Goal: Task Accomplishment & Management: Manage account settings

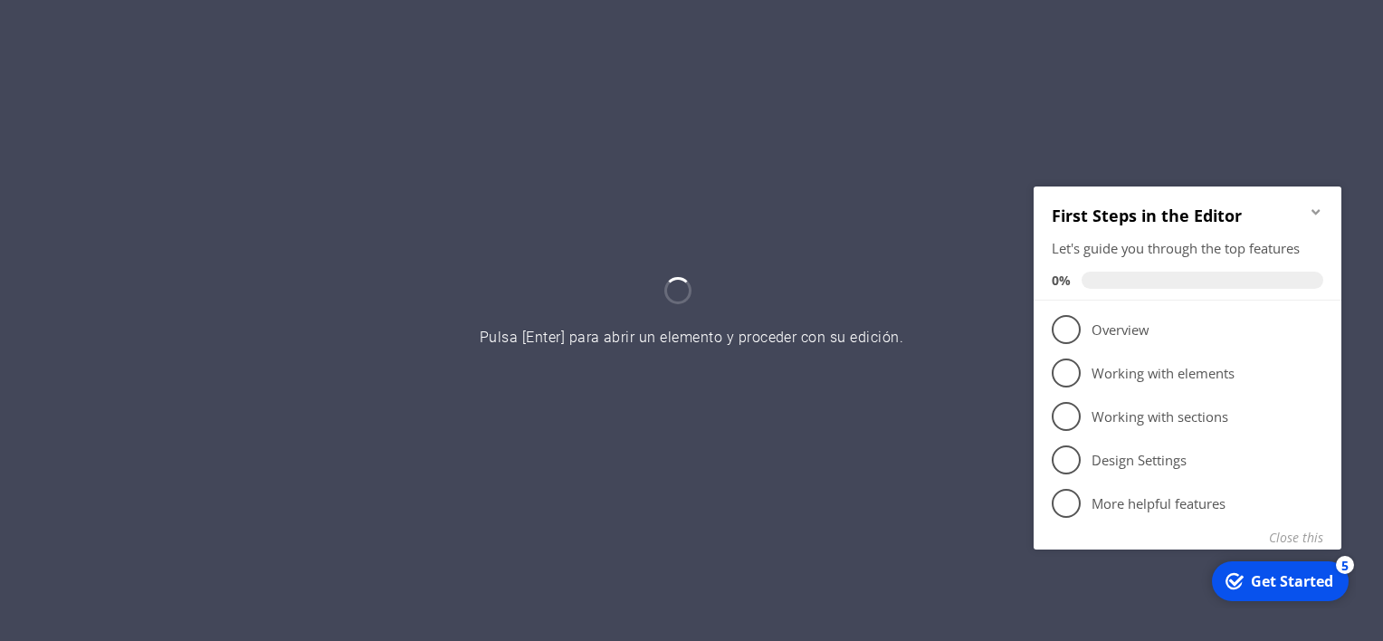
click at [1314, 207] on icon "Minimize checklist" at bounding box center [1316, 211] width 14 height 14
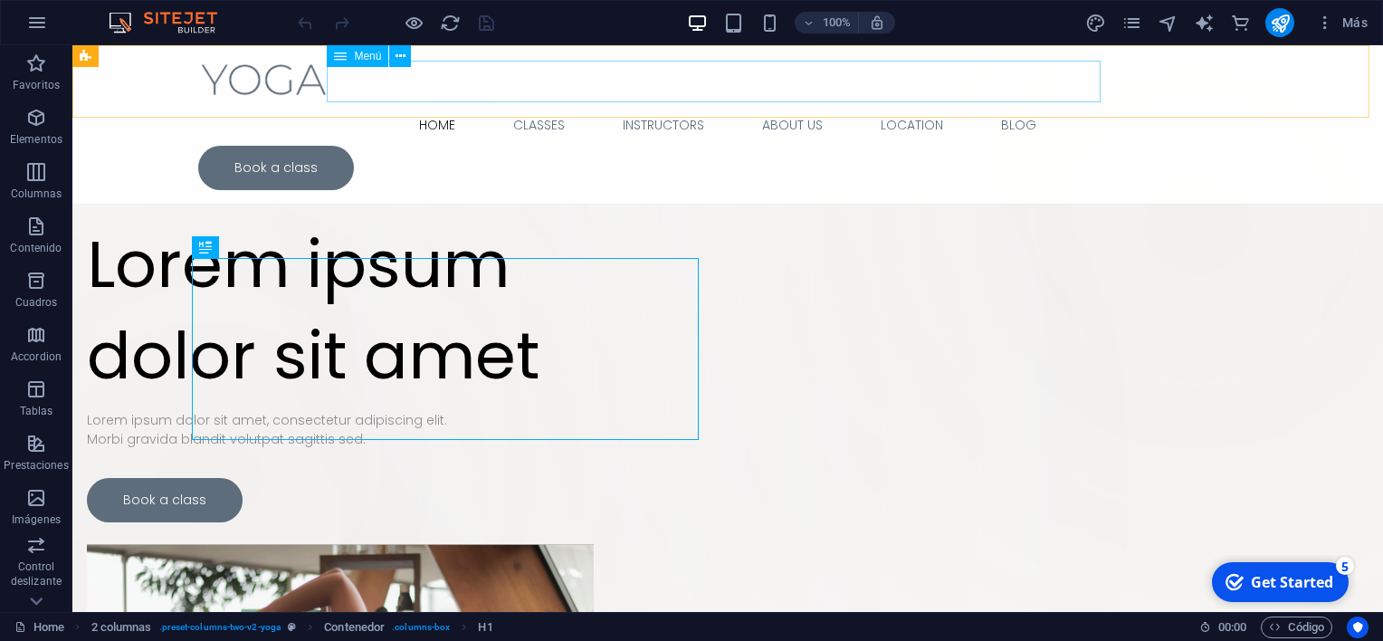
click at [424, 104] on nav "Home Classes Instructors About Us Location Blog" at bounding box center [727, 125] width 1059 height 42
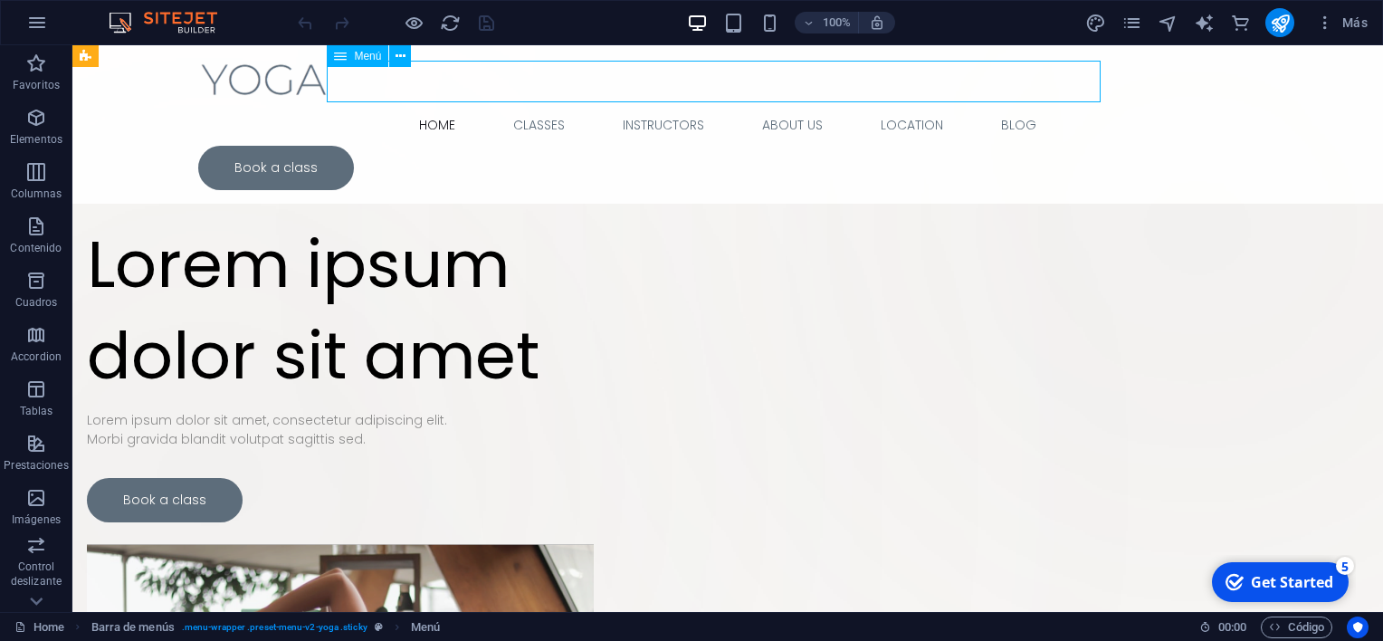
click at [533, 104] on nav "Home Classes Instructors About Us Location Blog" at bounding box center [727, 125] width 1059 height 42
click at [398, 65] on icon at bounding box center [401, 56] width 10 height 19
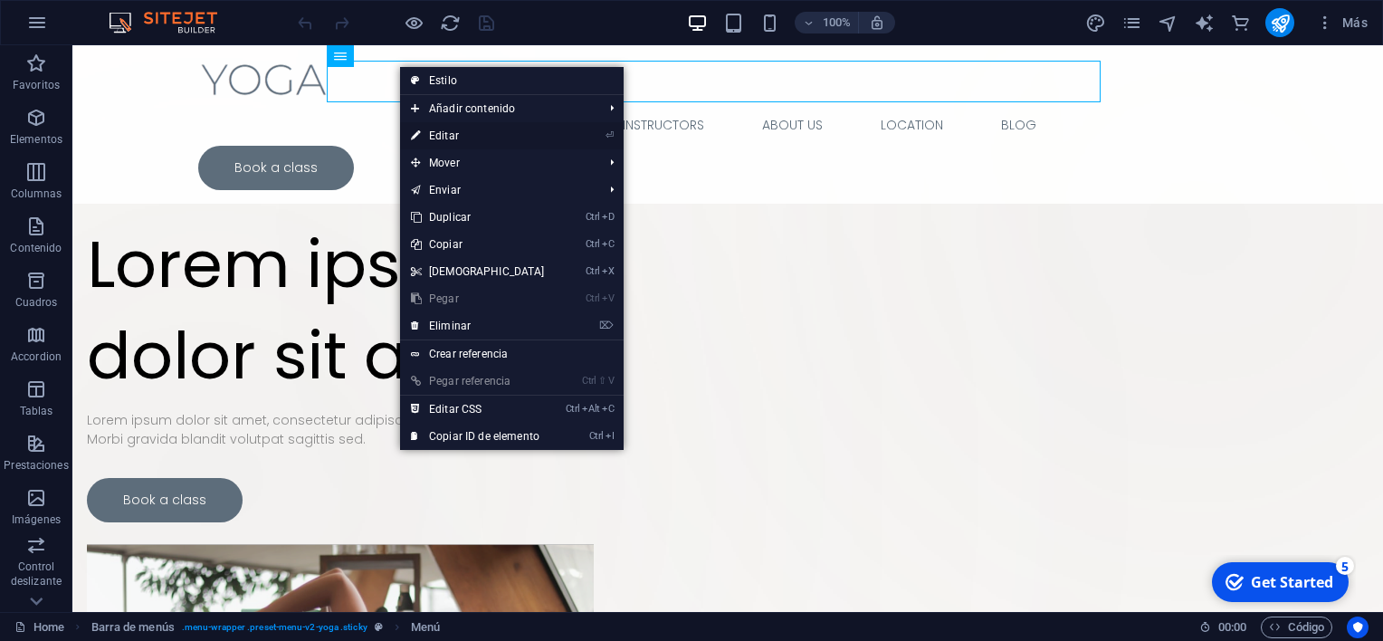
click at [472, 139] on link "⏎ Editar" at bounding box center [478, 135] width 156 height 27
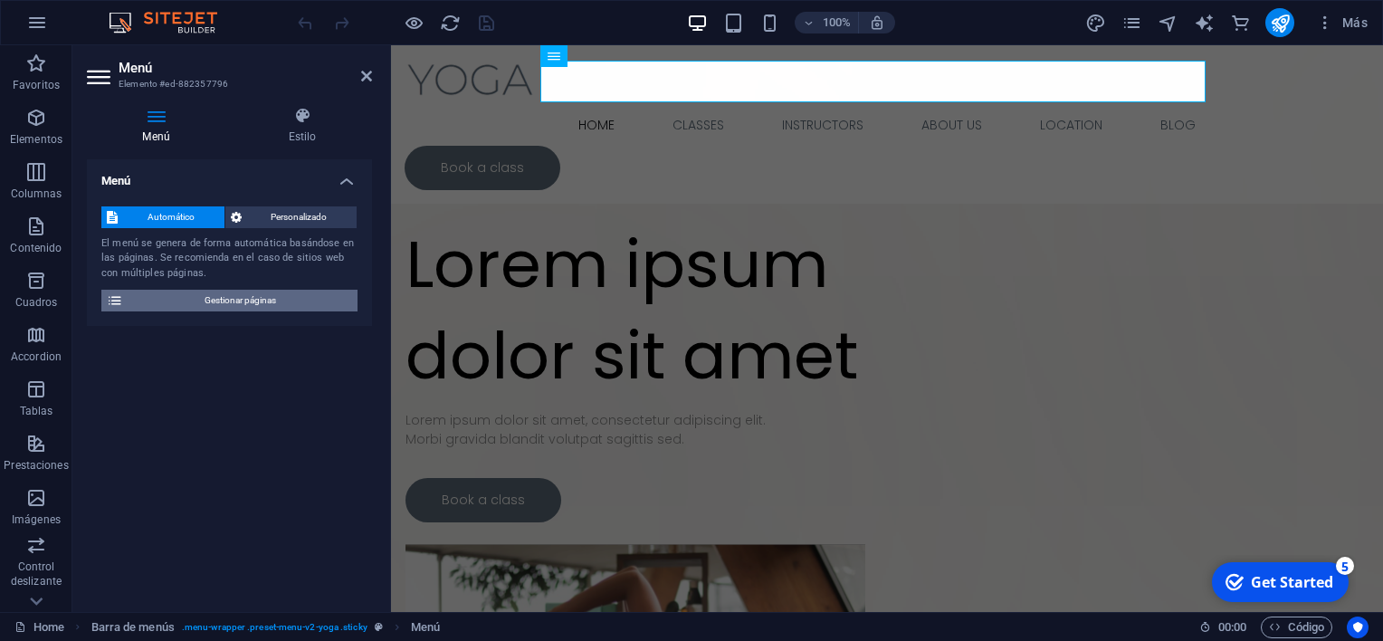
click at [251, 300] on span "Gestionar páginas" at bounding box center [241, 301] width 224 height 22
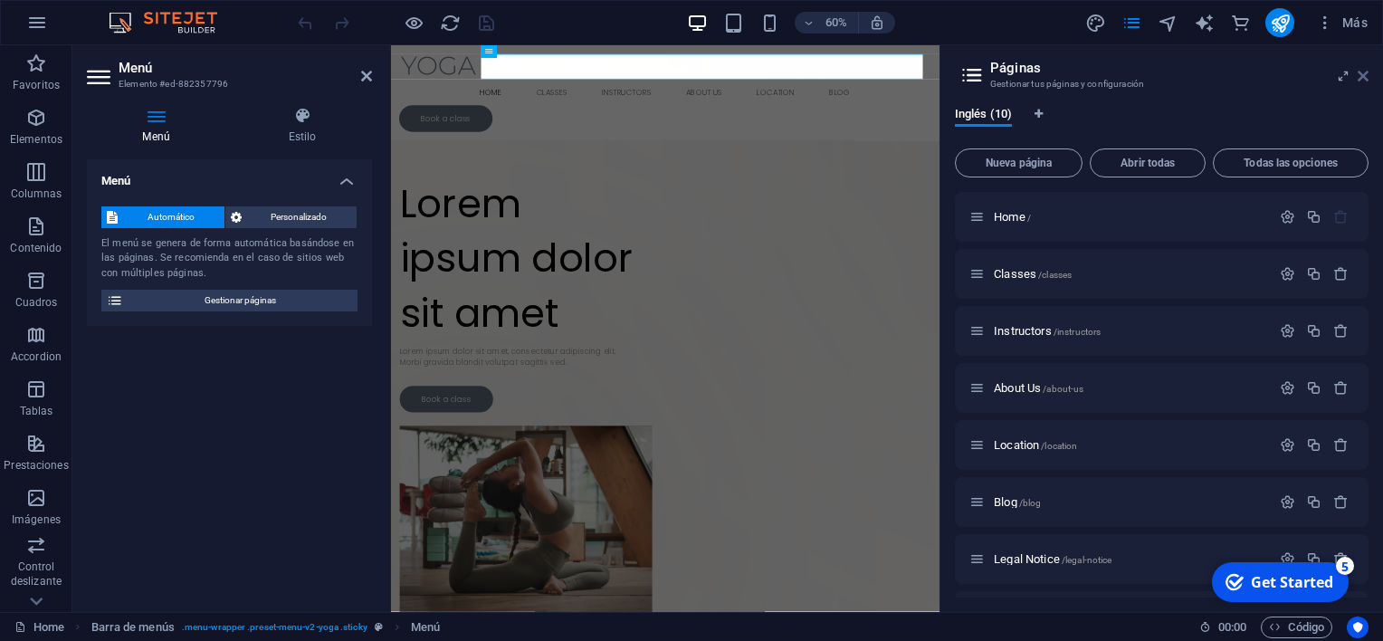
click at [1358, 81] on icon at bounding box center [1363, 76] width 11 height 14
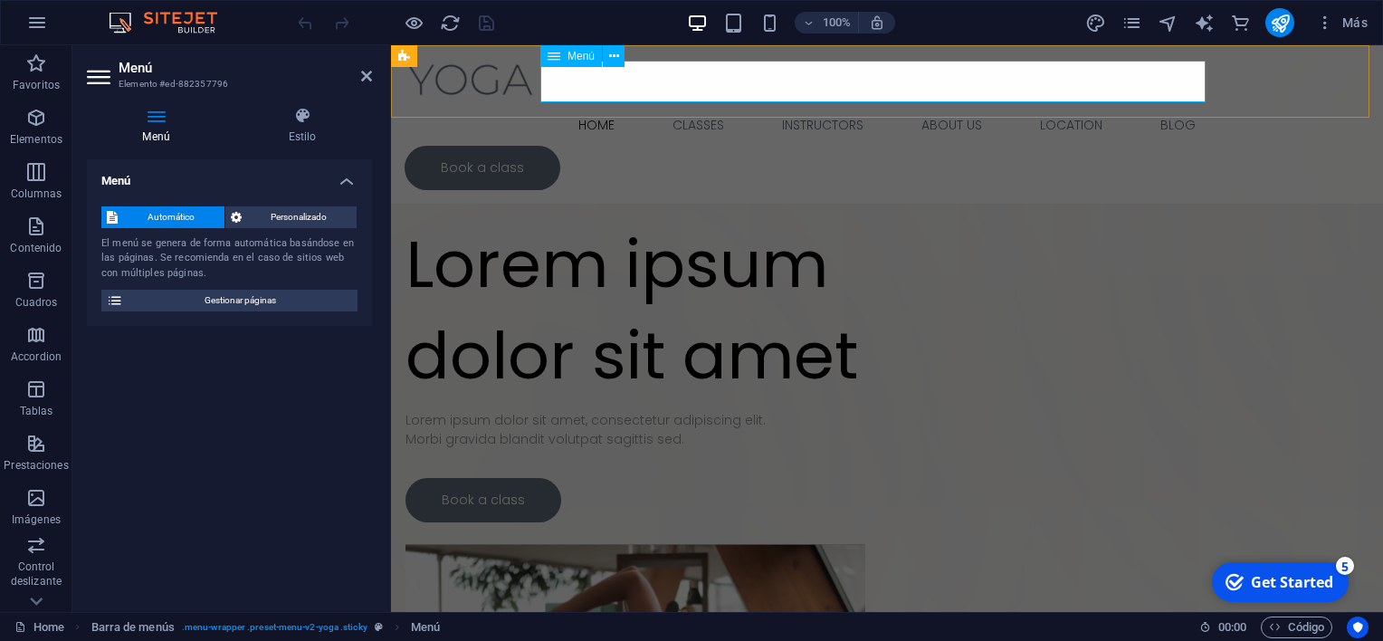
click at [681, 104] on nav "Home Classes Instructors About Us Location Blog" at bounding box center [887, 125] width 965 height 42
click at [212, 304] on span "Gestionar páginas" at bounding box center [241, 301] width 224 height 22
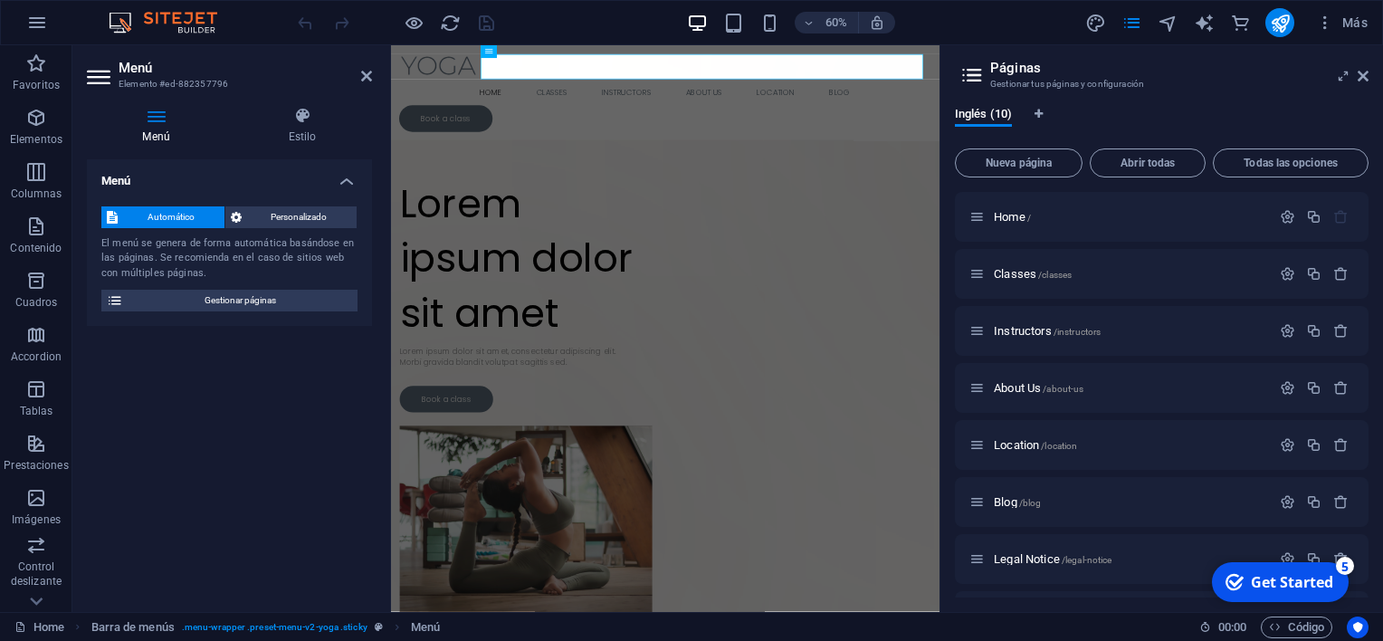
scroll to position [165, 0]
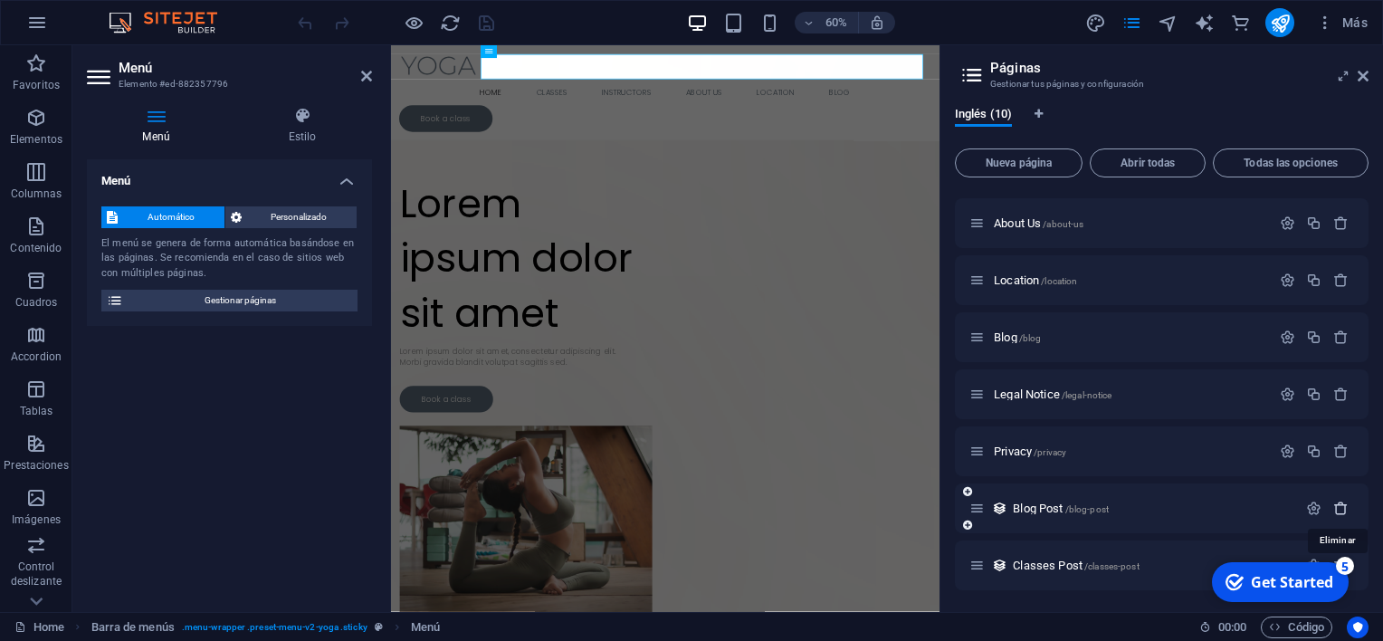
click at [1335, 501] on icon "button" at bounding box center [1340, 508] width 15 height 15
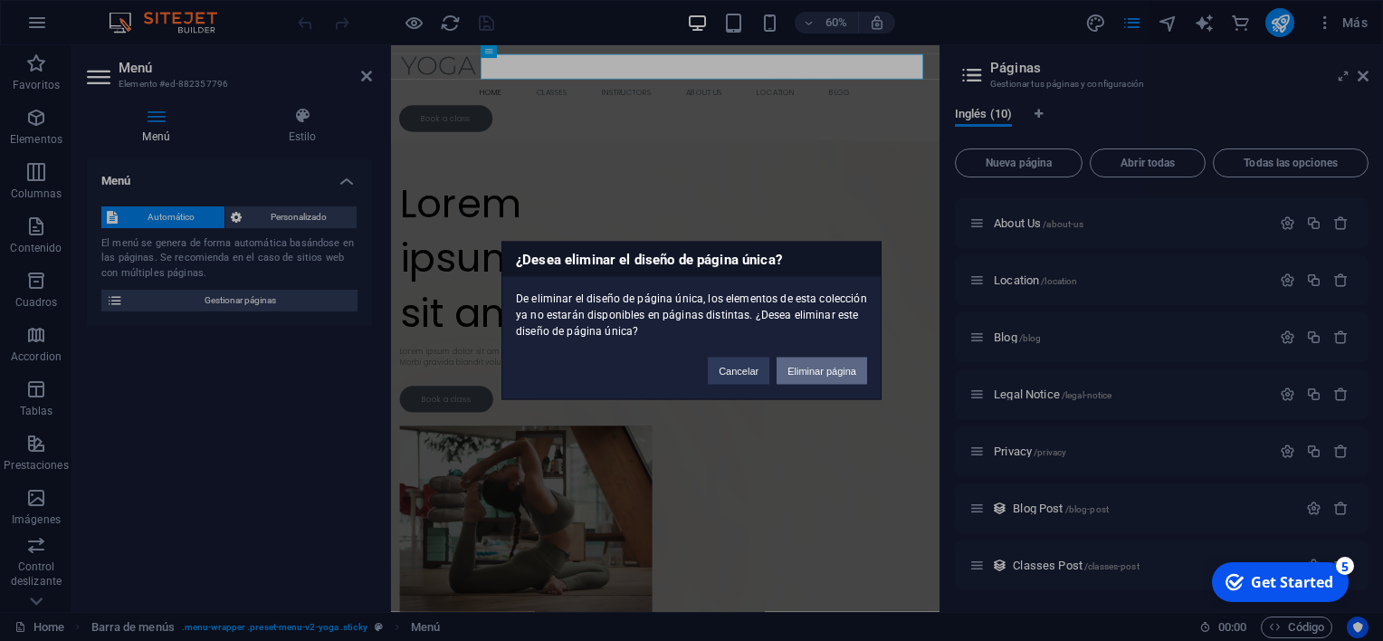
click at [857, 369] on button "Eliminar página" at bounding box center [822, 371] width 91 height 27
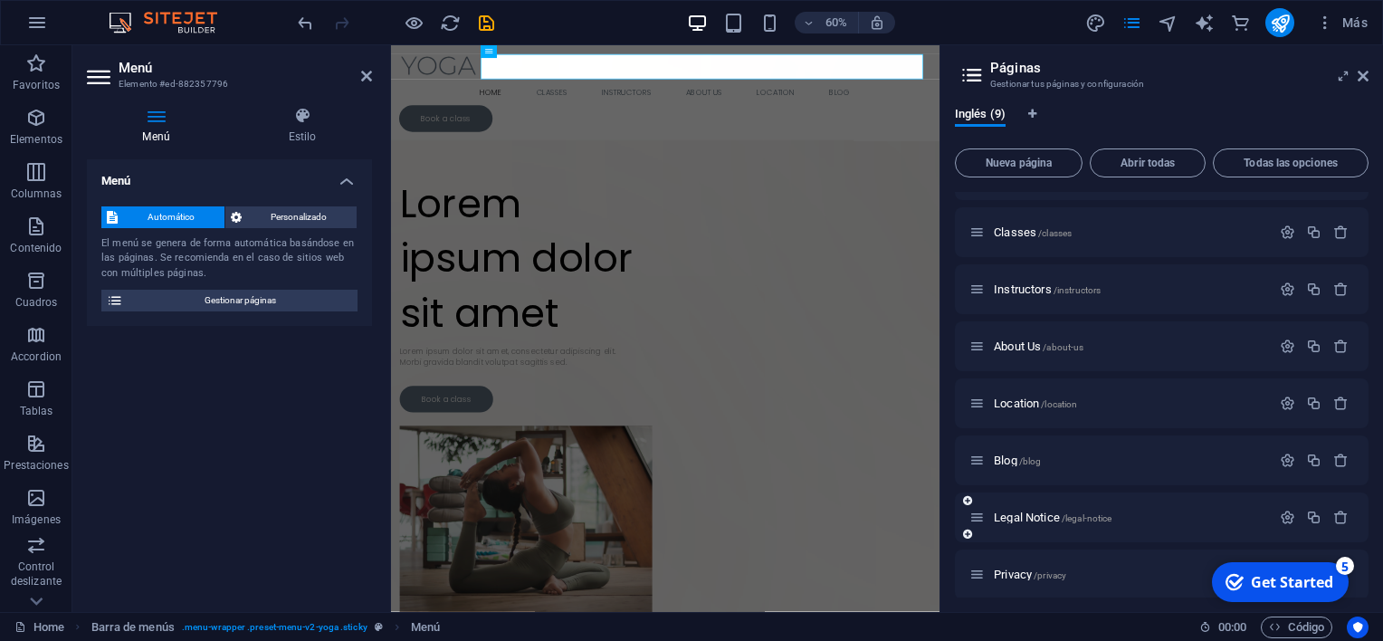
scroll to position [0, 0]
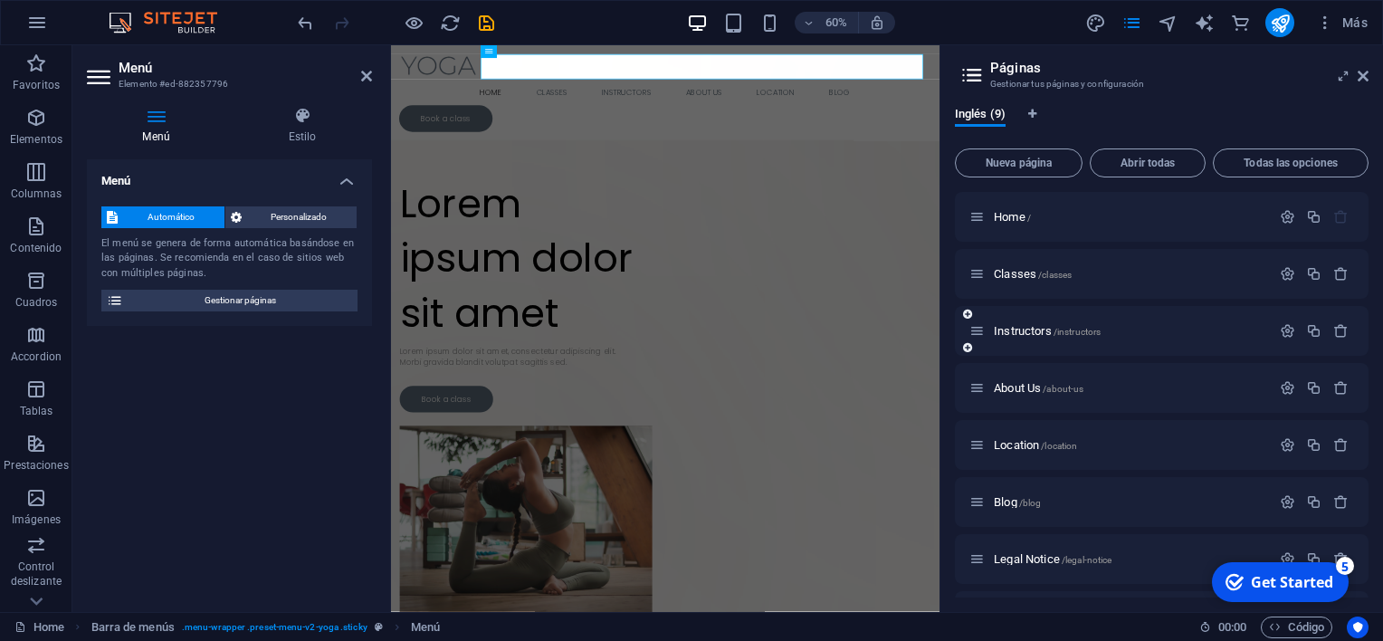
click at [970, 311] on icon at bounding box center [967, 314] width 9 height 11
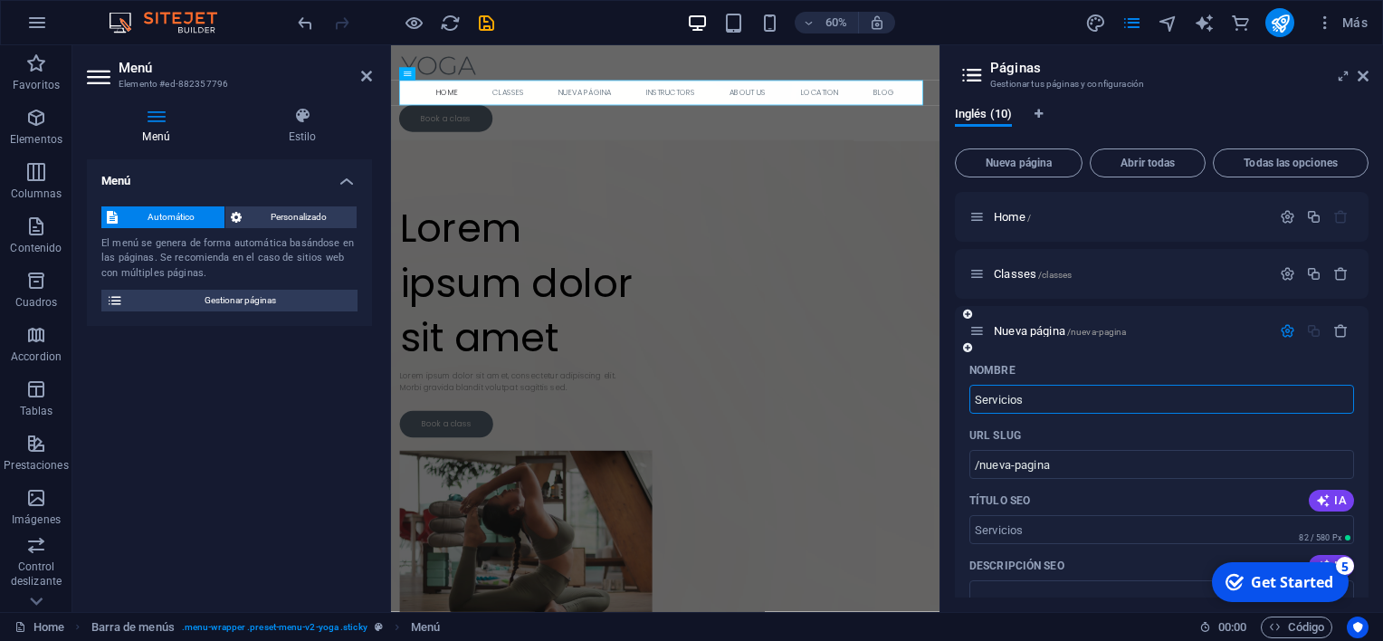
type input "Servicios"
type input "/servicios"
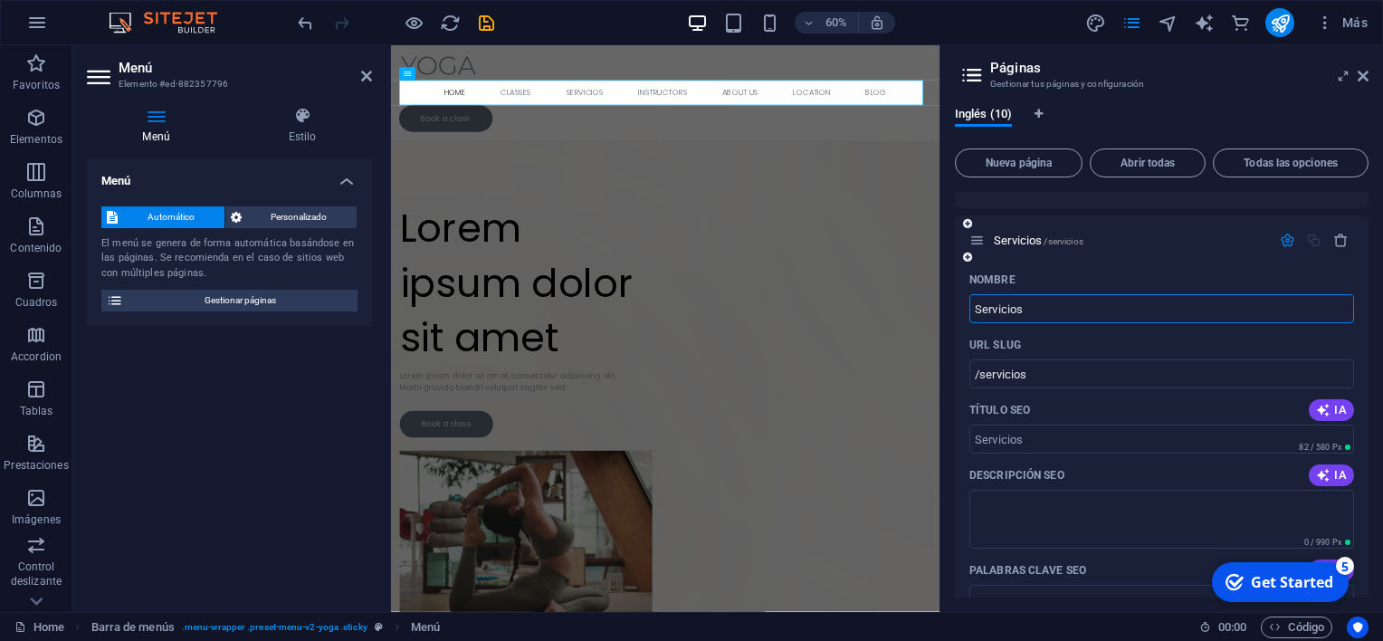
scroll to position [94, 0]
type input "Servicios"
click at [1046, 374] on input "/servicios" at bounding box center [1161, 370] width 385 height 29
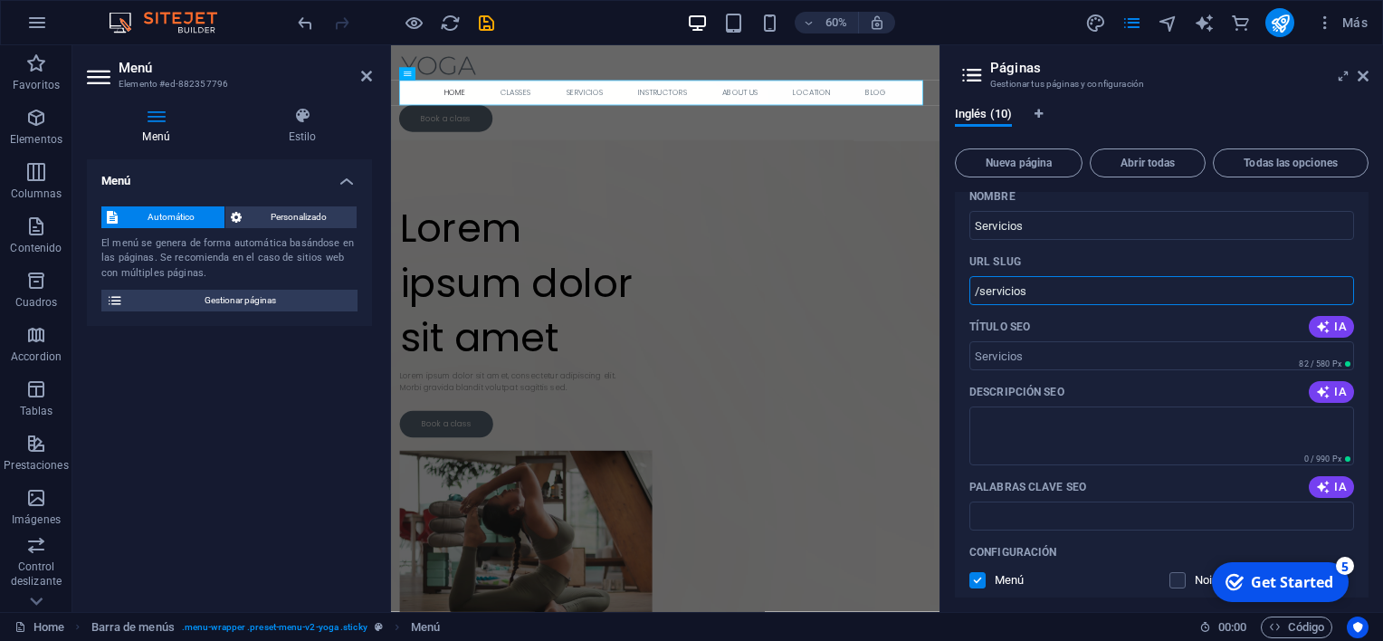
scroll to position [176, 0]
click at [1051, 363] on input "Título SEO" at bounding box center [1161, 353] width 385 height 29
click at [966, 351] on div "Nombre Servicios ​ URL SLUG /servicios ​ Título SEO IA ​ 82 / 580 Px Descripció…" at bounding box center [1162, 495] width 414 height 631
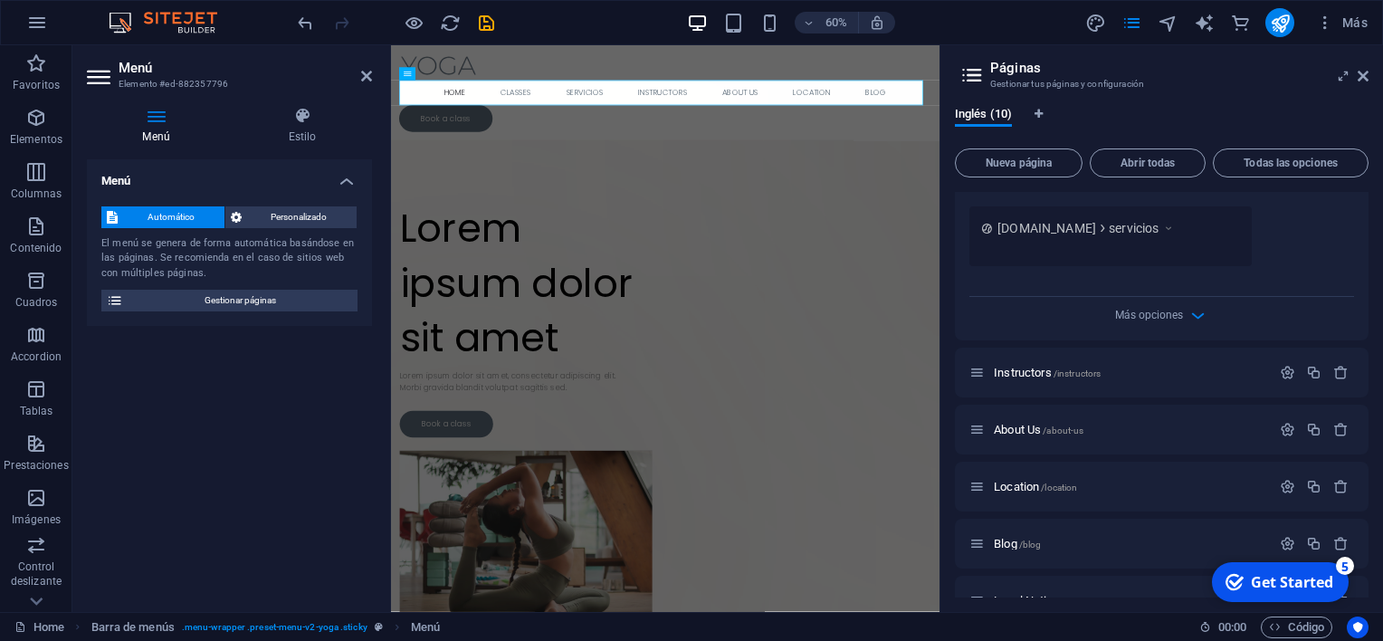
scroll to position [647, 0]
click at [1166, 315] on span "Más opciones" at bounding box center [1149, 314] width 68 height 13
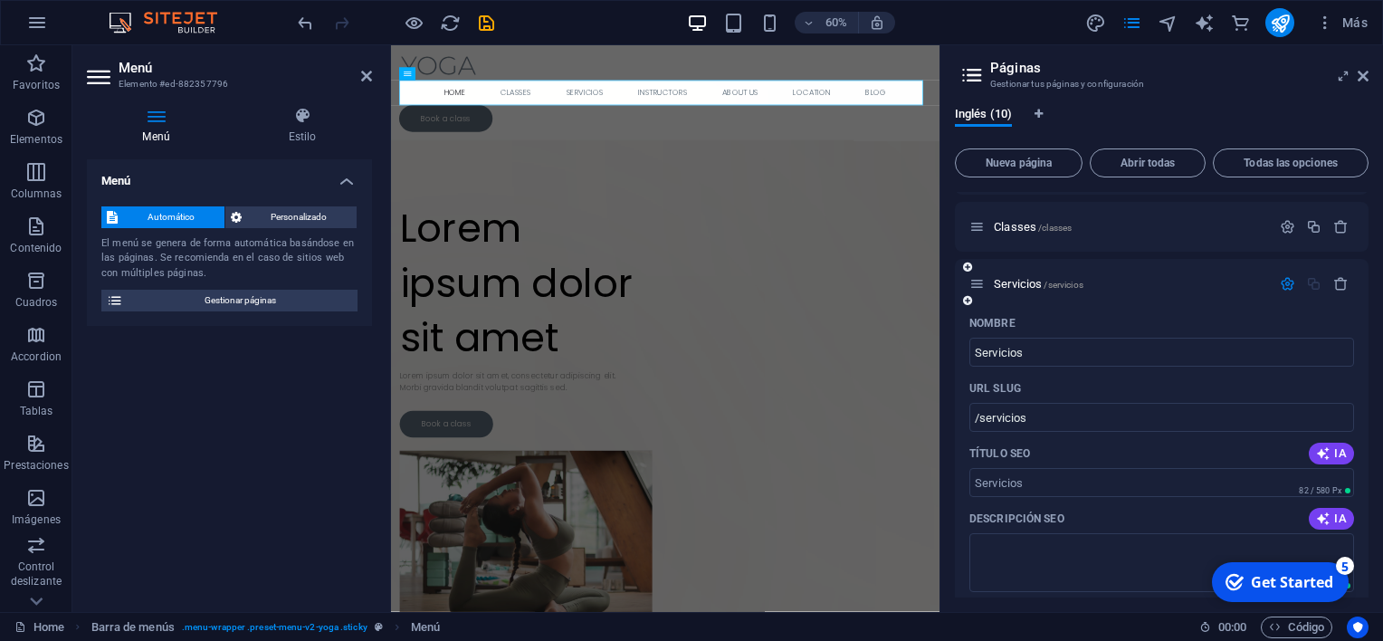
scroll to position [0, 0]
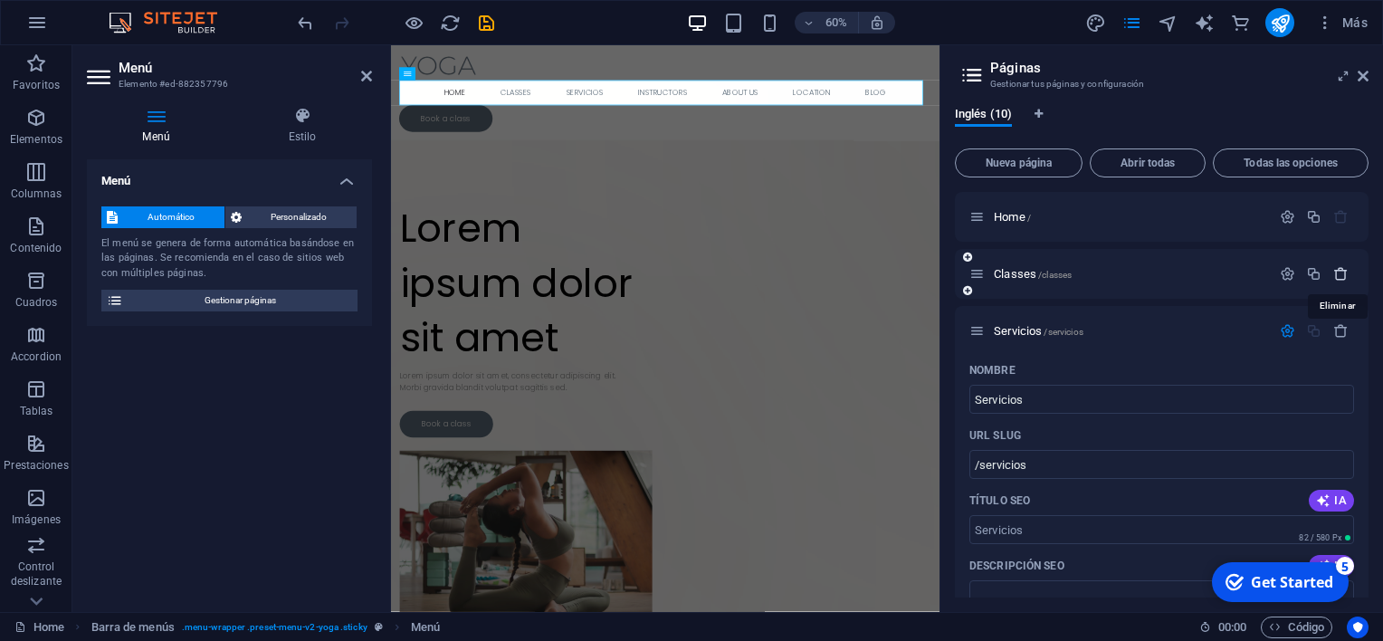
click at [1339, 277] on icon "button" at bounding box center [1340, 273] width 15 height 15
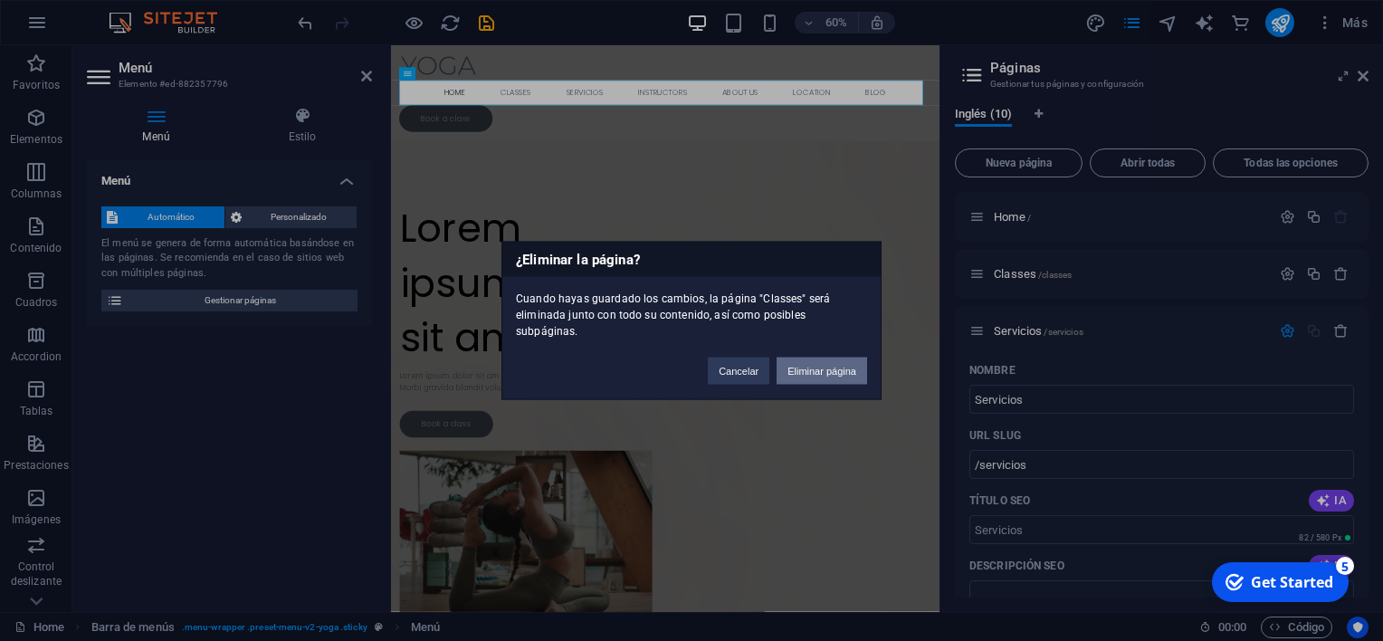
click at [848, 370] on button "Eliminar página" at bounding box center [822, 371] width 91 height 27
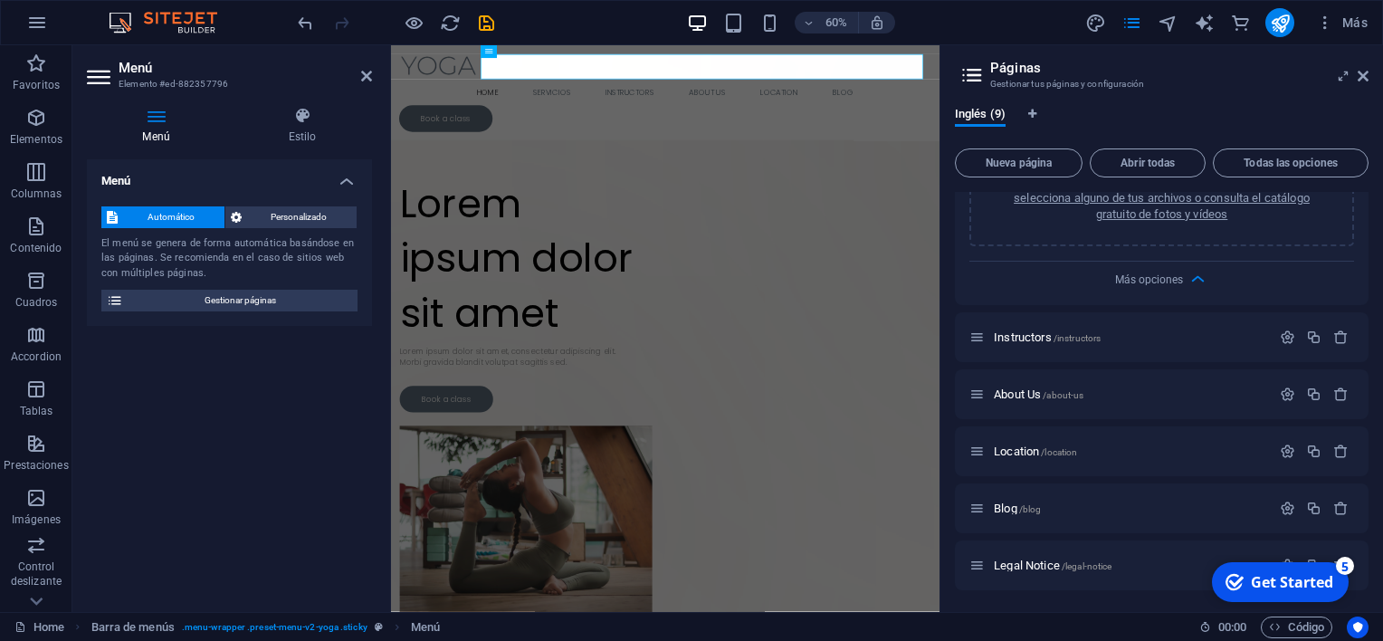
scroll to position [816, 0]
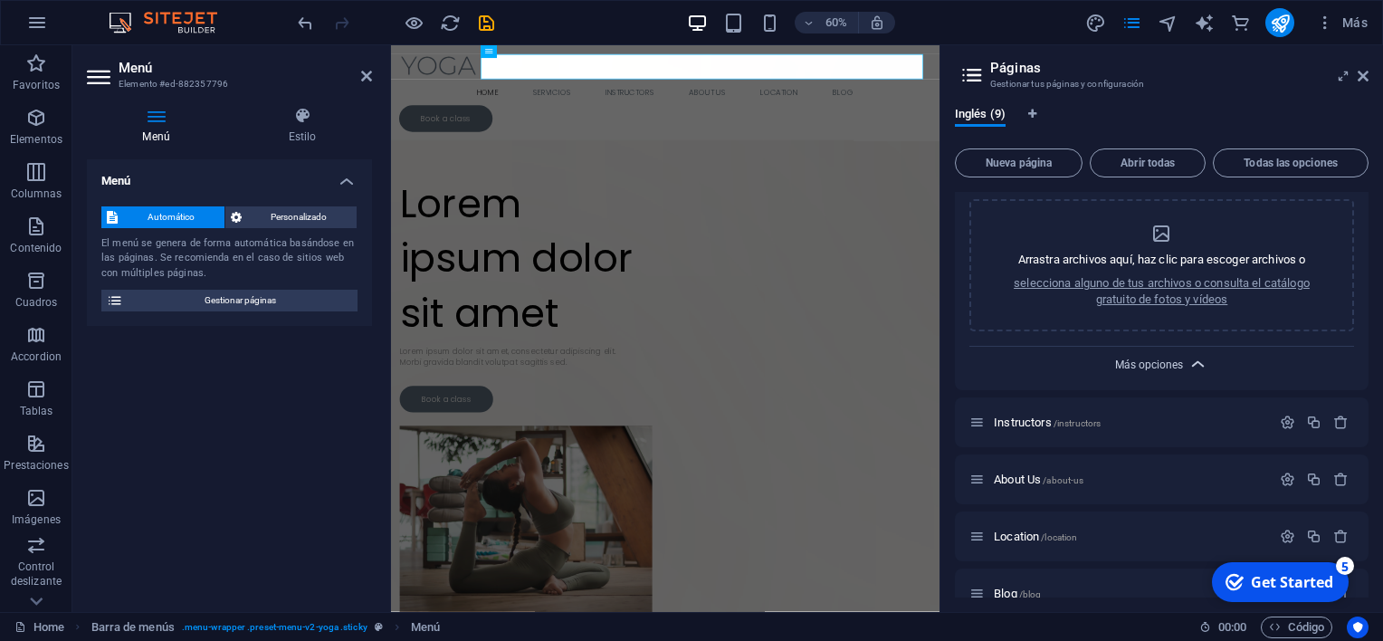
click at [1128, 361] on span "Más opciones" at bounding box center [1149, 364] width 68 height 13
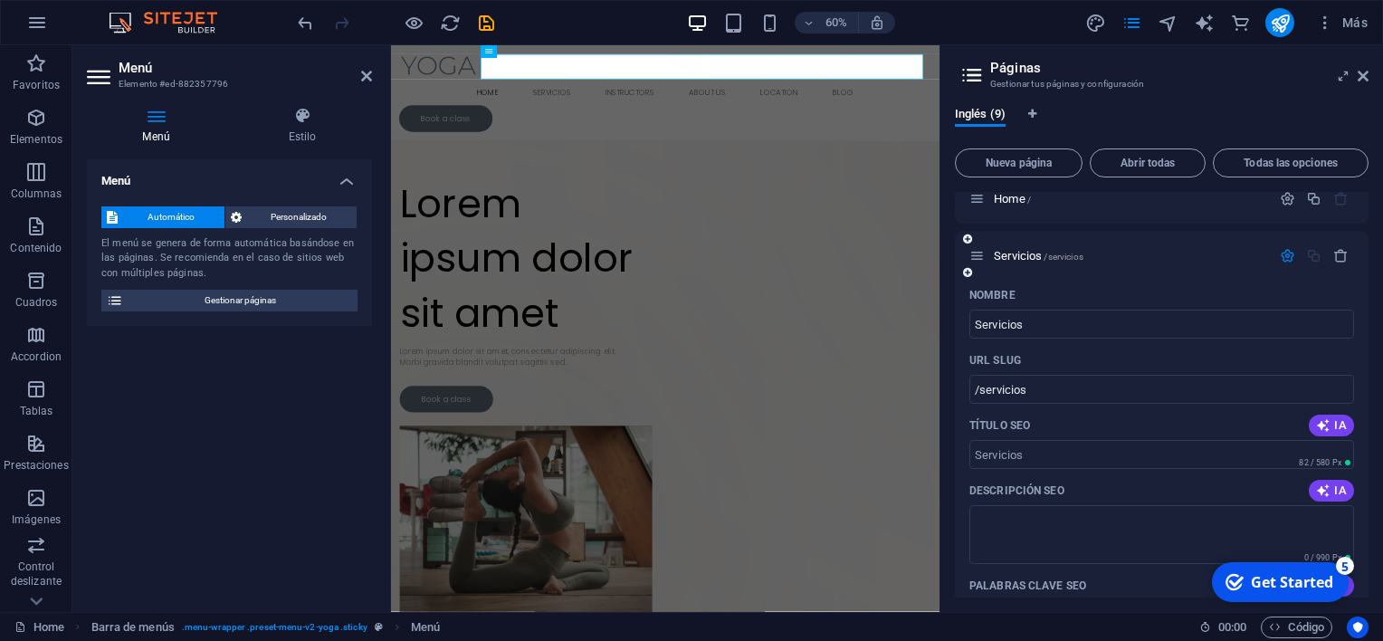
scroll to position [0, 0]
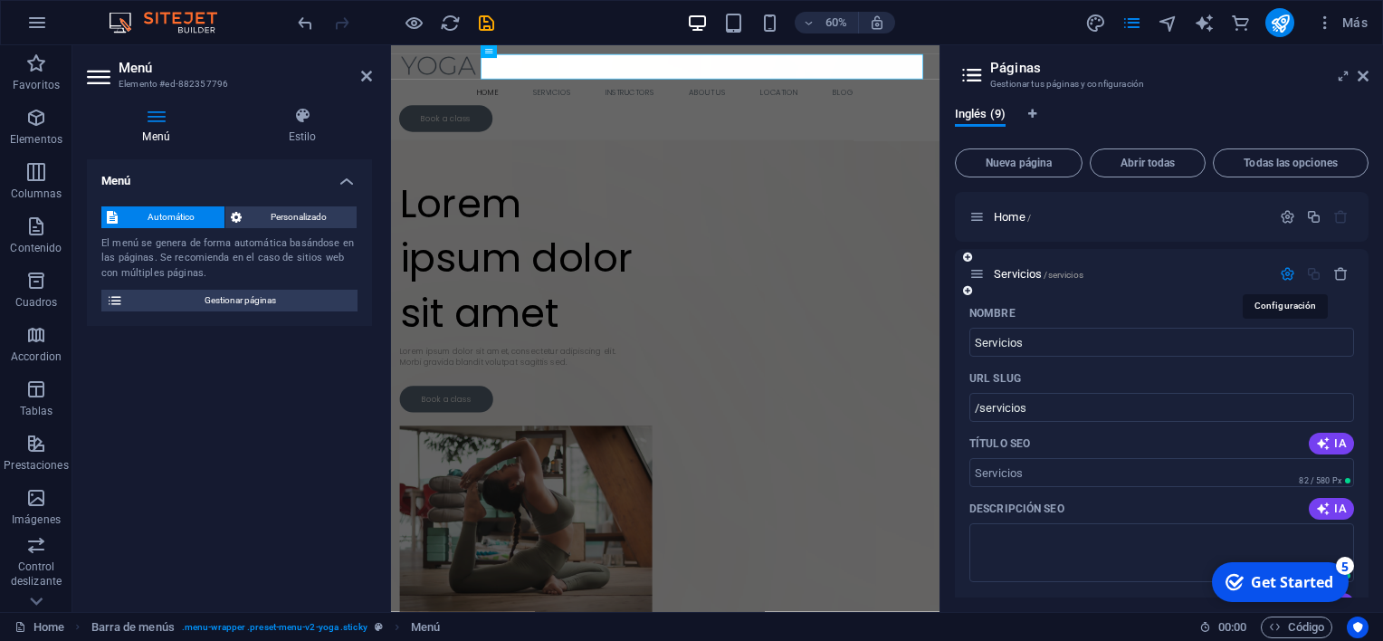
click at [1288, 280] on icon "button" at bounding box center [1287, 273] width 15 height 15
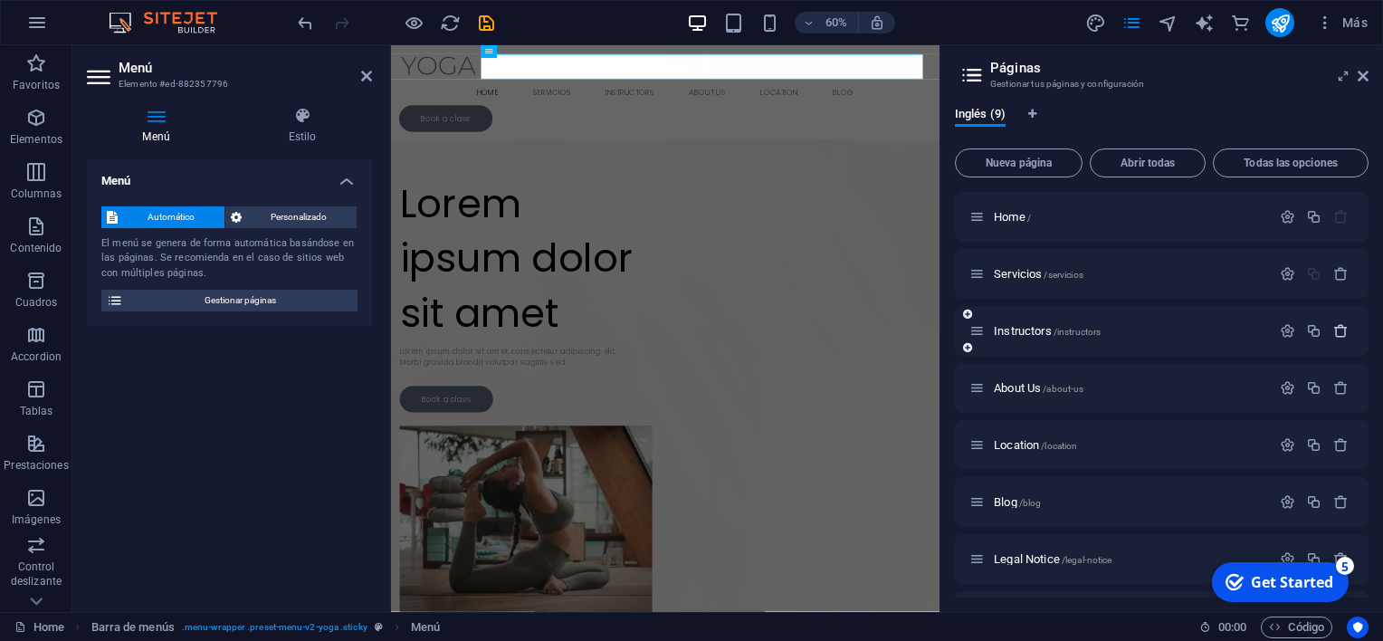
click at [1345, 333] on button "button" at bounding box center [1341, 330] width 26 height 15
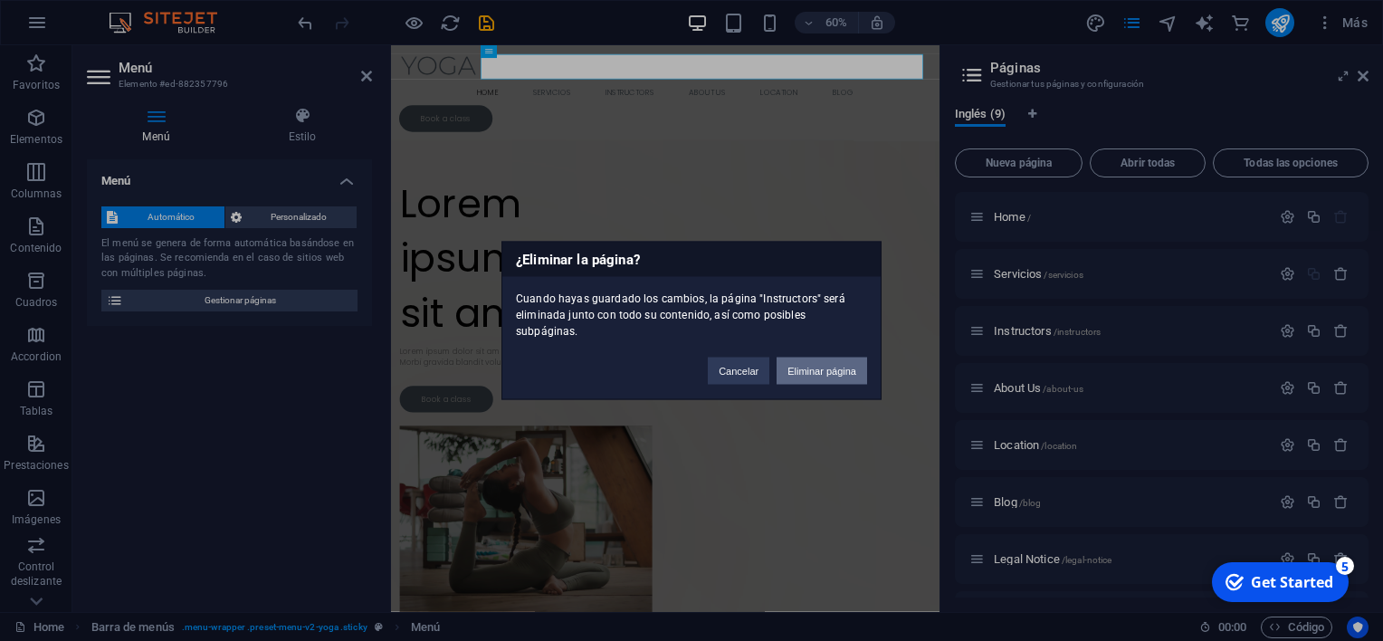
click at [822, 364] on button "Eliminar página" at bounding box center [822, 371] width 91 height 27
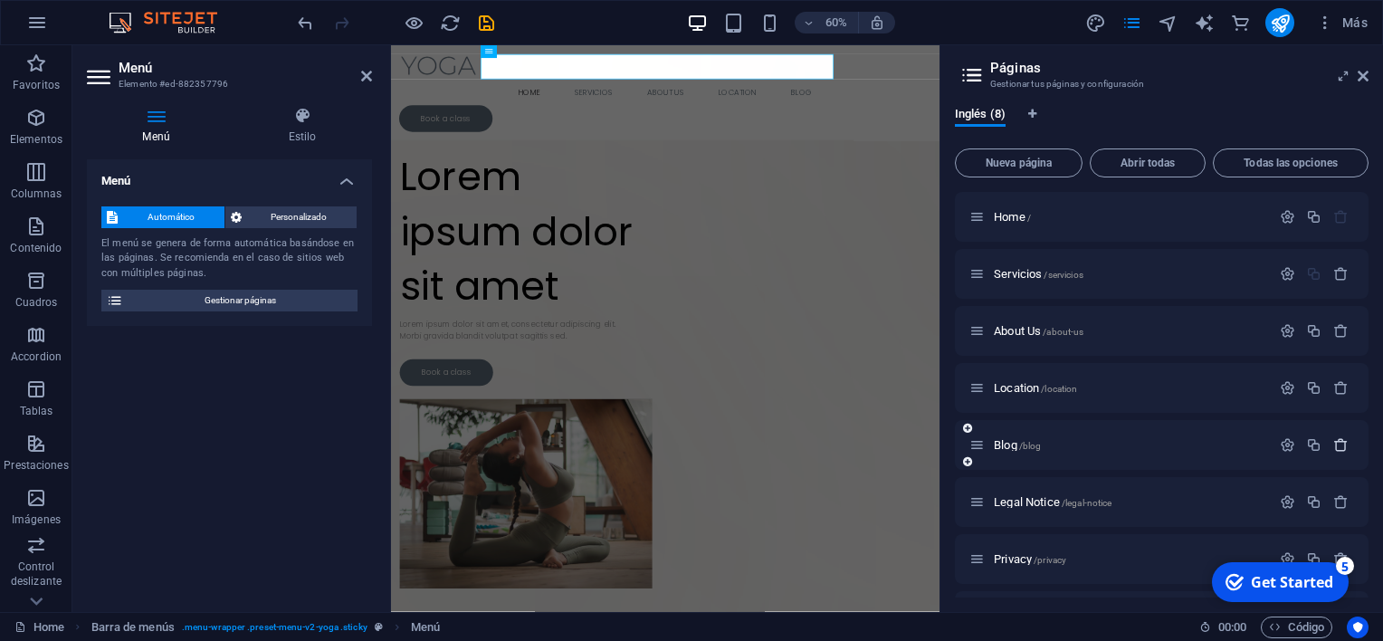
click at [1333, 444] on icon "button" at bounding box center [1340, 444] width 15 height 15
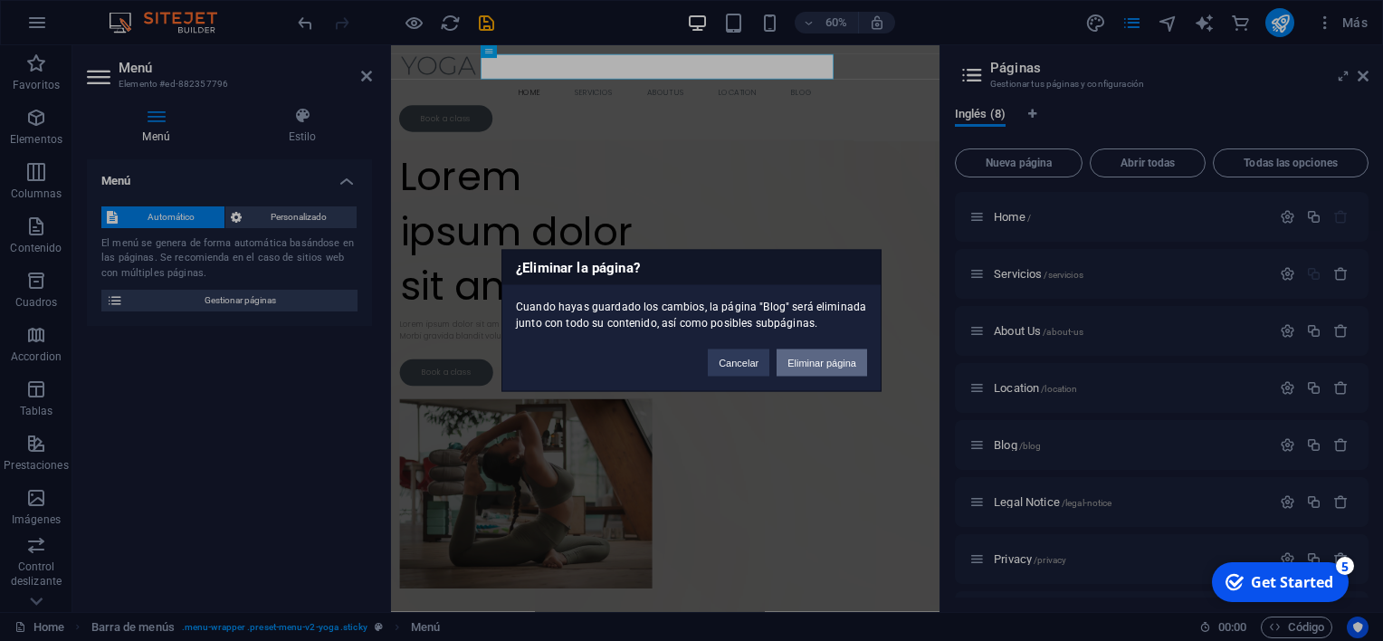
click at [819, 363] on button "Eliminar página" at bounding box center [822, 362] width 91 height 27
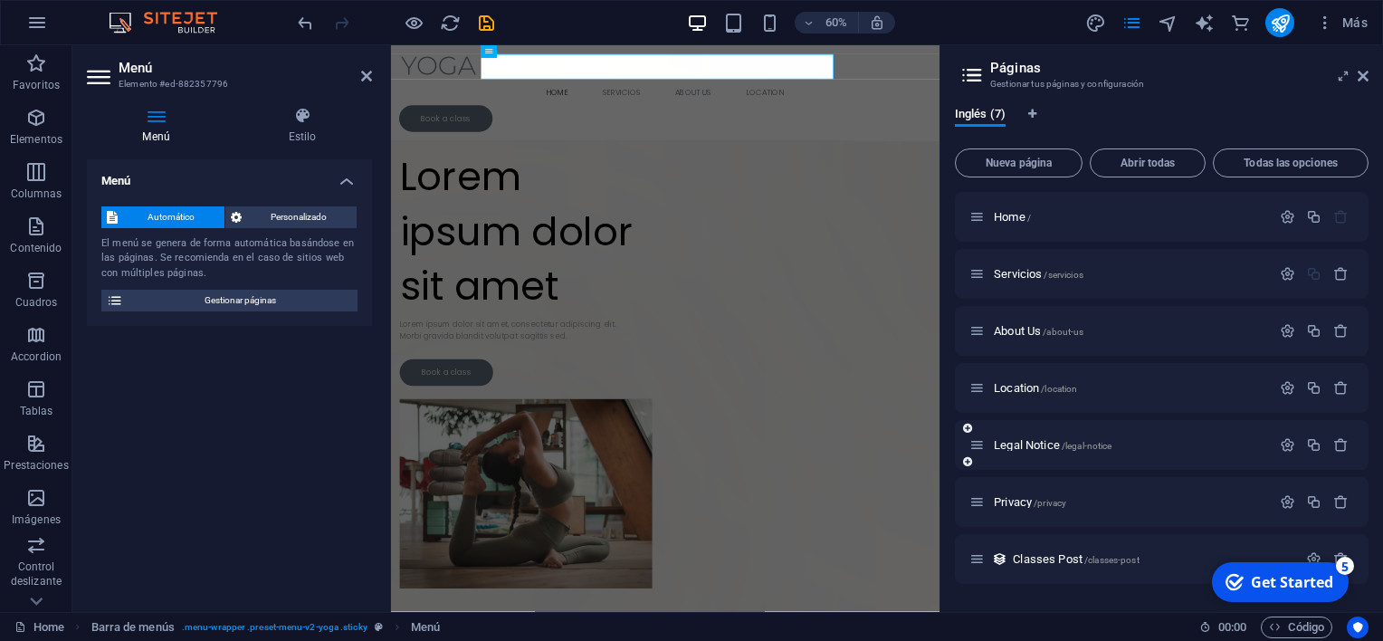
click at [969, 425] on icon at bounding box center [967, 428] width 9 height 11
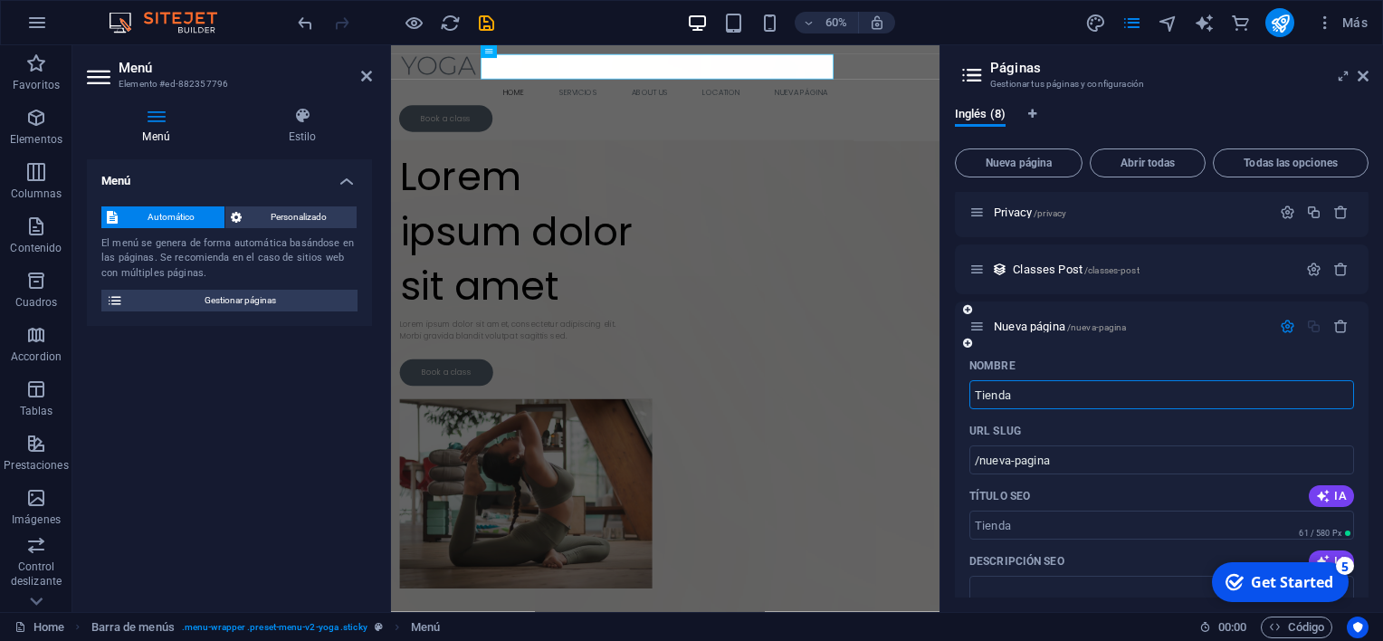
type input "Tienda"
type input "/tienda"
type input "Tienda"
click at [1082, 371] on div "Nombre" at bounding box center [1161, 365] width 385 height 29
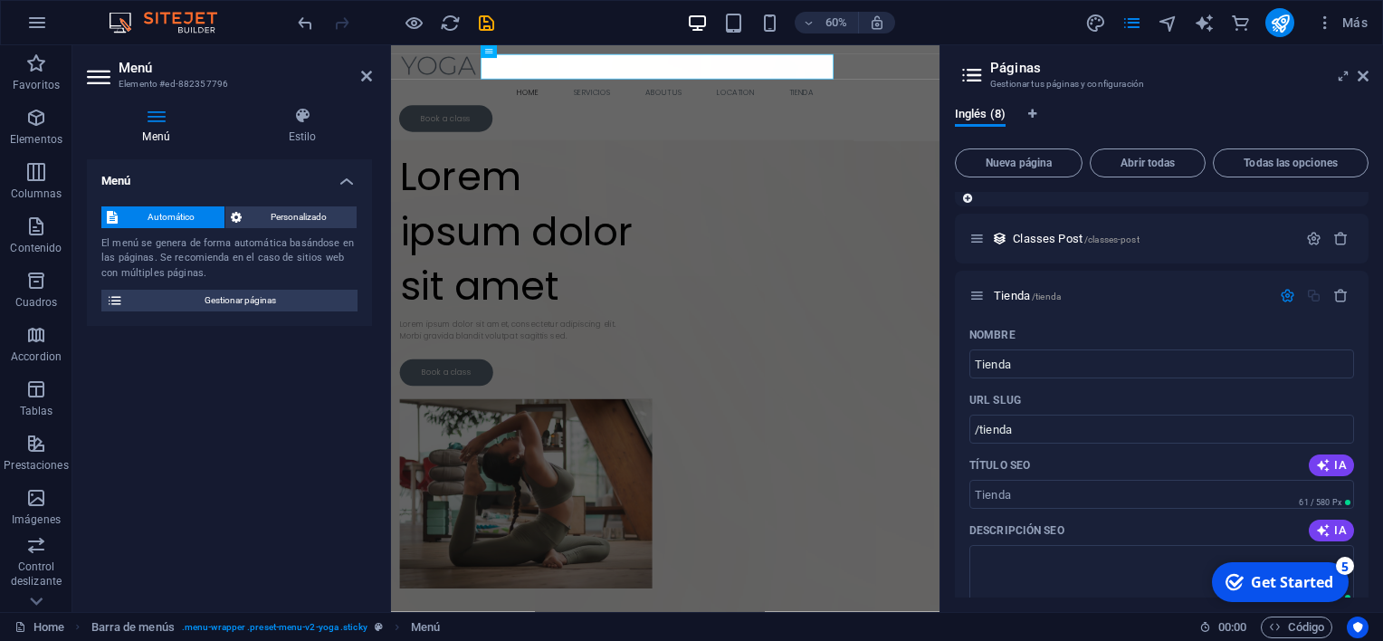
scroll to position [322, 0]
click at [1282, 296] on icon "button" at bounding box center [1287, 293] width 15 height 15
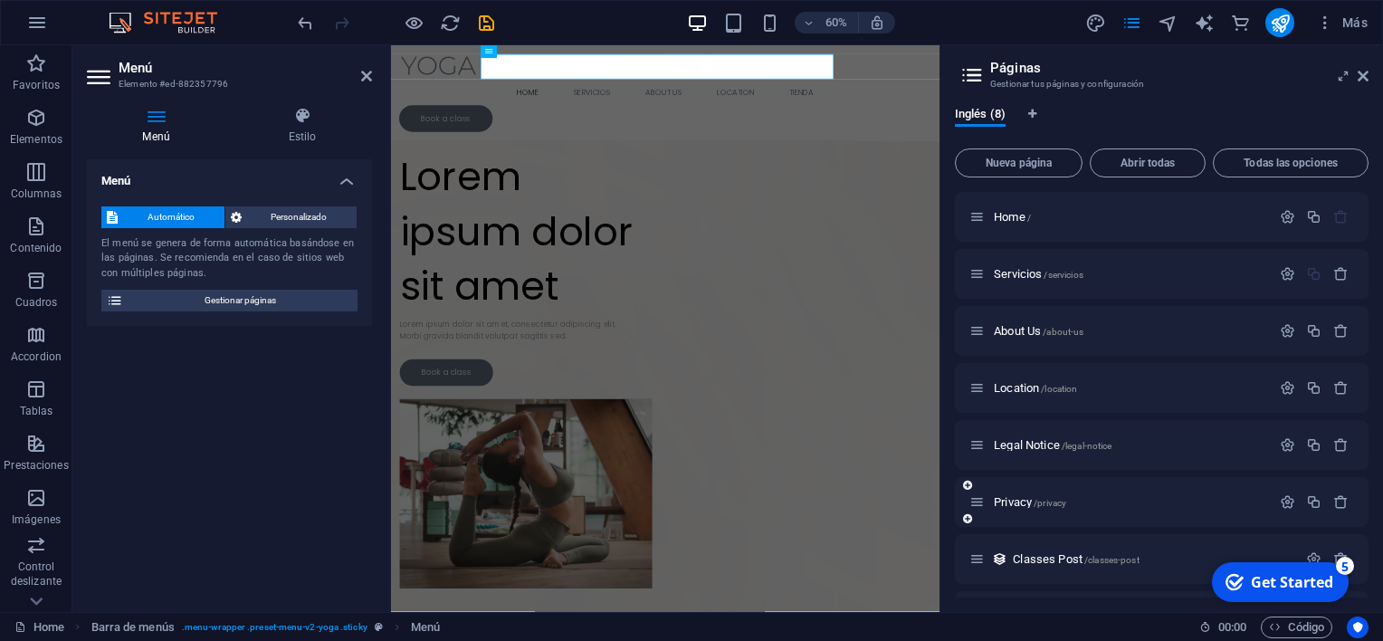
scroll to position [51, 0]
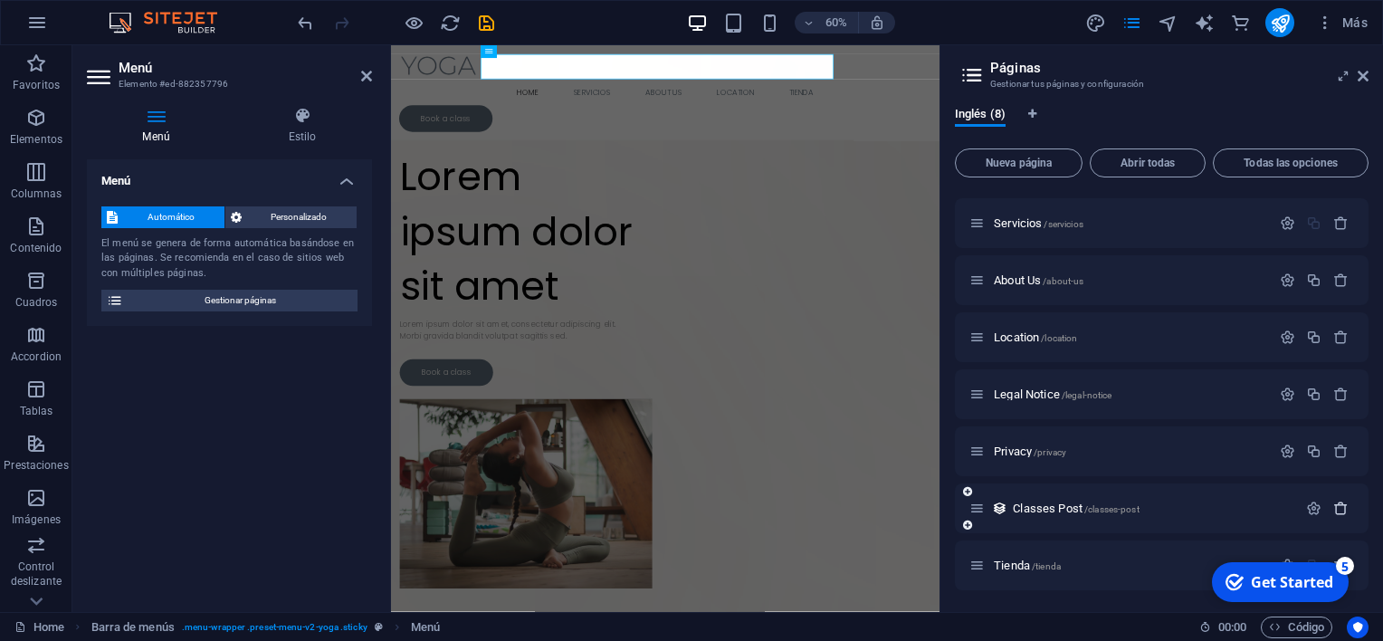
click at [1333, 501] on icon "button" at bounding box center [1340, 508] width 15 height 15
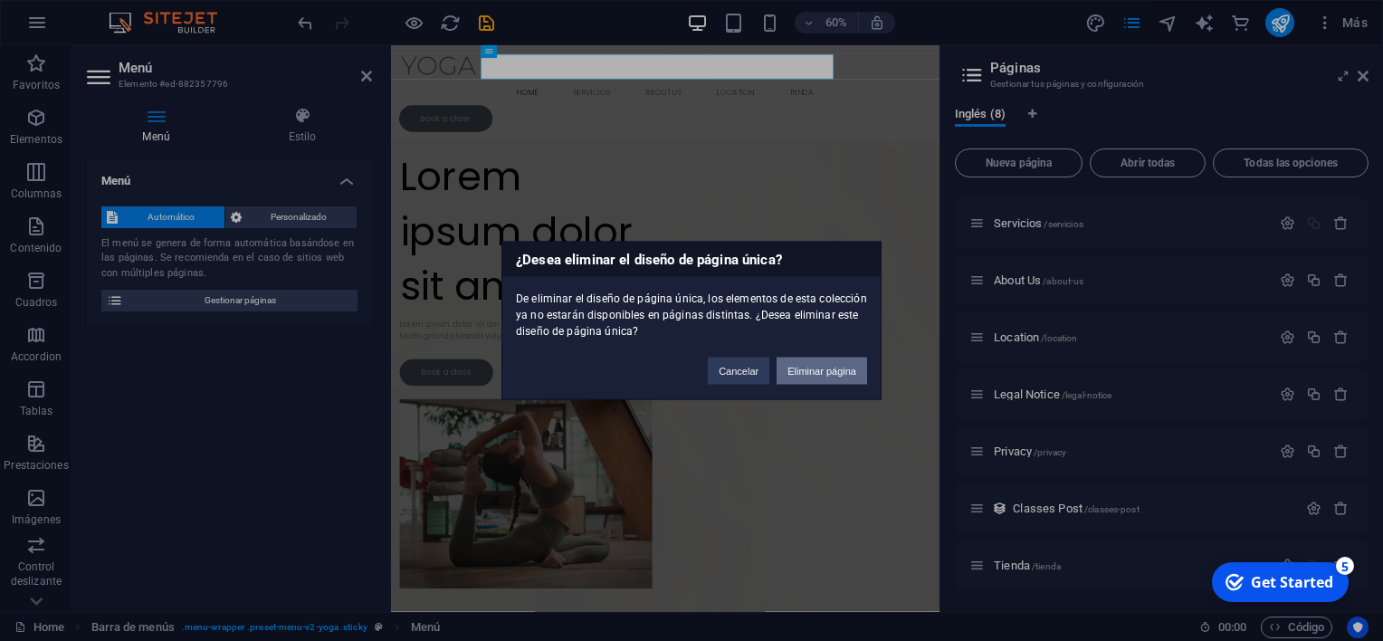
click at [836, 373] on button "Eliminar página" at bounding box center [822, 371] width 91 height 27
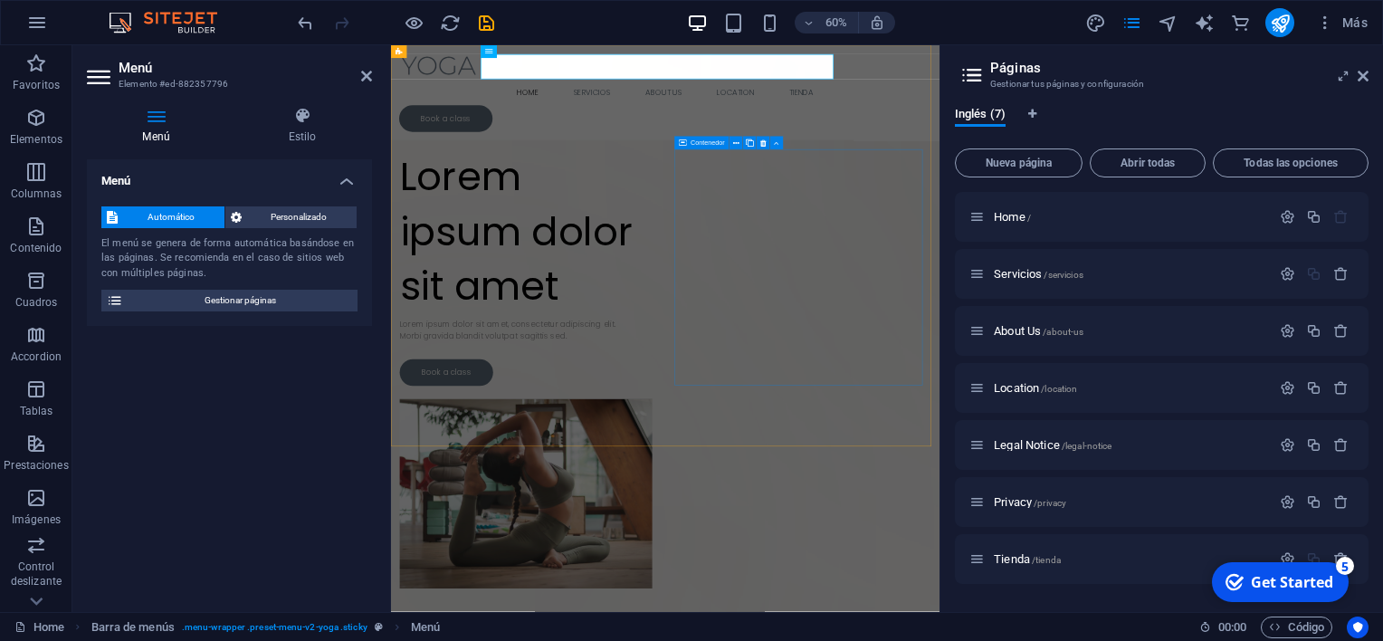
scroll to position [0, 0]
click at [1090, 343] on div "About Us /about-us" at bounding box center [1162, 331] width 414 height 50
click at [1069, 337] on div "About Us /about-us" at bounding box center [1119, 330] width 301 height 21
click at [1292, 329] on icon "button" at bounding box center [1287, 330] width 15 height 15
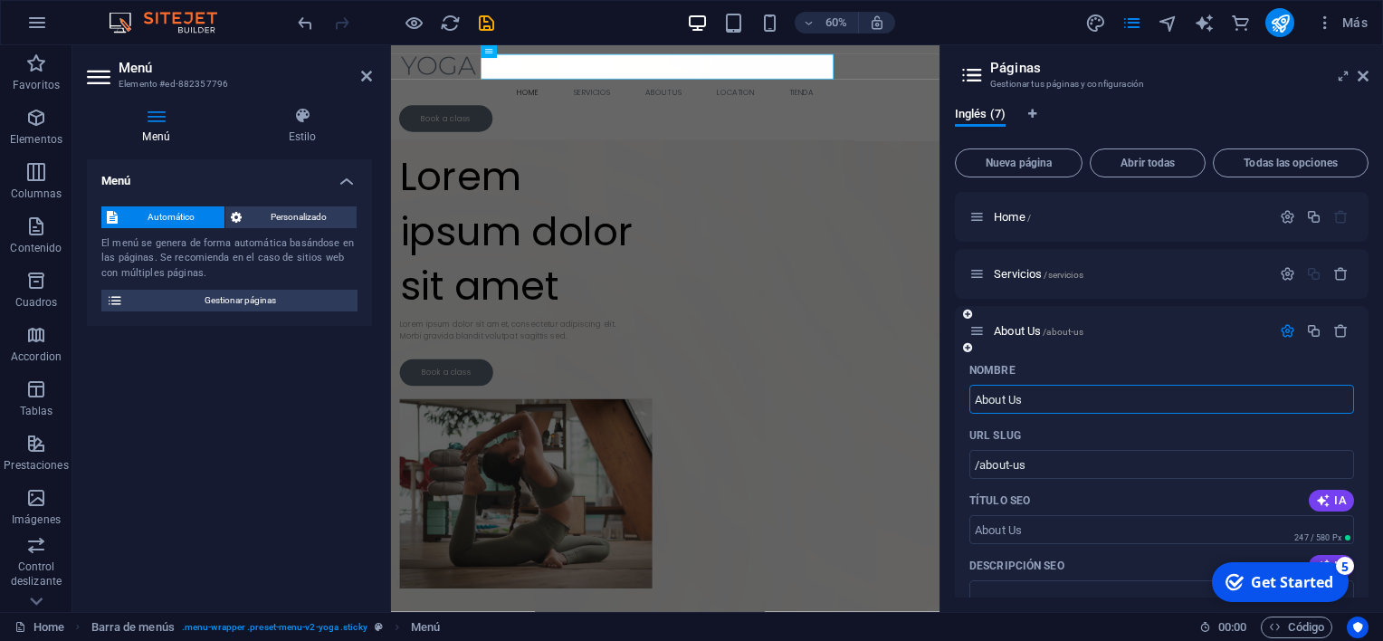
click at [1054, 391] on input "About Us" at bounding box center [1161, 399] width 385 height 29
type input "Contacto"
type input "/contacto"
type input "Contacto"
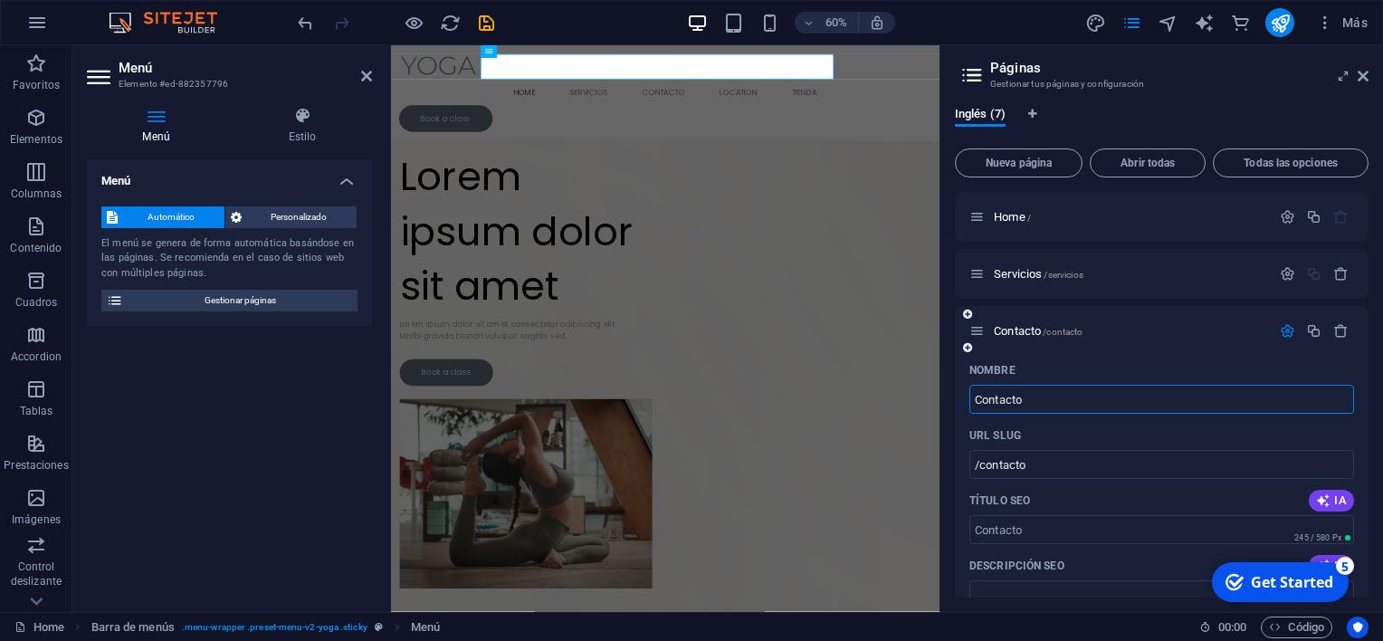
click at [1086, 348] on div "Contacto /contacto" at bounding box center [1162, 331] width 414 height 50
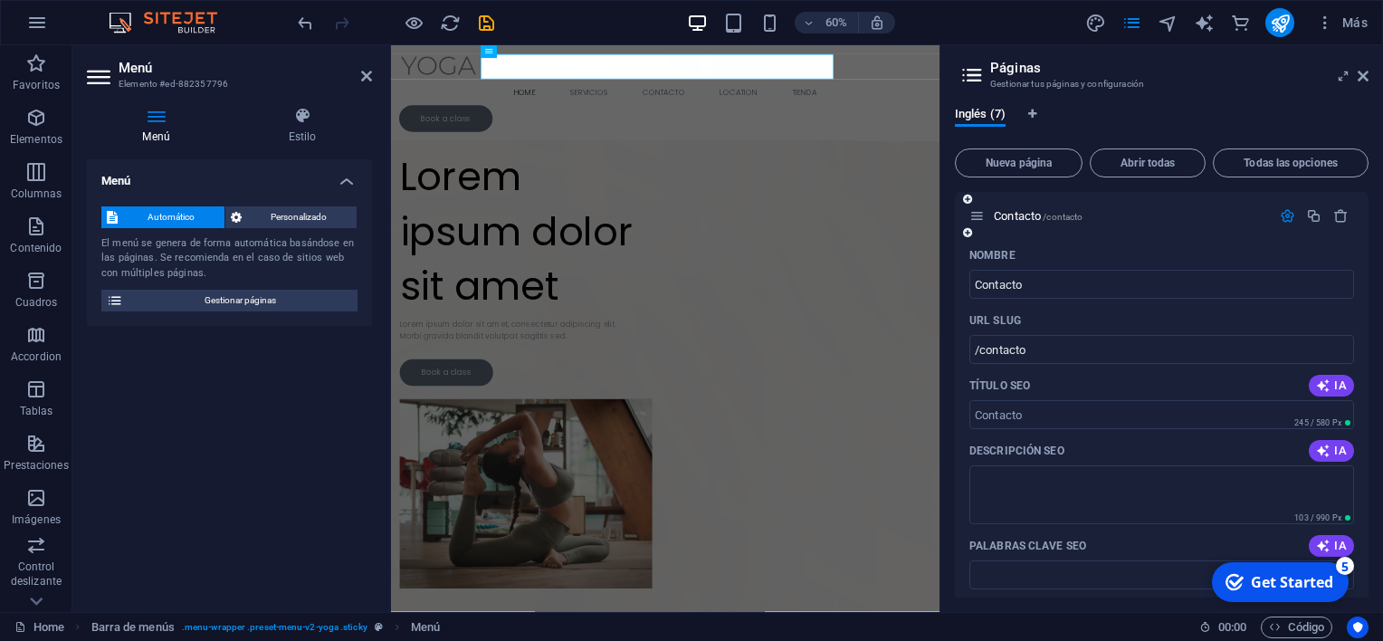
scroll to position [116, 0]
click at [1280, 220] on icon "button" at bounding box center [1287, 214] width 15 height 15
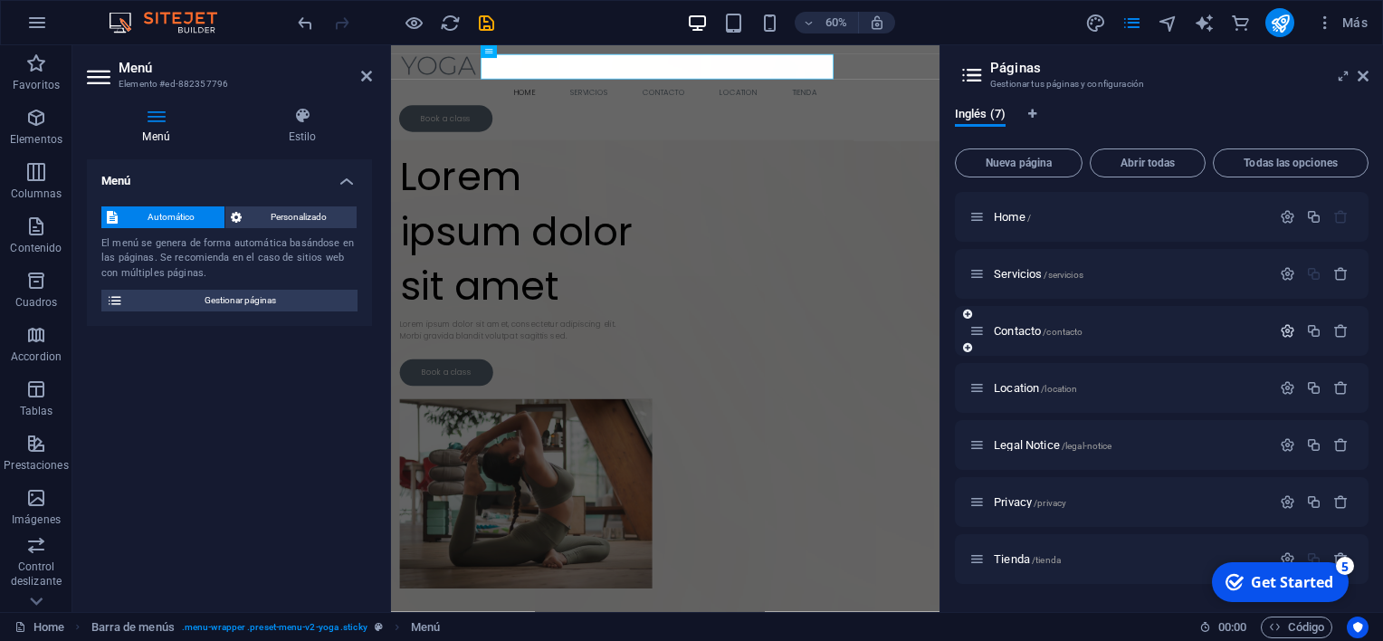
scroll to position [0, 0]
click at [1282, 387] on icon "button" at bounding box center [1287, 387] width 15 height 15
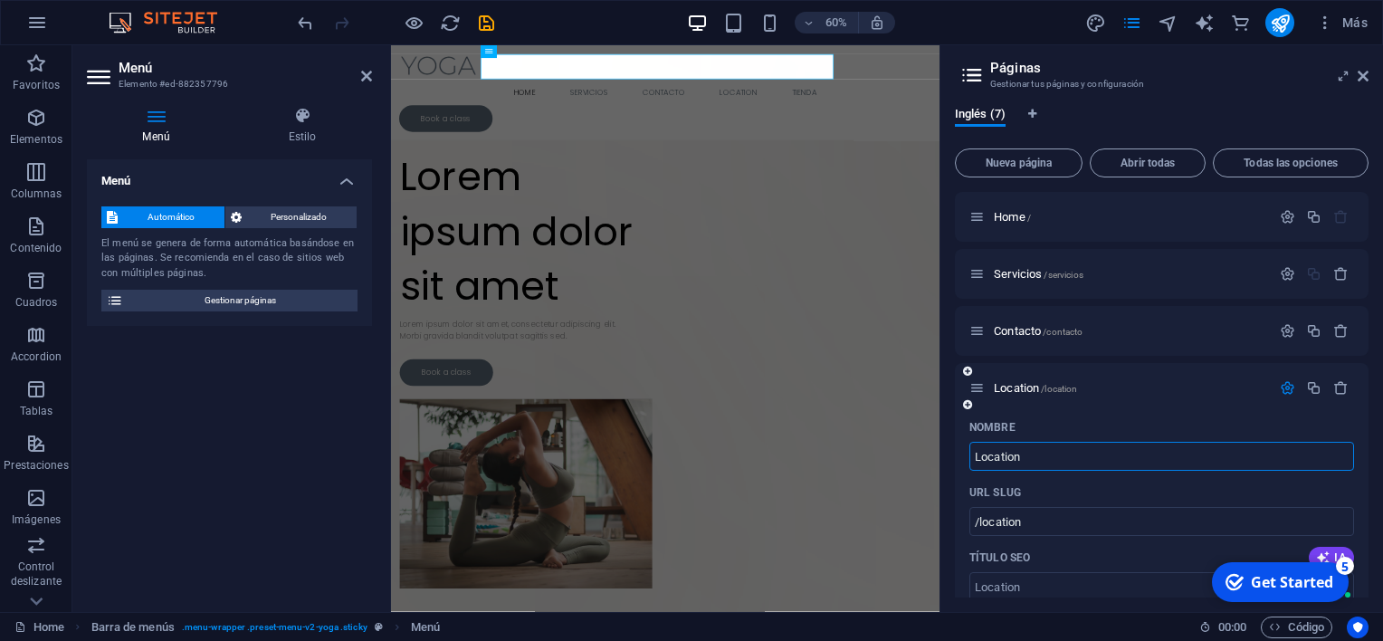
click at [1105, 446] on input "Location" at bounding box center [1161, 456] width 385 height 29
type input "ubicacion"
type input "/ubicacion"
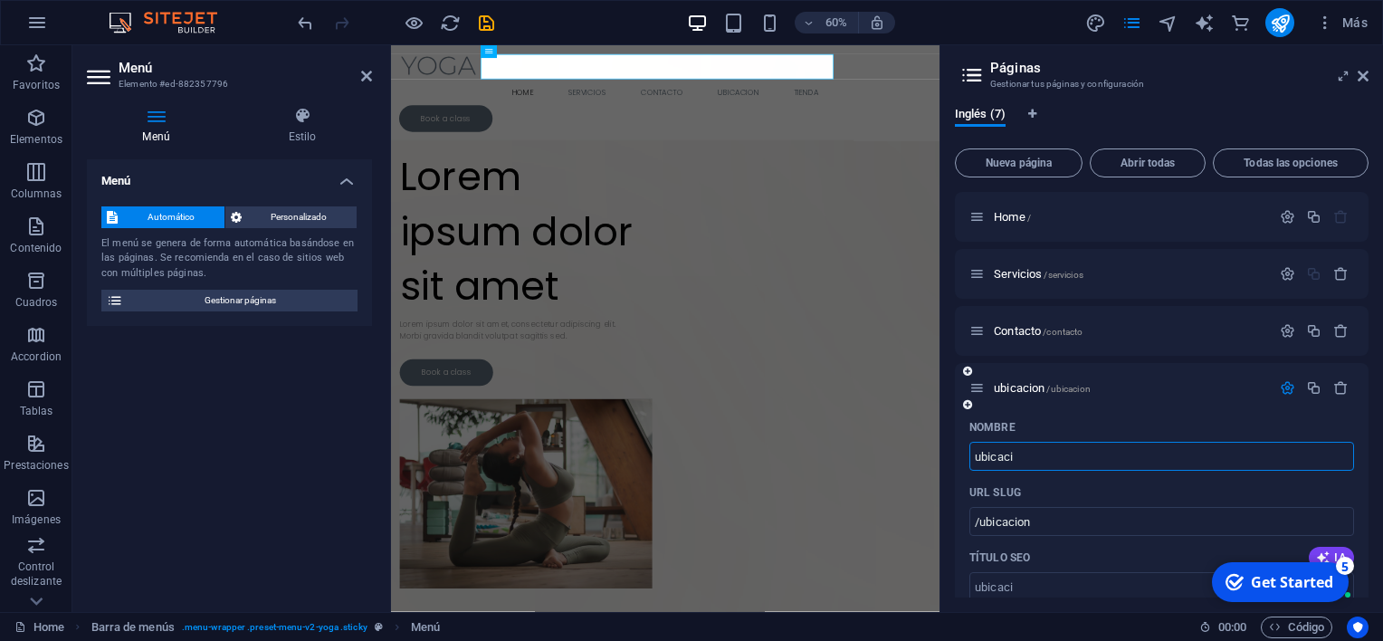
type input "ubicaci"
type input "/ubicaci"
type input "ubicación"
type input "/ubicacion"
type input "ubicación"
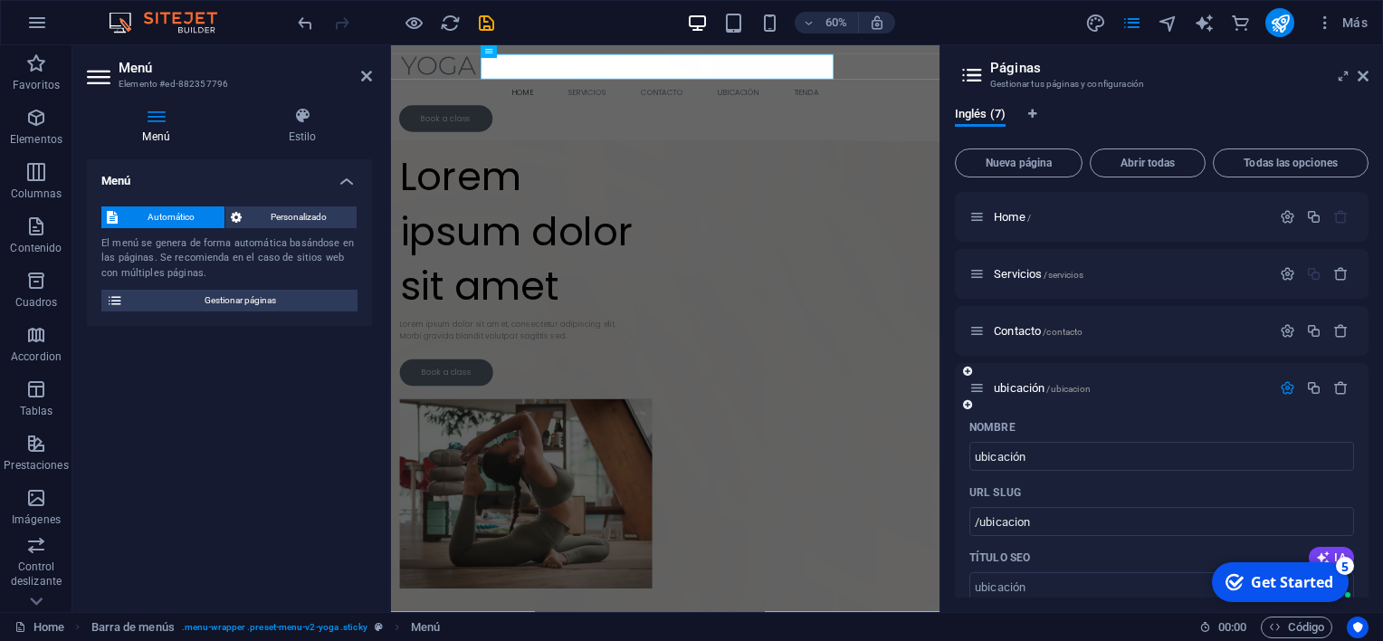
click at [1131, 416] on div "Nombre" at bounding box center [1161, 427] width 385 height 29
click at [1282, 384] on icon "button" at bounding box center [1287, 387] width 15 height 15
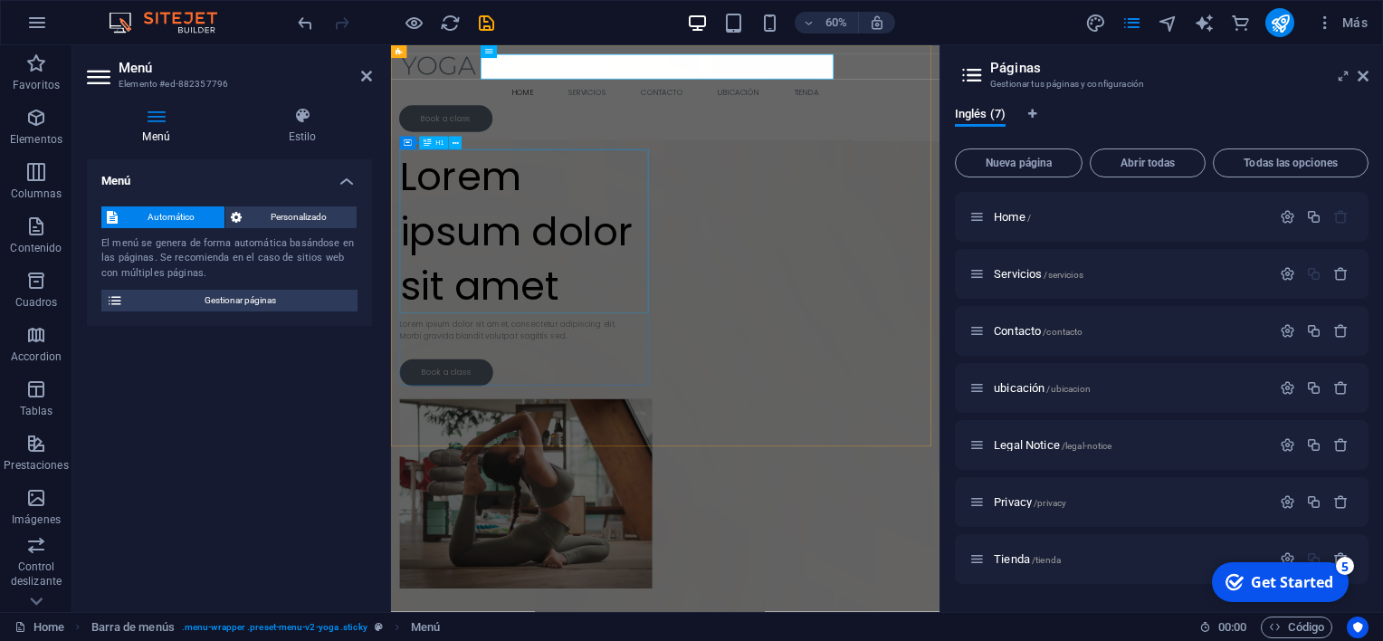
click at [762, 414] on div "Lorem ipsum dolor sit amet" at bounding box center [615, 355] width 421 height 273
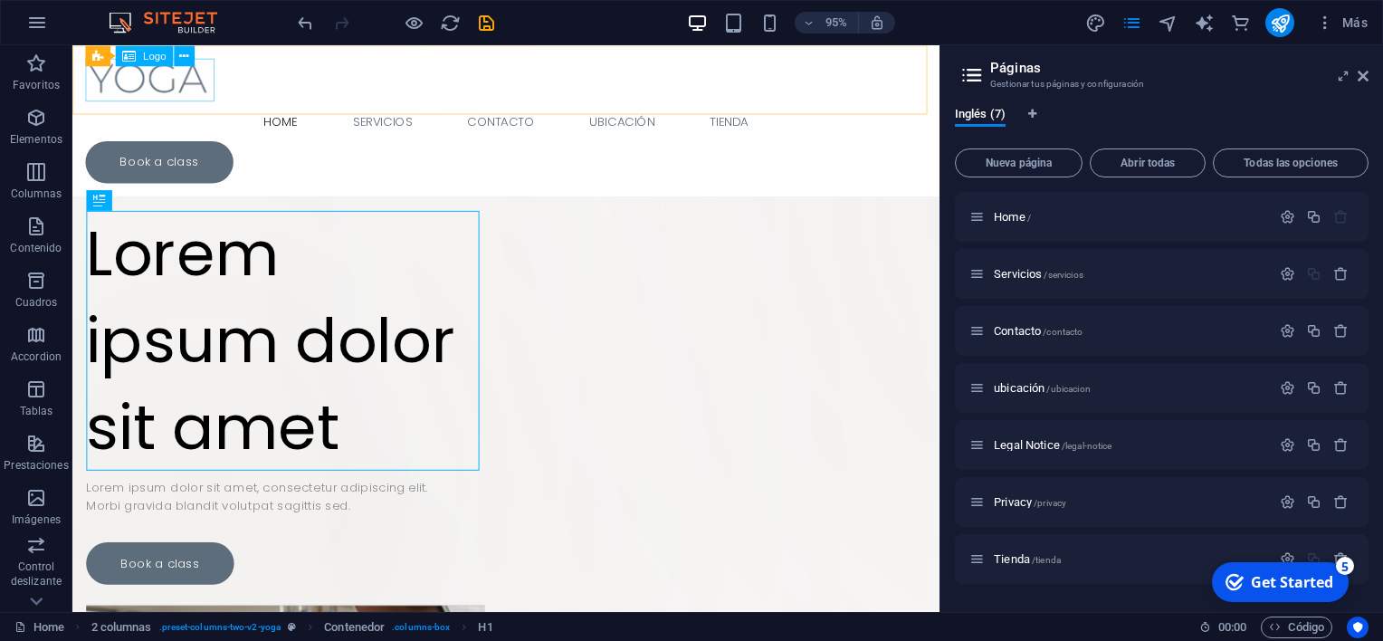
click at [174, 86] on div at bounding box center [528, 81] width 885 height 45
select select "px"
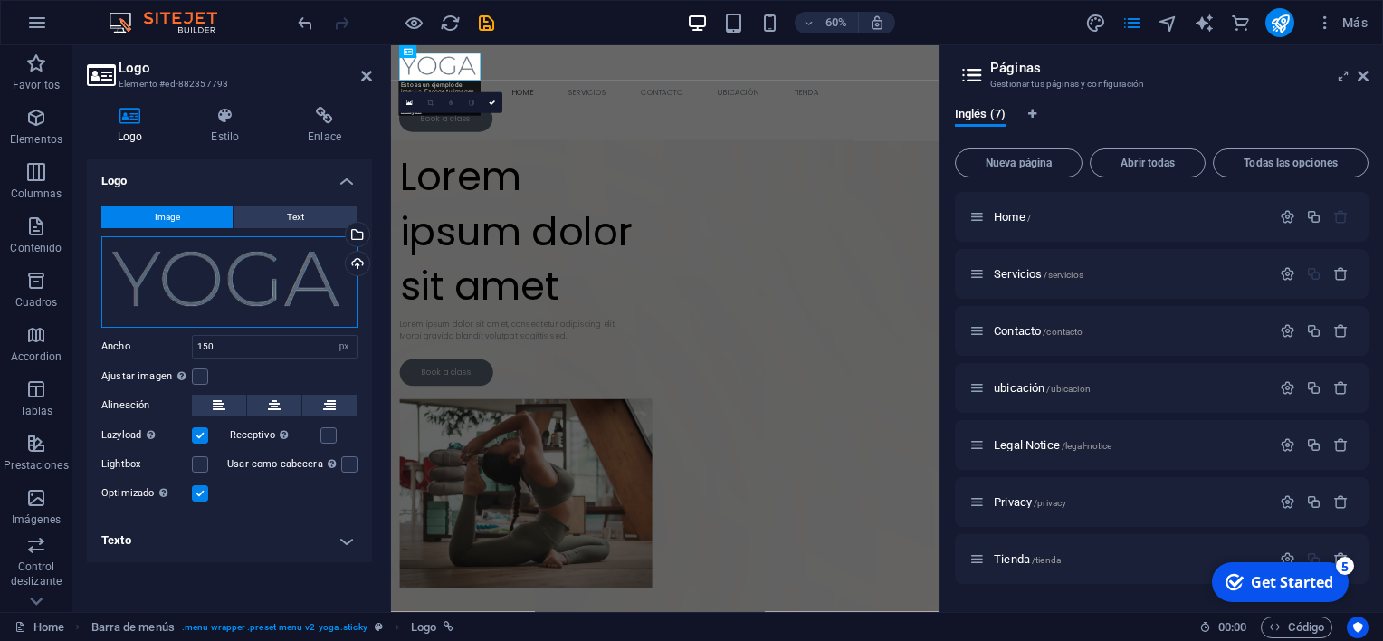
click at [220, 268] on div "Arrastra archivos aquí, haz clic para escoger archivos o selecciona archivos de…" at bounding box center [229, 281] width 256 height 91
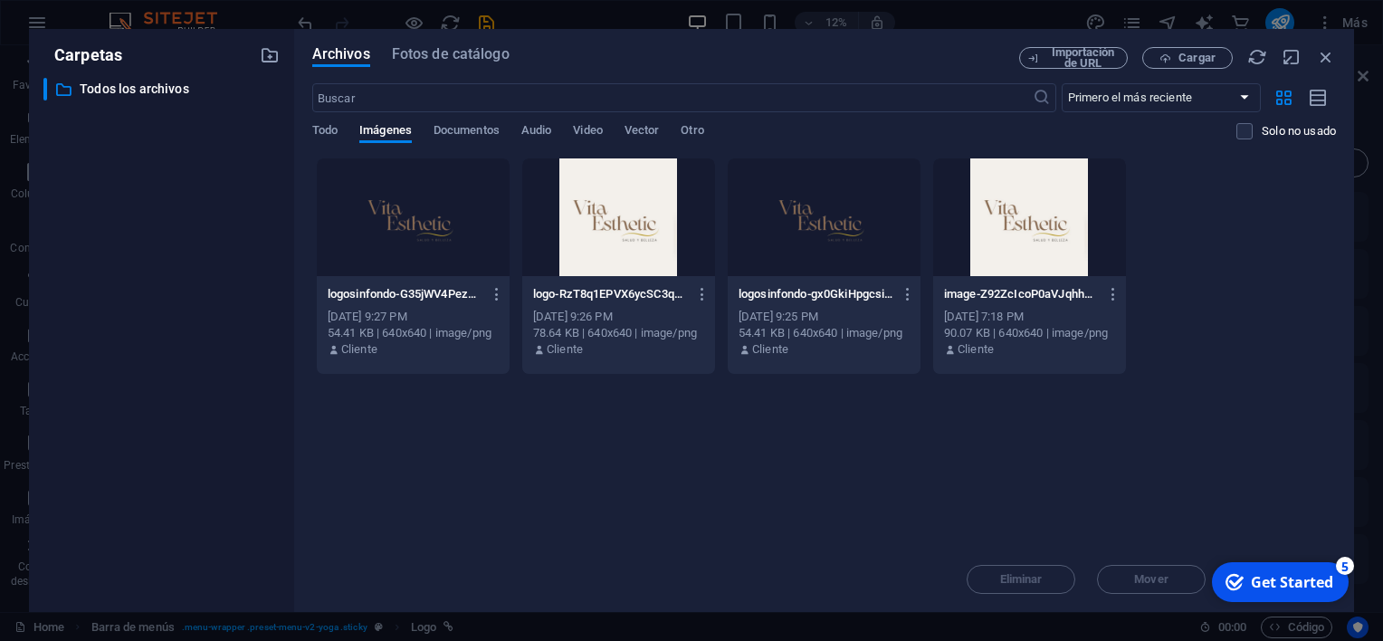
click at [800, 228] on div at bounding box center [824, 217] width 193 height 118
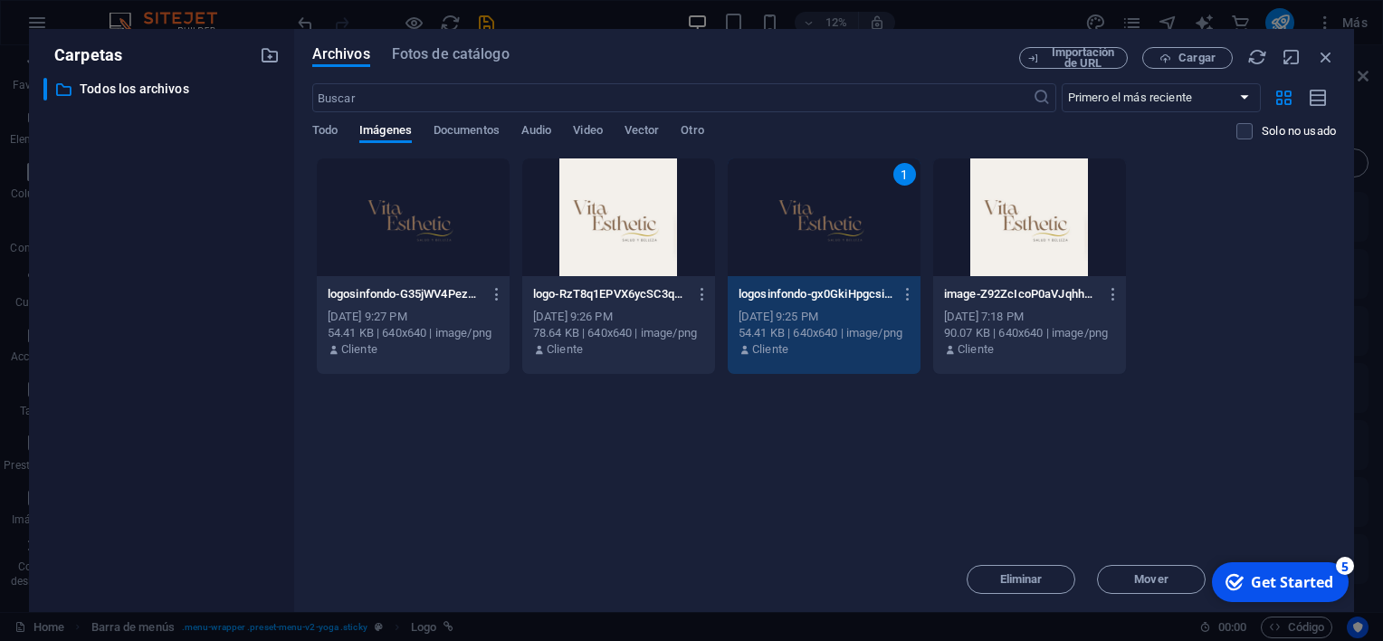
click at [1279, 577] on div "Get Started" at bounding box center [1292, 582] width 82 height 20
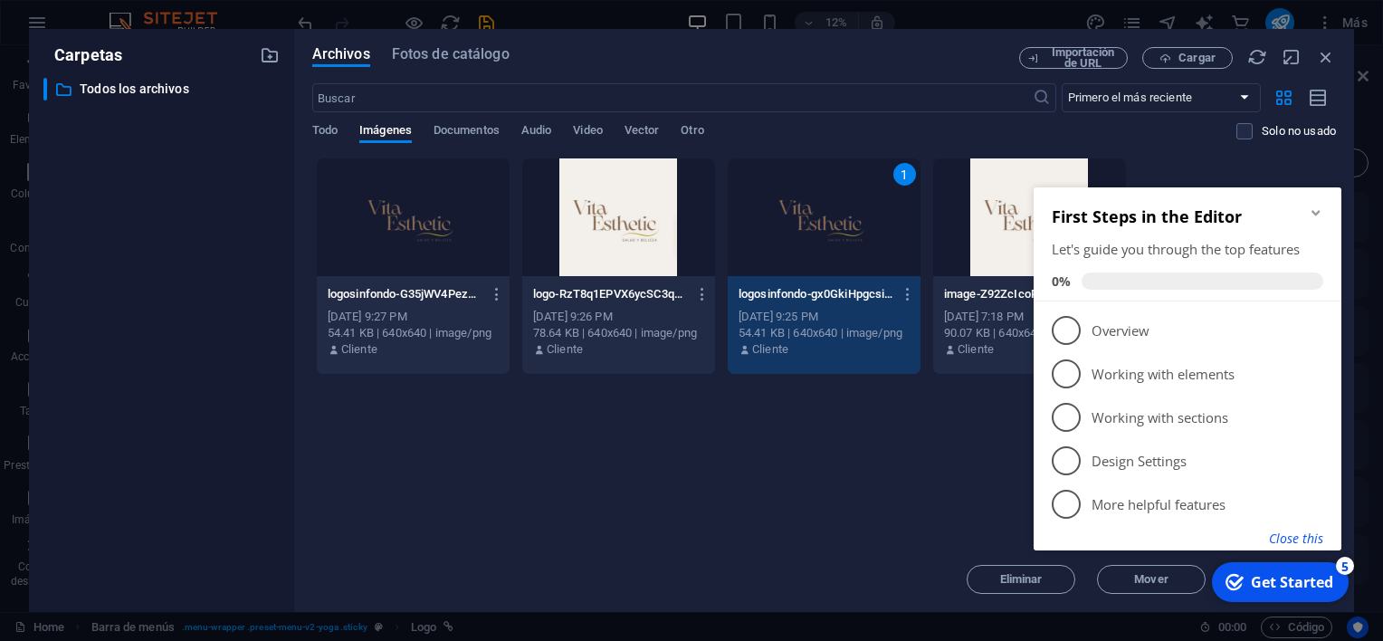
click at [1300, 535] on button "Close this" at bounding box center [1296, 537] width 54 height 17
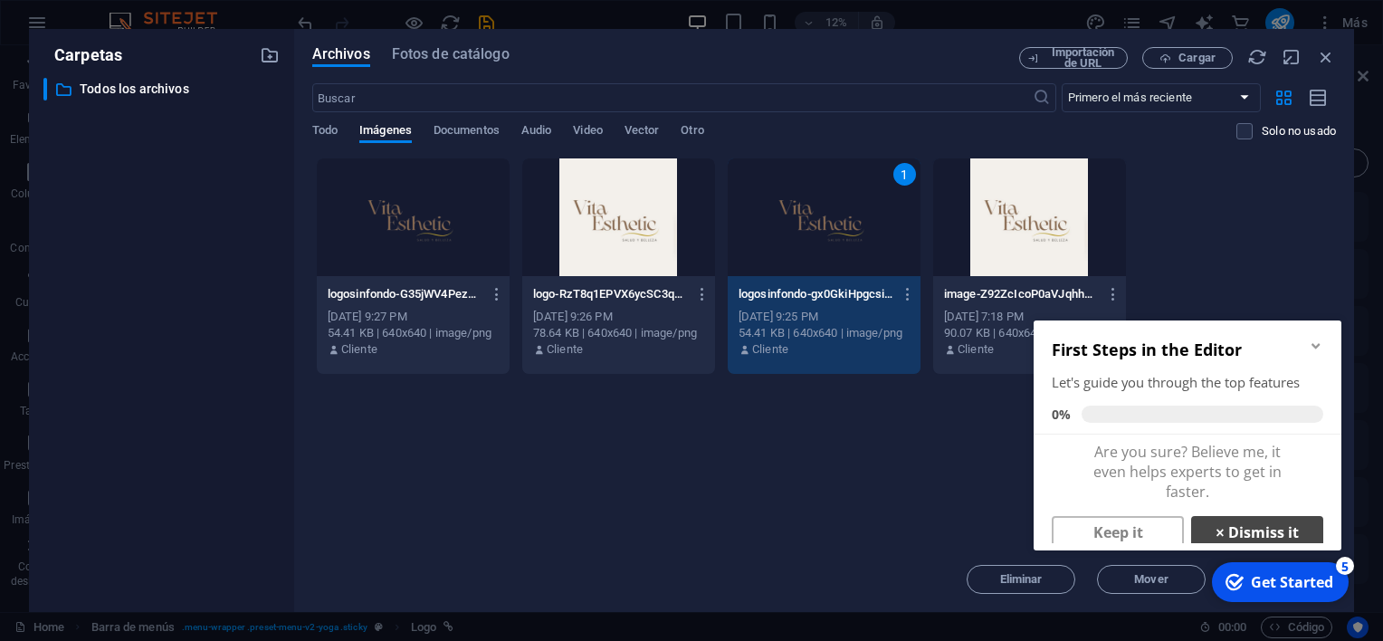
click at [1200, 527] on link "× Dismiss it" at bounding box center [1257, 532] width 132 height 33
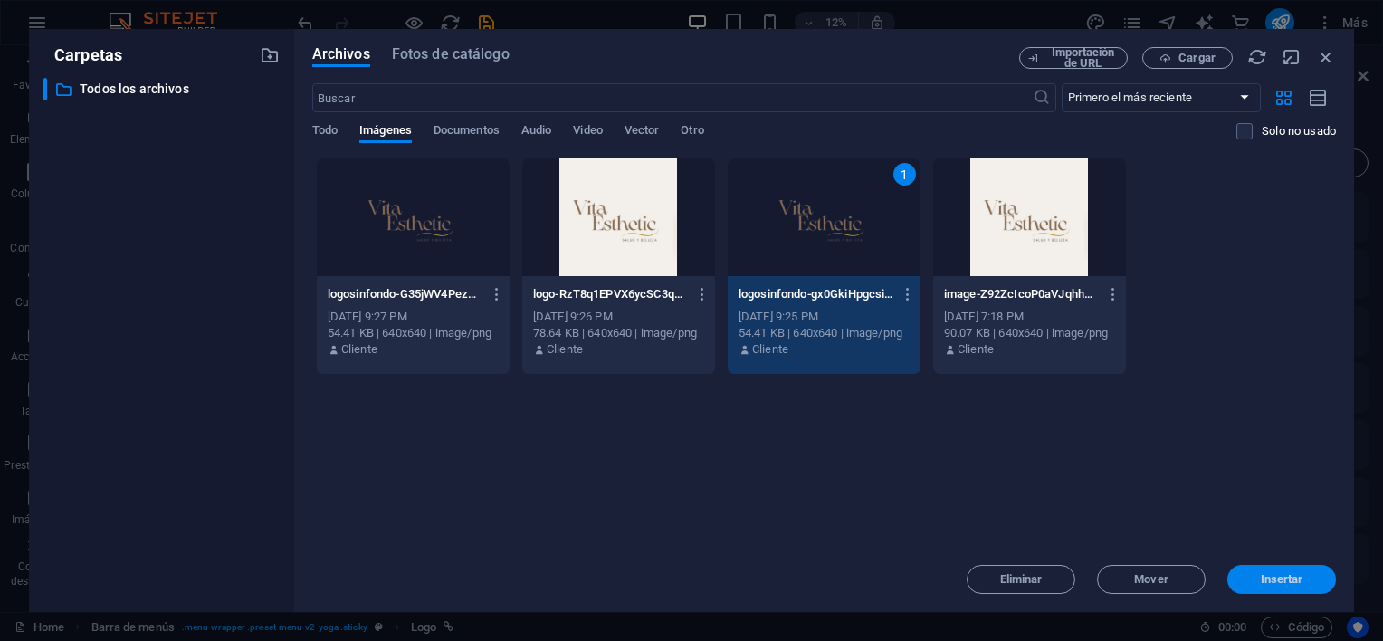
click at [1256, 579] on span "Insertar" at bounding box center [1282, 579] width 94 height 11
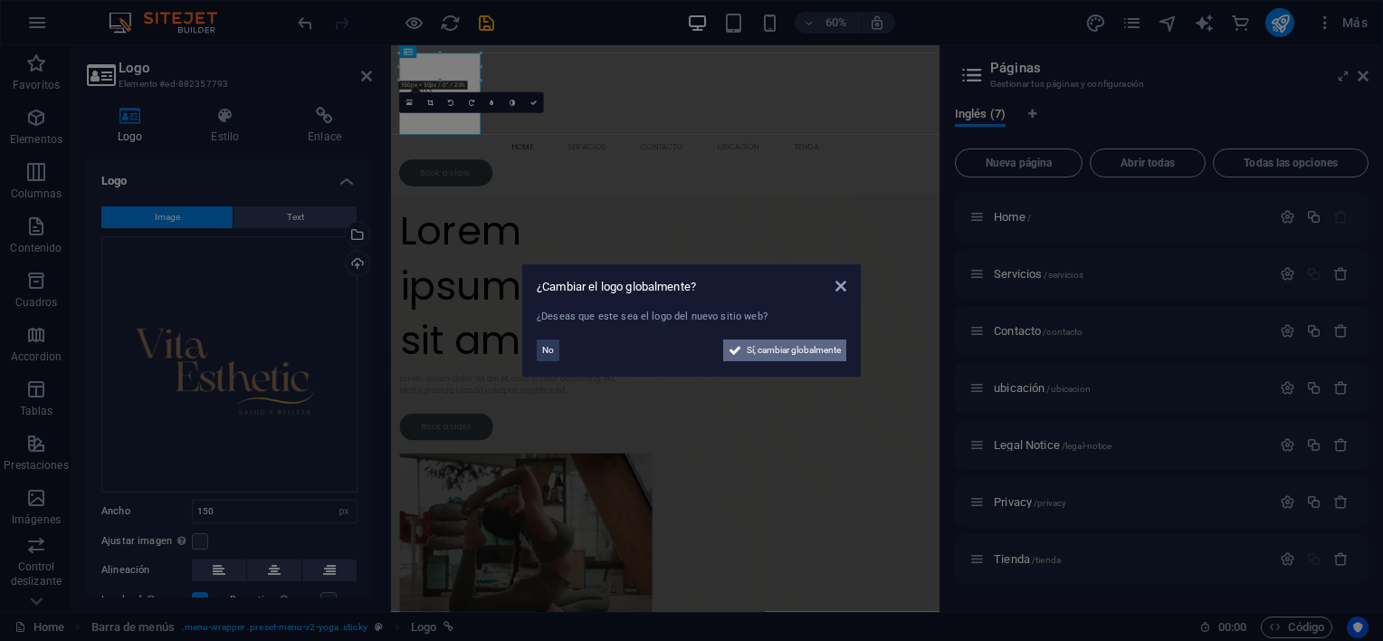
click at [731, 348] on icon at bounding box center [735, 350] width 13 height 22
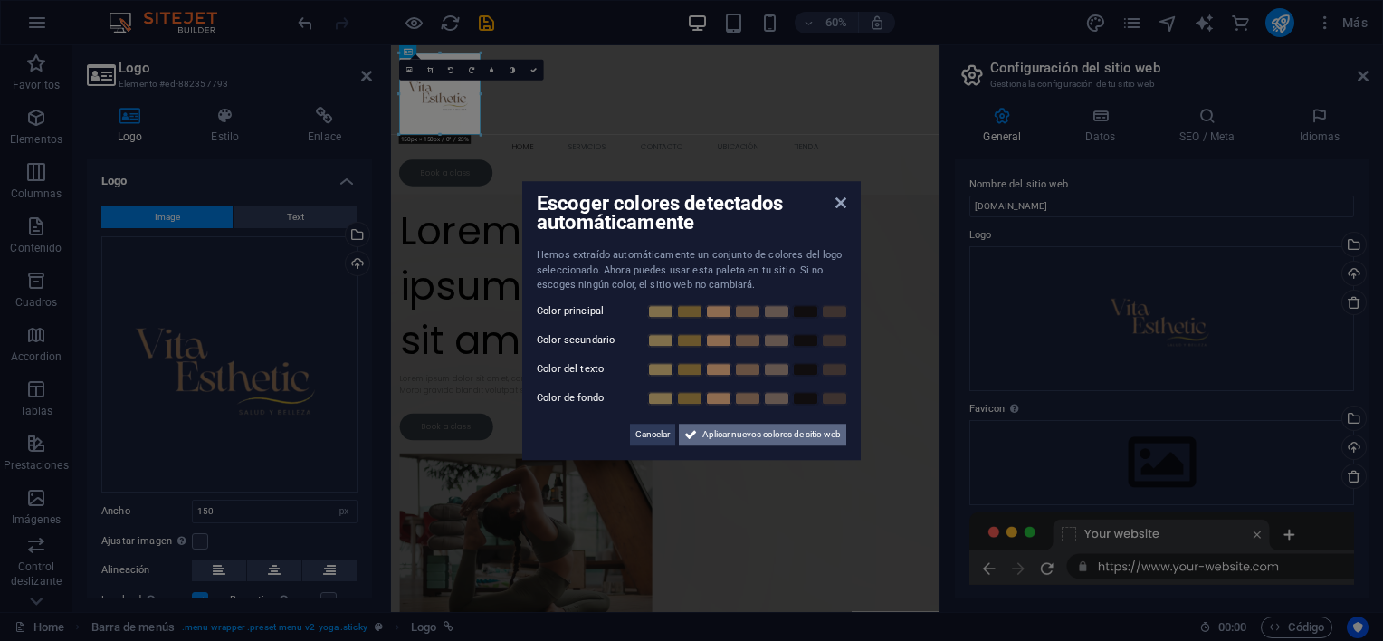
click at [710, 435] on span "Aplicar nuevos colores de sitio web" at bounding box center [771, 435] width 138 height 22
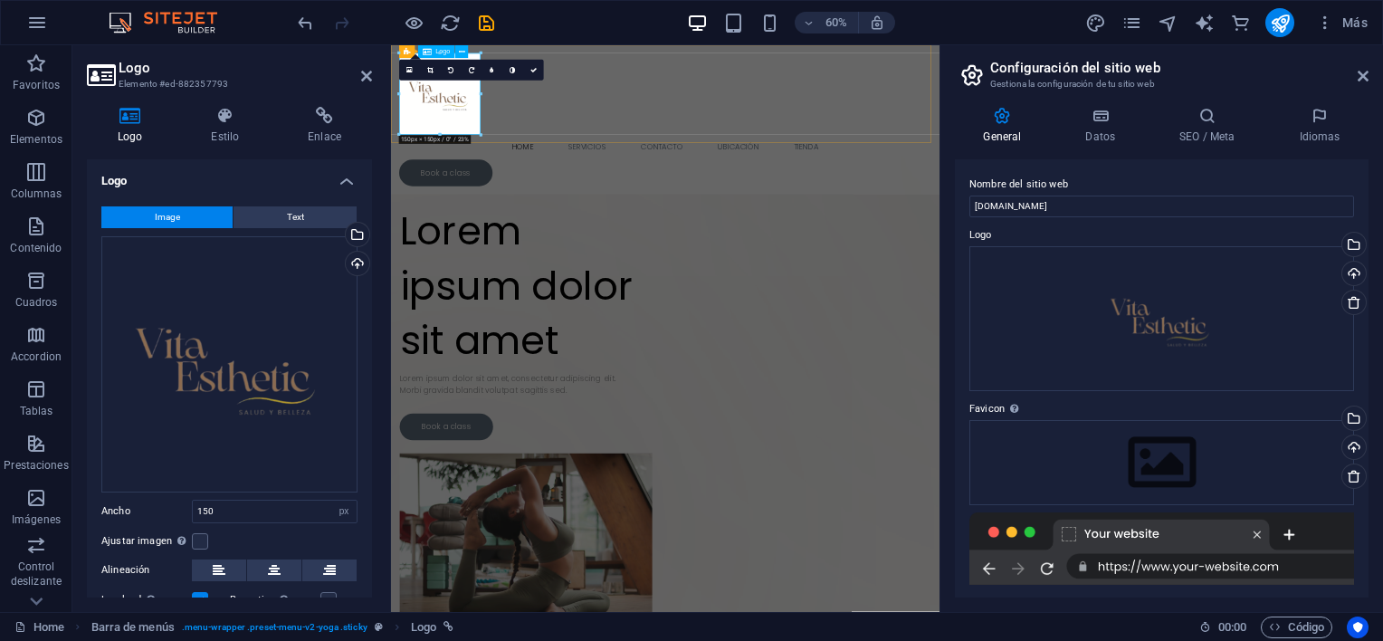
click at [472, 187] on div at bounding box center [848, 127] width 887 height 136
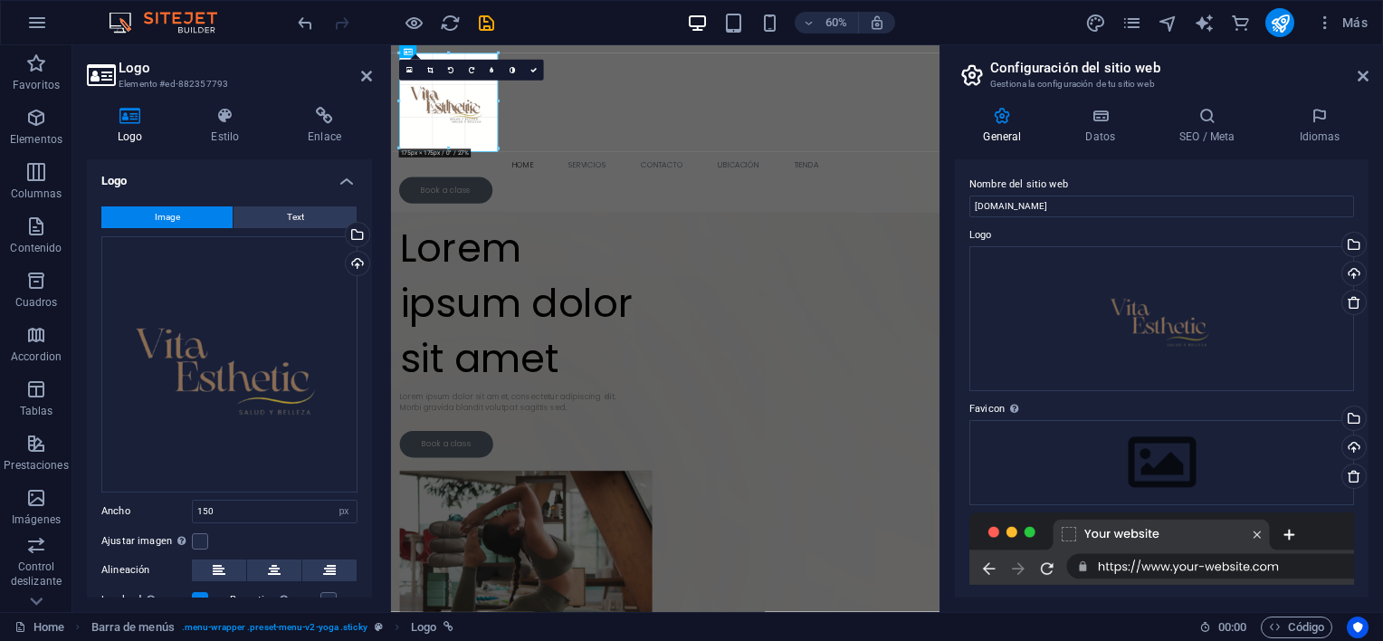
drag, startPoint x: 438, startPoint y: 134, endPoint x: 448, endPoint y: 163, distance: 30.6
type input "182"
click at [430, 70] on icon at bounding box center [430, 70] width 6 height 6
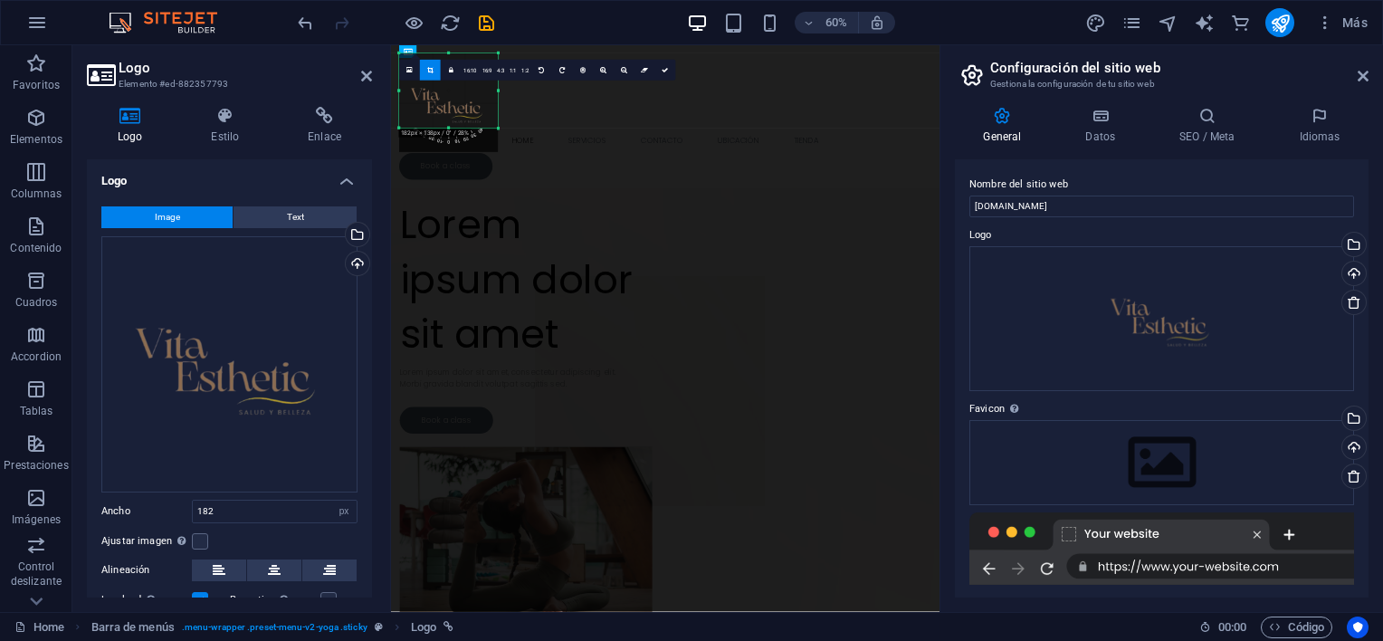
drag, startPoint x: 448, startPoint y: 152, endPoint x: 445, endPoint y: 112, distance: 39.9
click at [445, 112] on div "180 170 160 150 140 130 120 110 100 90 80 70 60 50 40 30 20 10 0 -10 -20 -30 -4…" at bounding box center [448, 90] width 99 height 75
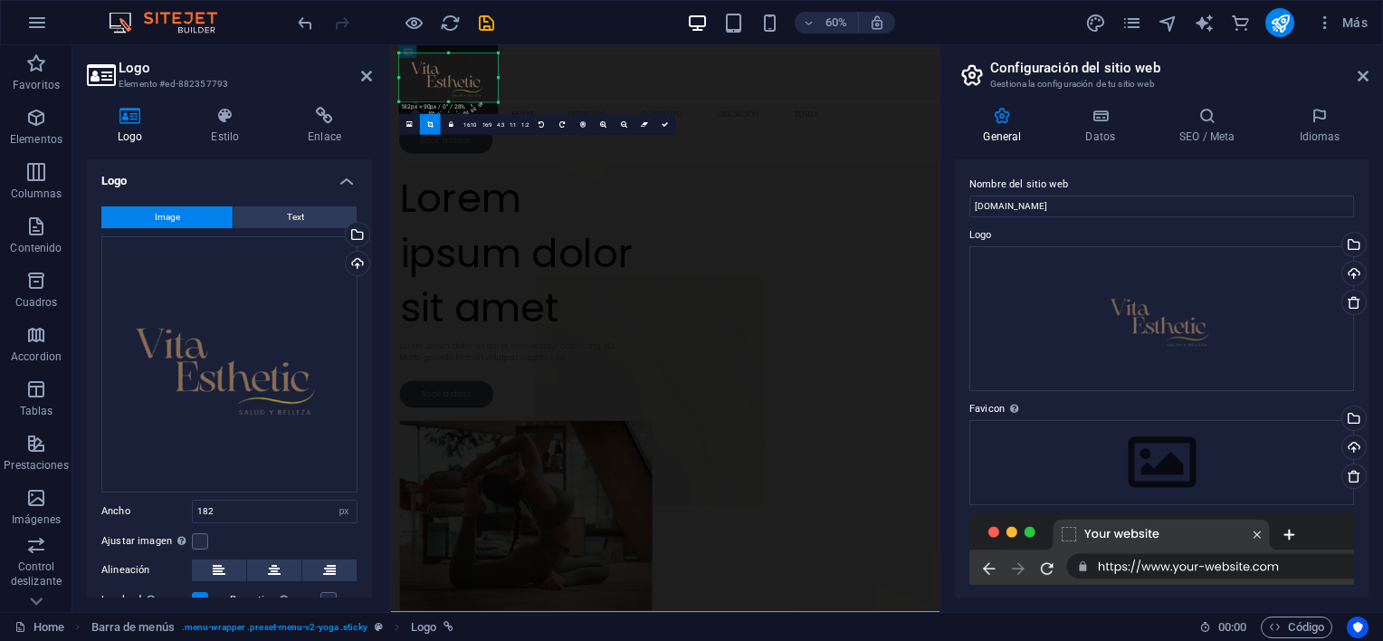
drag, startPoint x: 450, startPoint y: 52, endPoint x: 452, endPoint y: 96, distance: 43.5
click at [452, 96] on div "180 170 160 150 140 130 120 110 100 90 80 70 60 50 40 30 20 10 0 -10 -20 -30 -4…" at bounding box center [448, 77] width 99 height 49
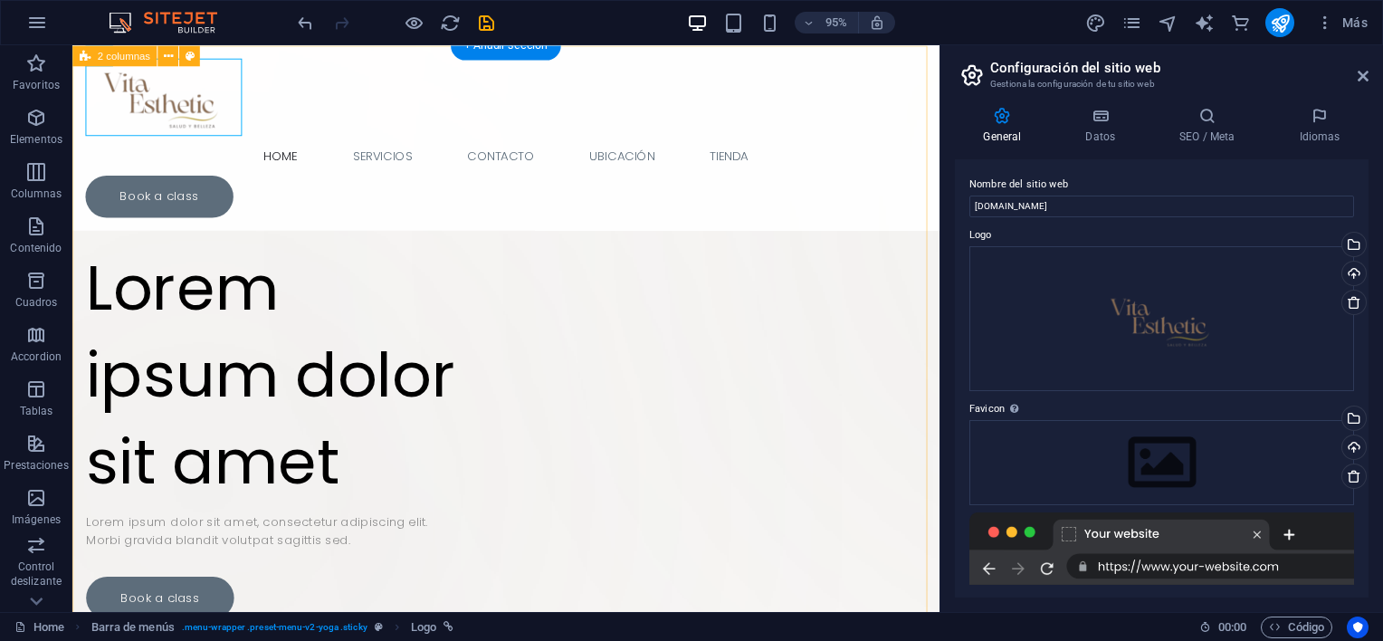
click at [442, 192] on div "Suelta el contenido aquí o Añadir elementos Pegar portapapeles Lorem ipsum dolo…" at bounding box center [528, 566] width 912 height 1042
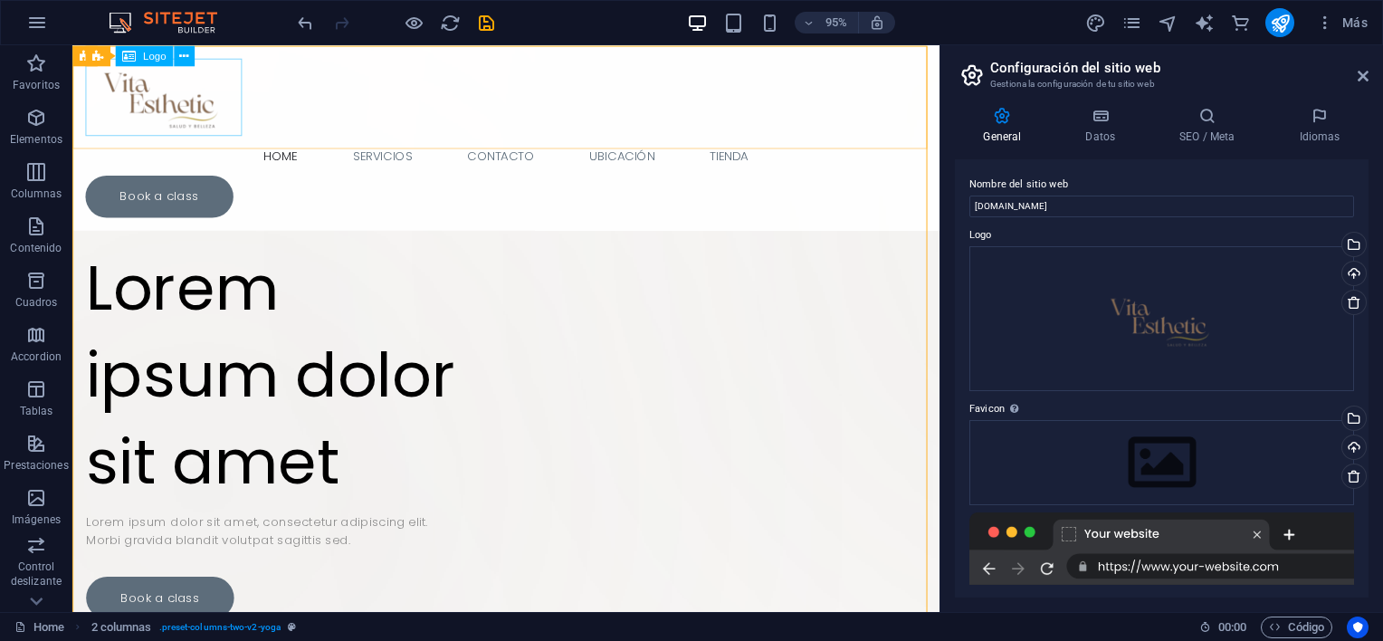
click at [174, 122] on div at bounding box center [528, 99] width 885 height 81
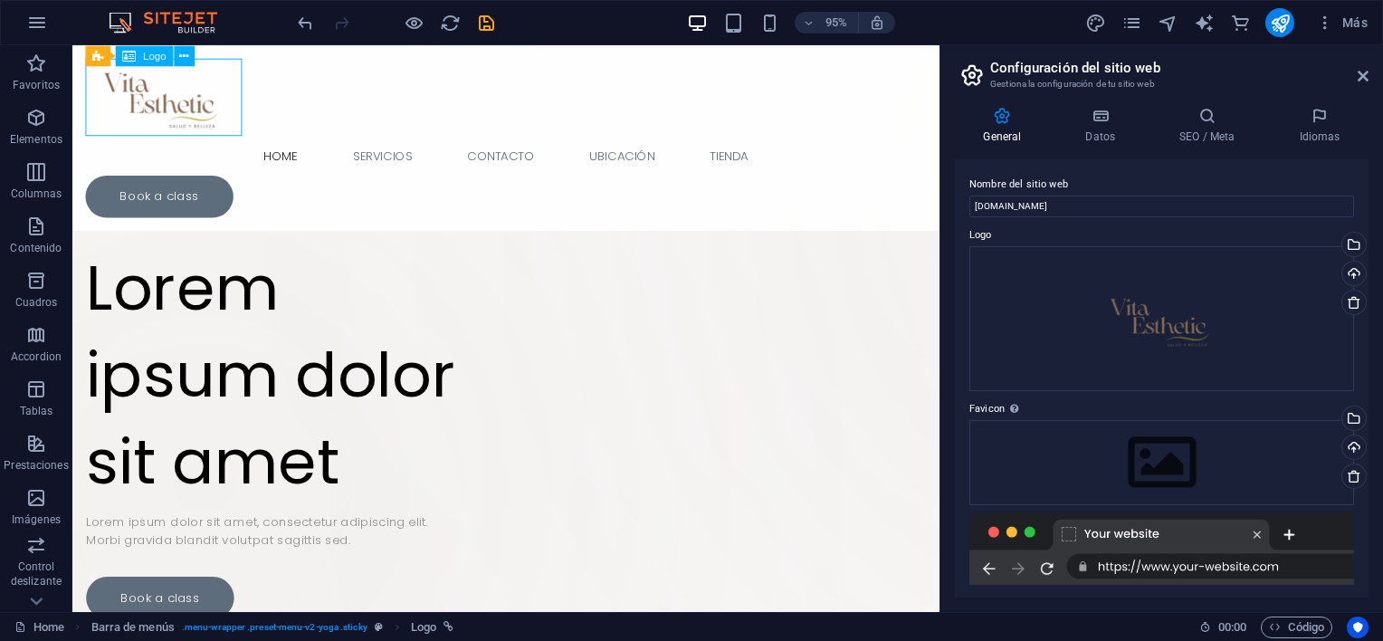
click at [174, 122] on div at bounding box center [528, 99] width 885 height 81
select select "px"
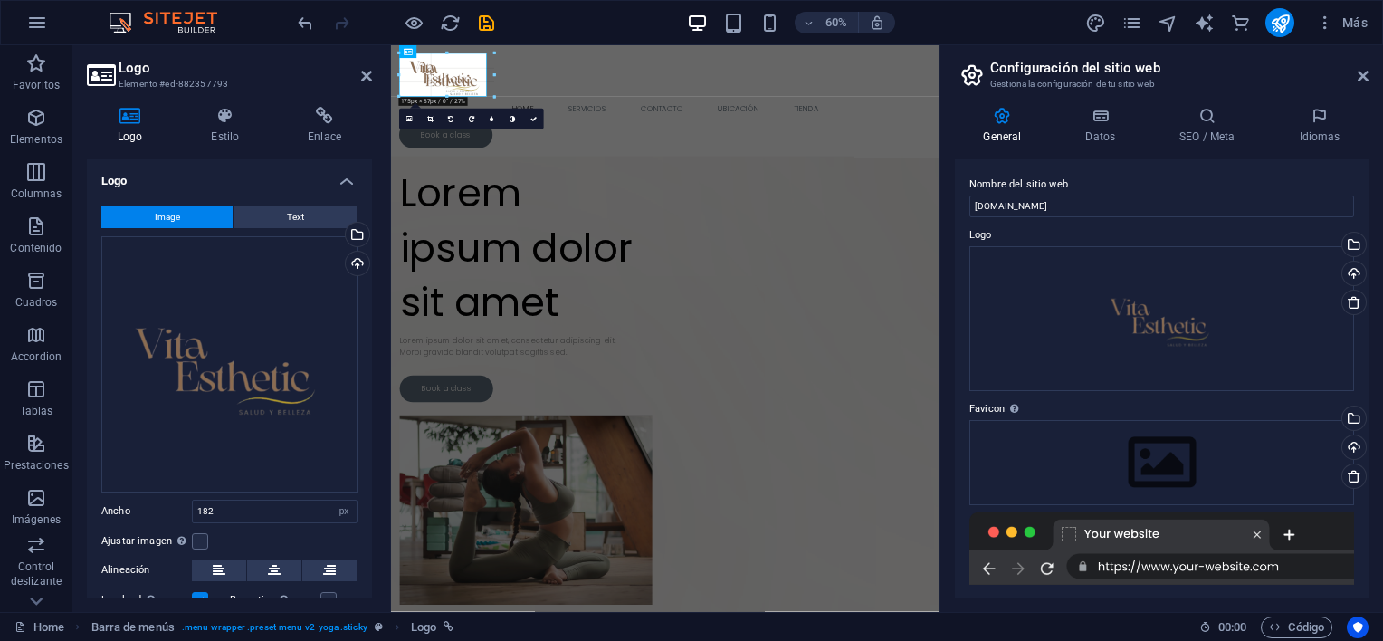
drag, startPoint x: 497, startPoint y: 101, endPoint x: 146, endPoint y: 64, distance: 353.1
type input "161"
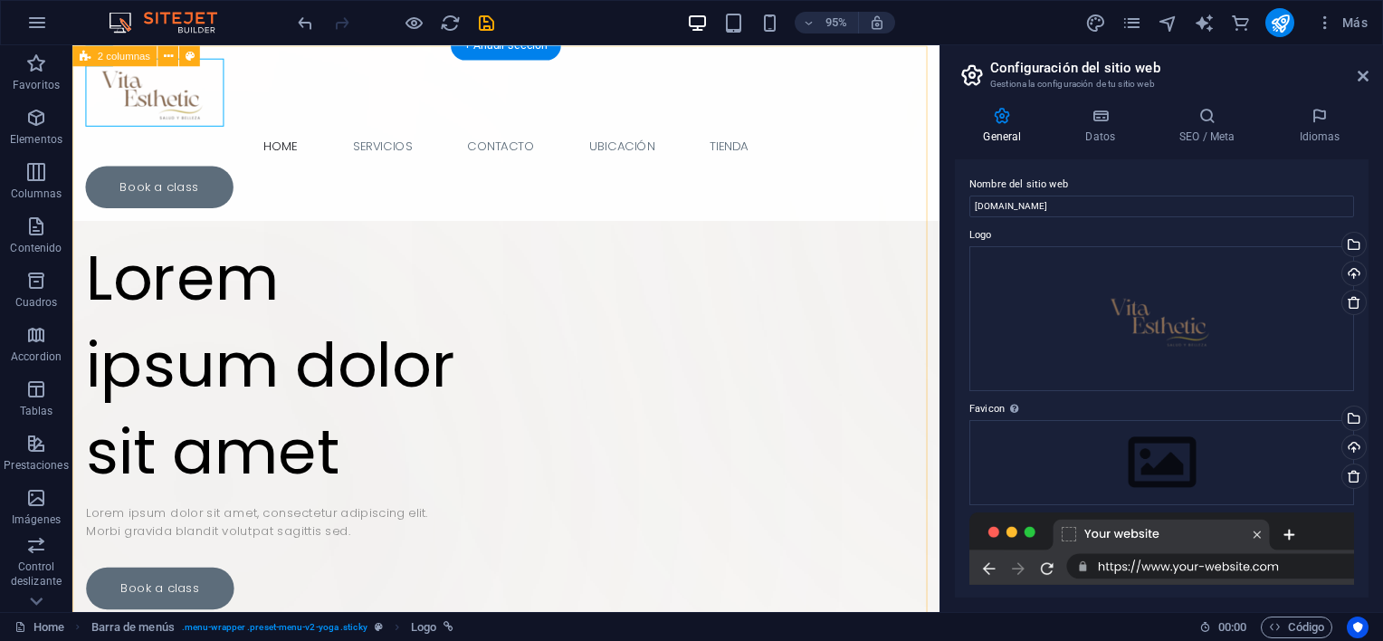
click at [691, 218] on div "Suelta el contenido aquí o Añadir elementos Pegar portapapeles Lorem ipsum dolo…" at bounding box center [528, 561] width 912 height 1032
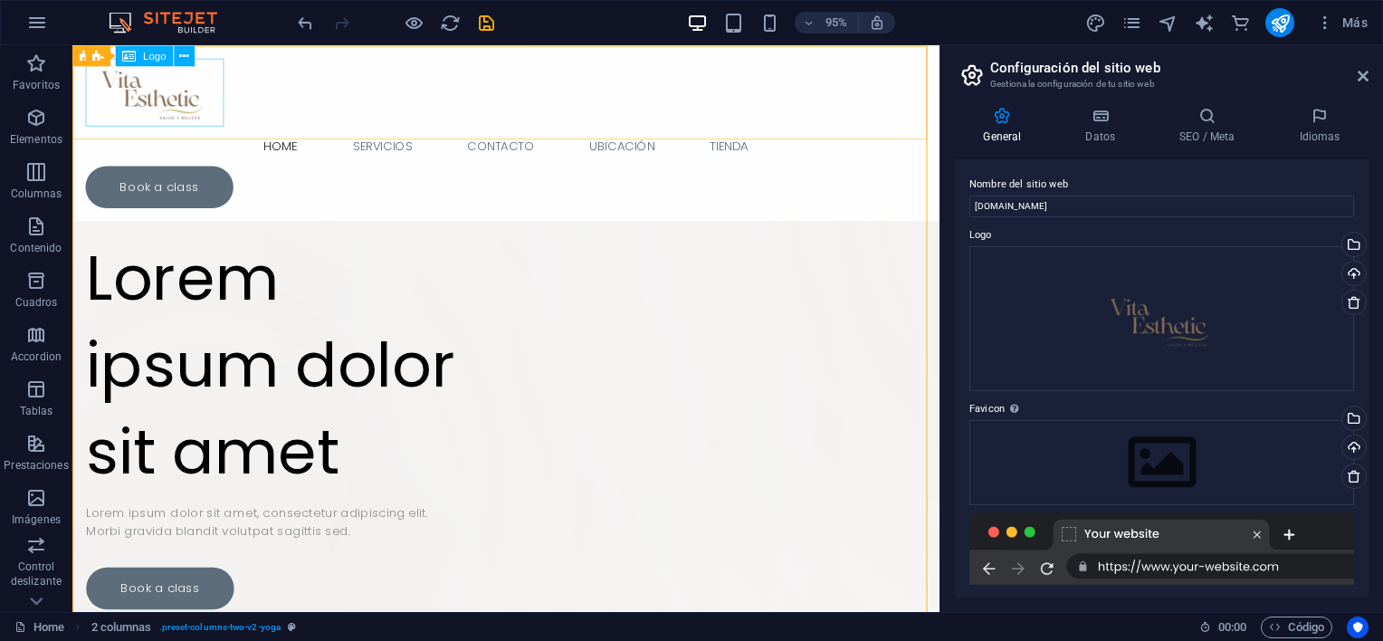
click at [157, 100] on div at bounding box center [528, 95] width 885 height 72
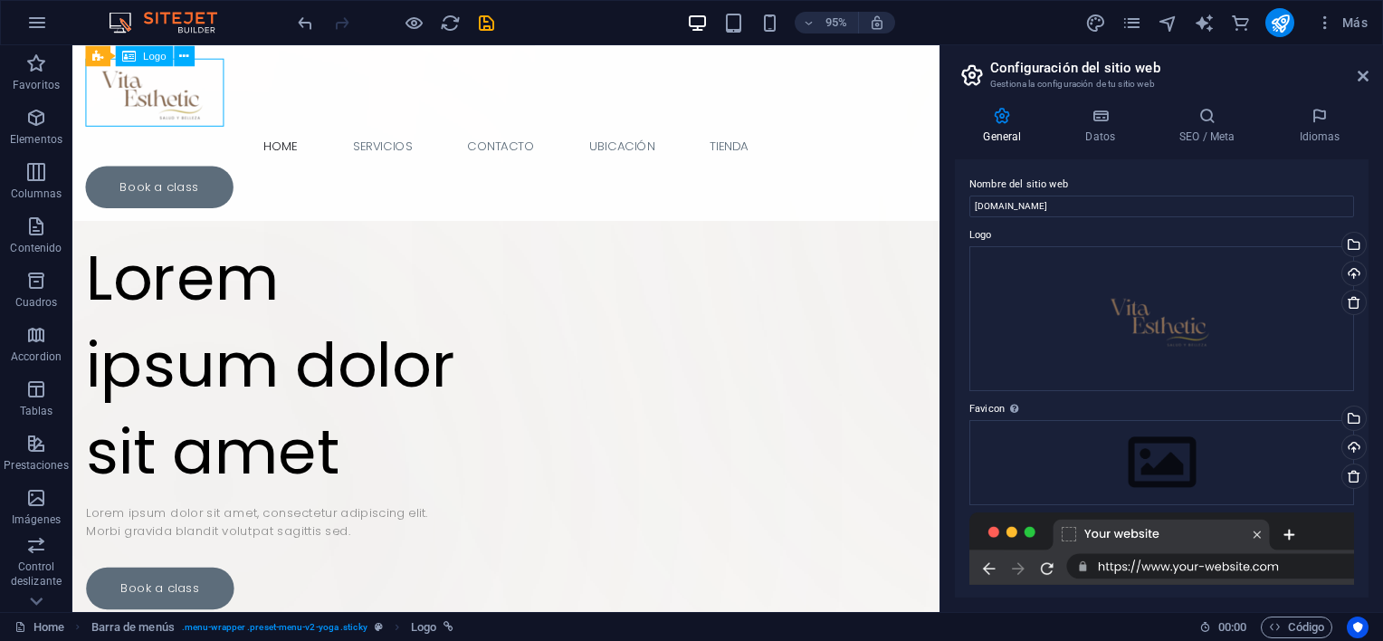
click at [180, 107] on div at bounding box center [528, 95] width 885 height 72
select select "px"
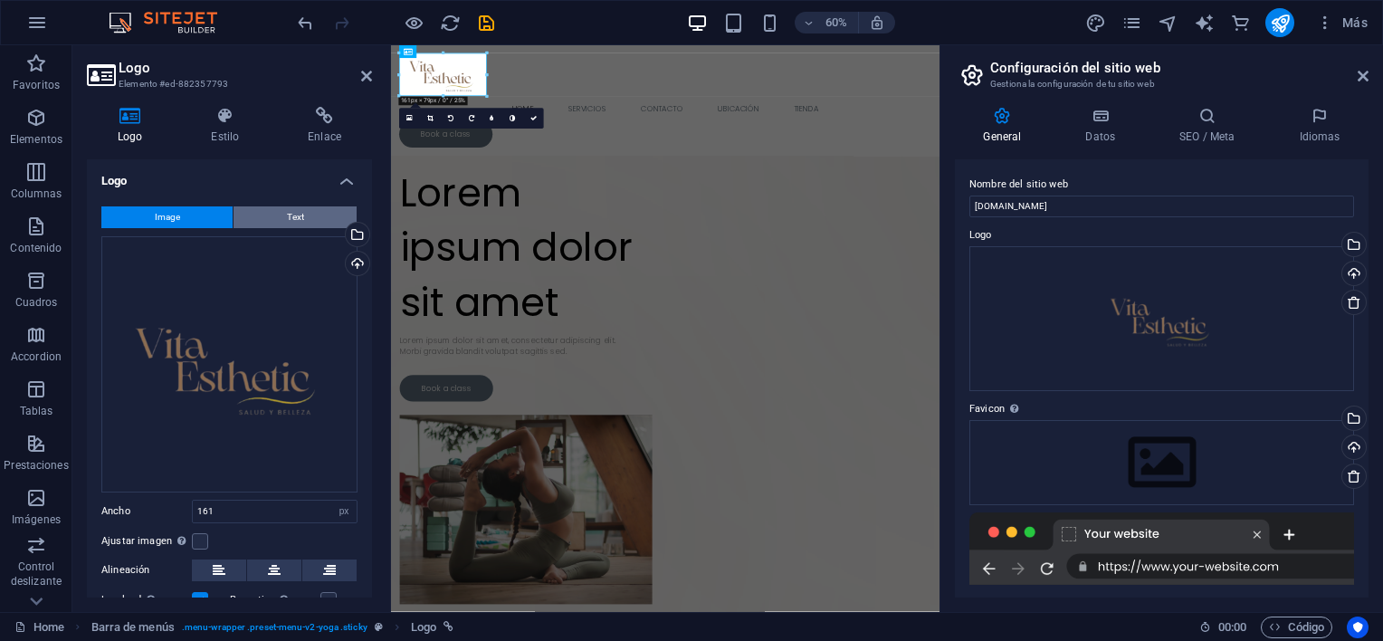
click at [264, 210] on button "Text" at bounding box center [295, 217] width 123 height 22
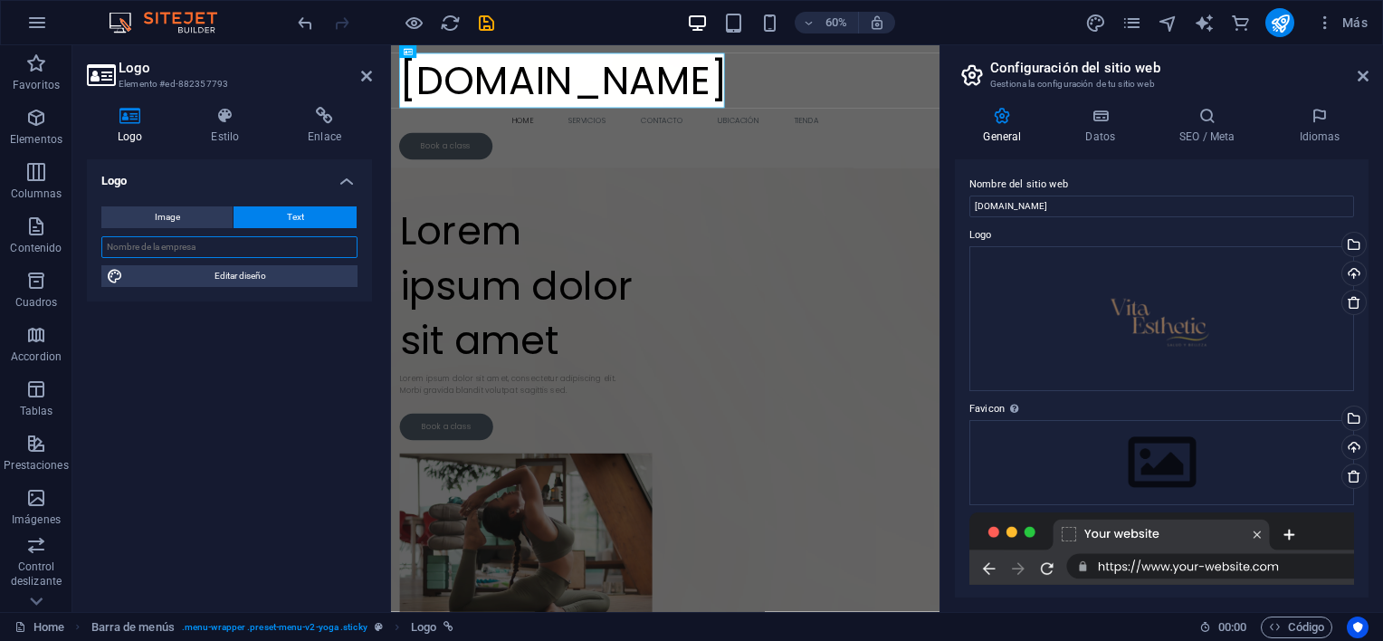
click at [206, 254] on input "text" at bounding box center [229, 247] width 256 height 22
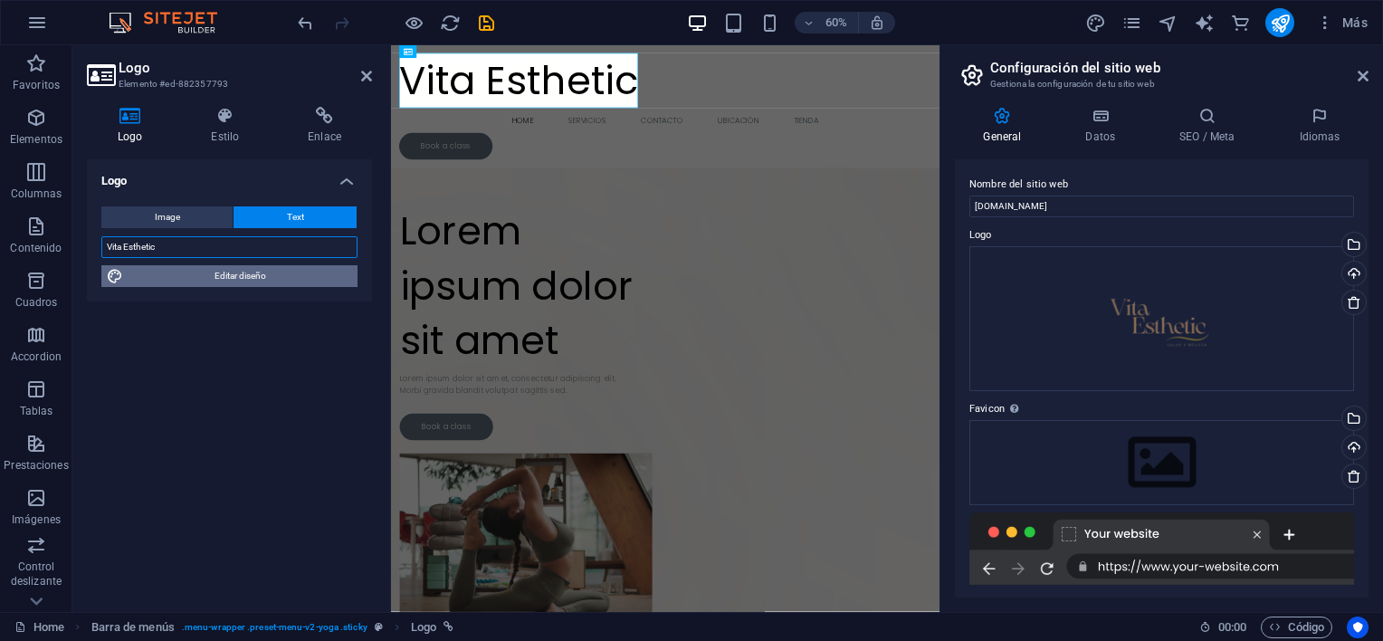
type input "Vita Esthetic"
click at [209, 275] on span "Editar diseño" at bounding box center [241, 276] width 224 height 22
select select "px"
select select "300"
select select "px"
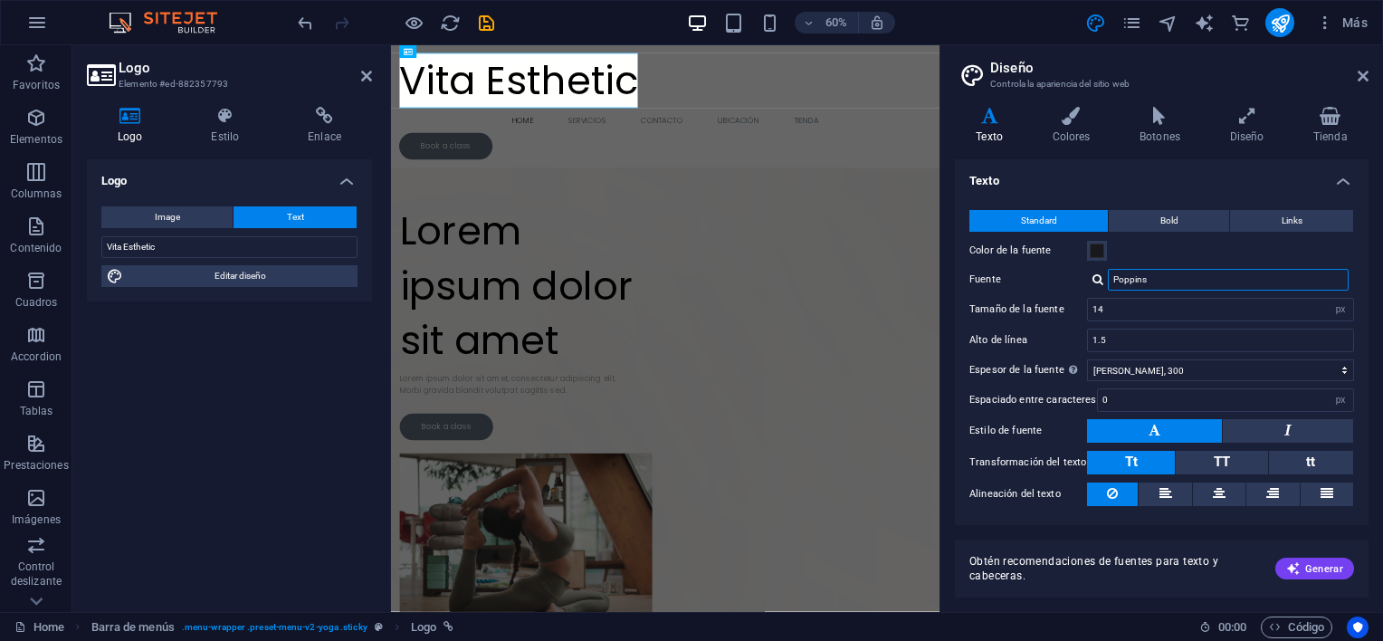
click at [1166, 278] on input "Poppins" at bounding box center [1228, 280] width 241 height 22
type input "arse"
type input "a"
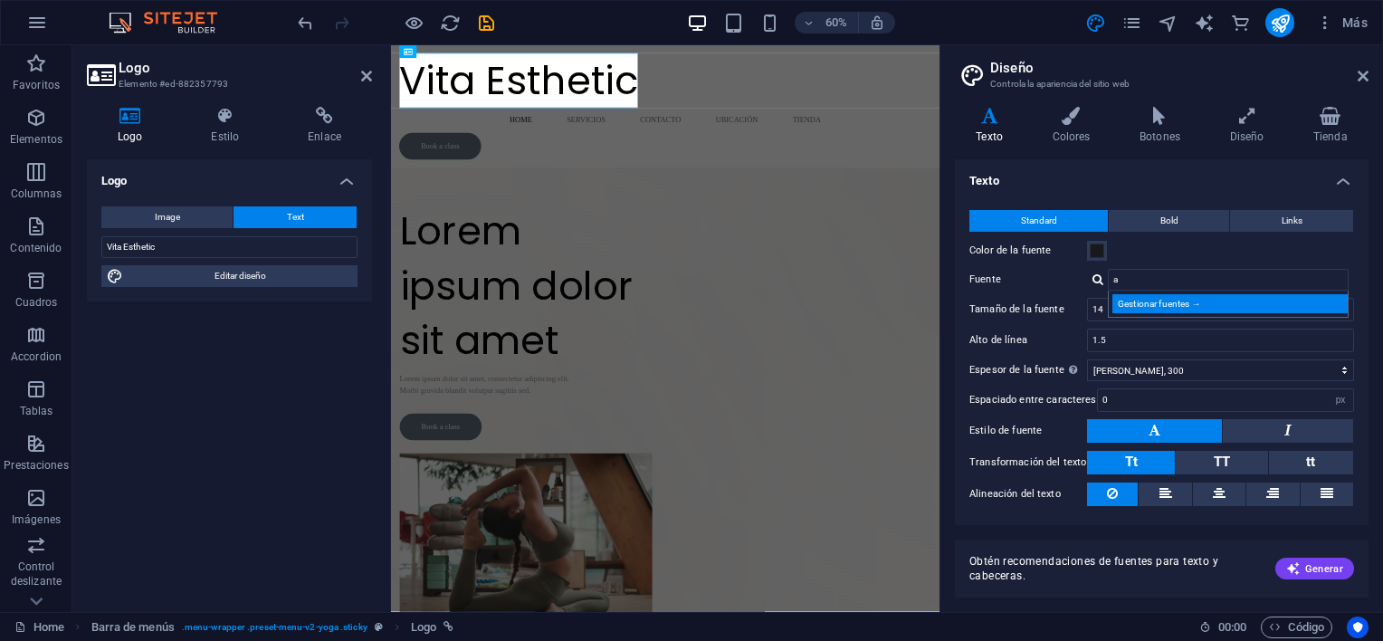
click at [1176, 296] on div "Gestionar fuentes →" at bounding box center [1231, 303] width 239 height 19
select select "popularity"
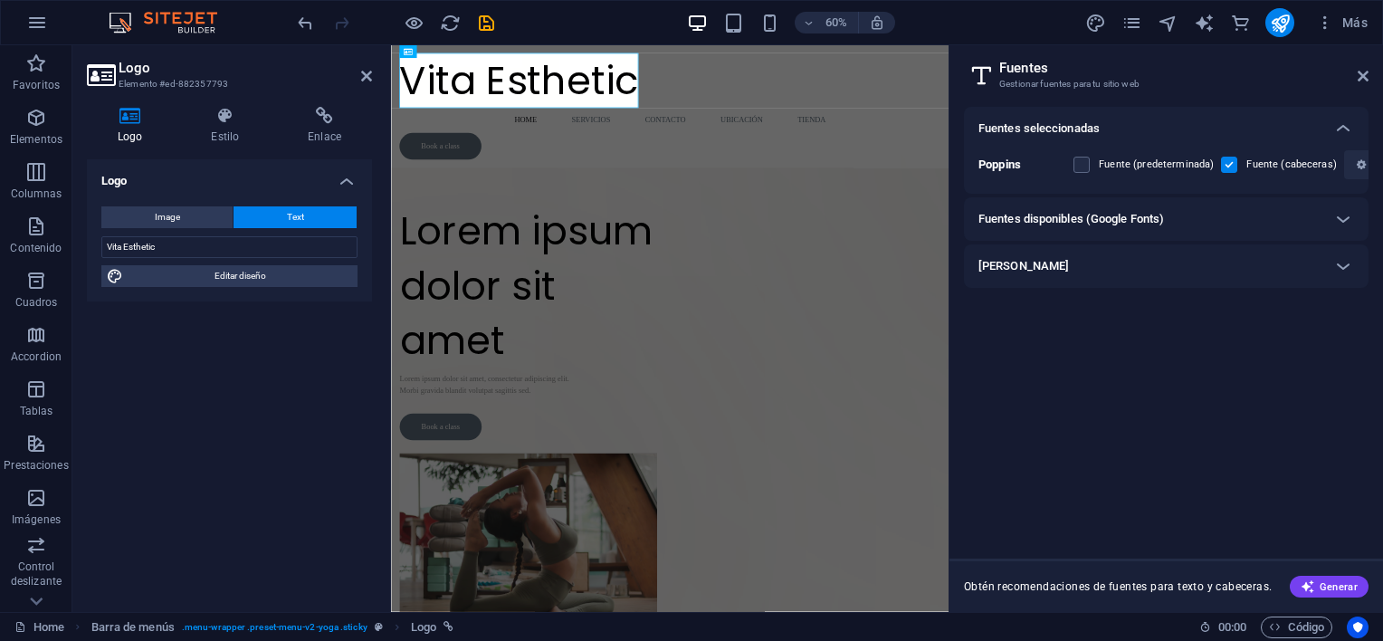
click at [1195, 218] on div "Fuentes disponibles (Google Fonts)" at bounding box center [1149, 219] width 343 height 22
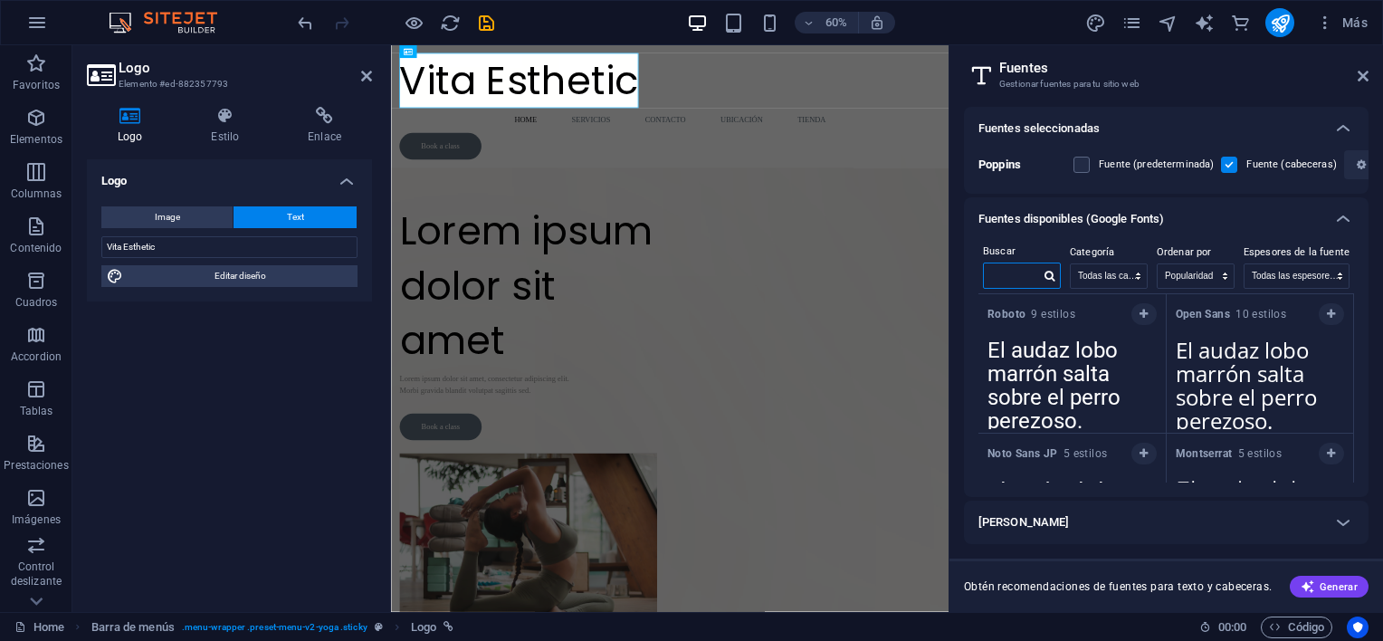
click at [994, 281] on input "text" at bounding box center [1012, 275] width 56 height 24
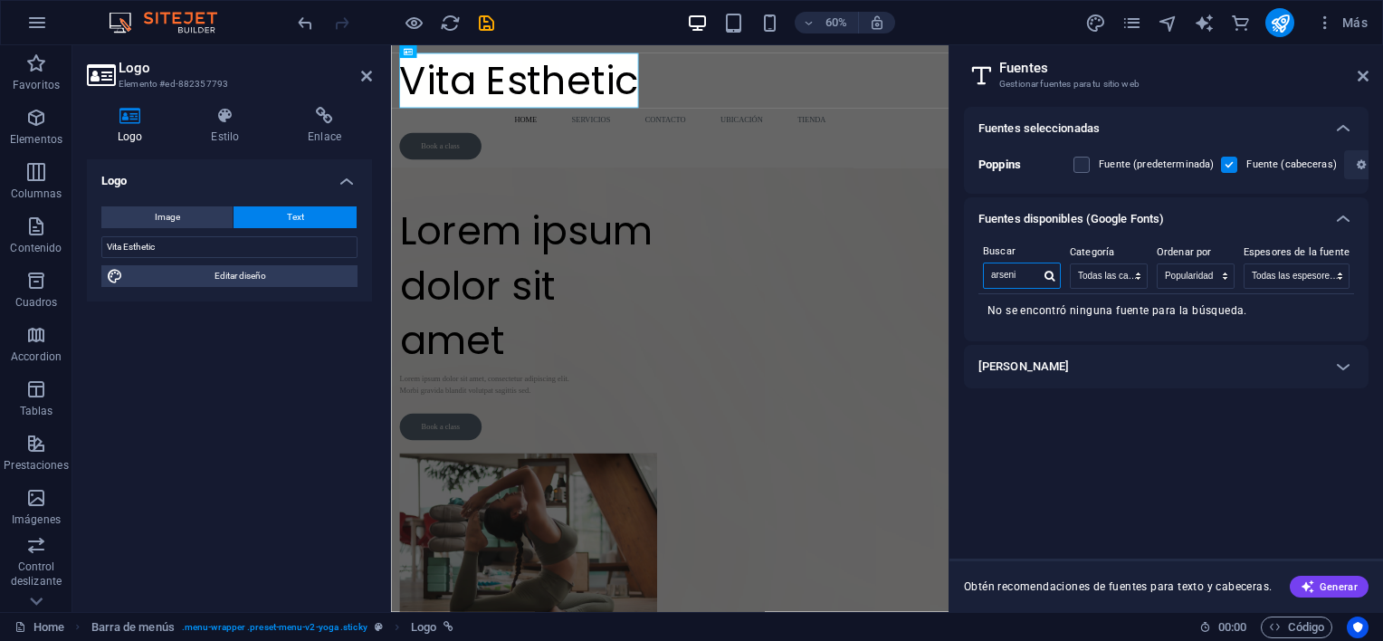
type input "arseni"
click at [1031, 366] on h6 "[PERSON_NAME]" at bounding box center [1023, 367] width 91 height 22
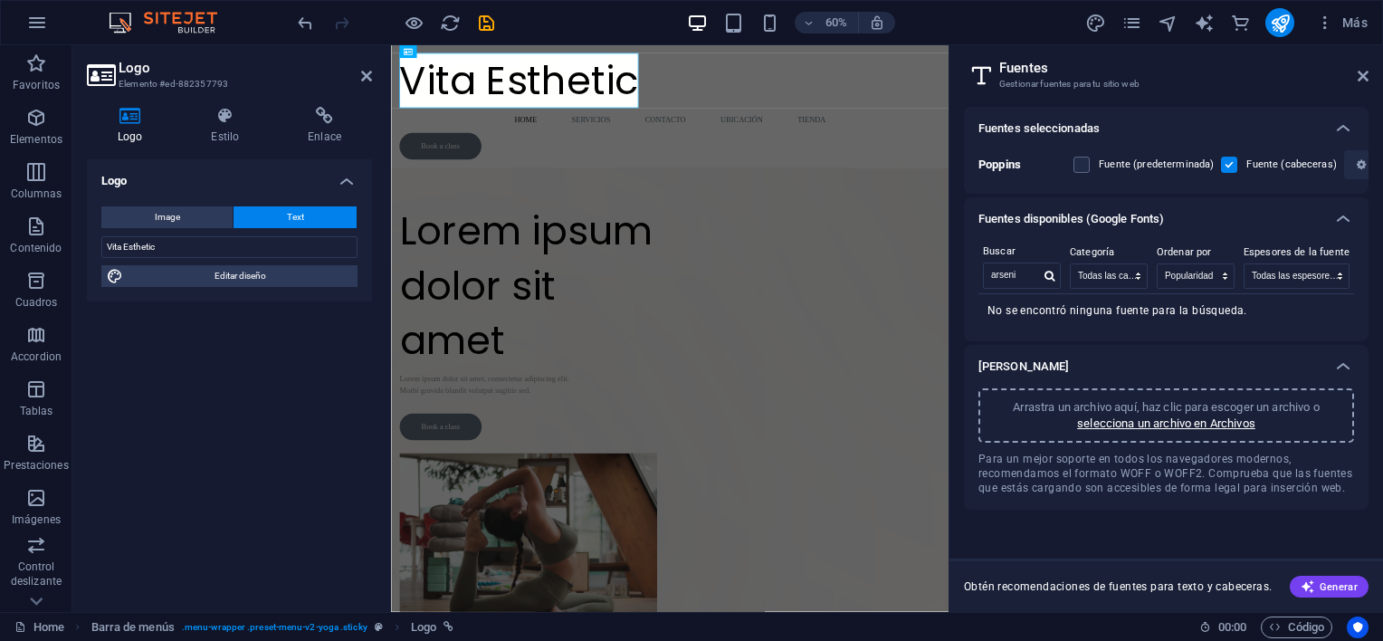
click at [1168, 431] on div "Arrastra un archivo aquí, haz clic para escoger un archivo o selecciona un arch…" at bounding box center [1166, 415] width 376 height 54
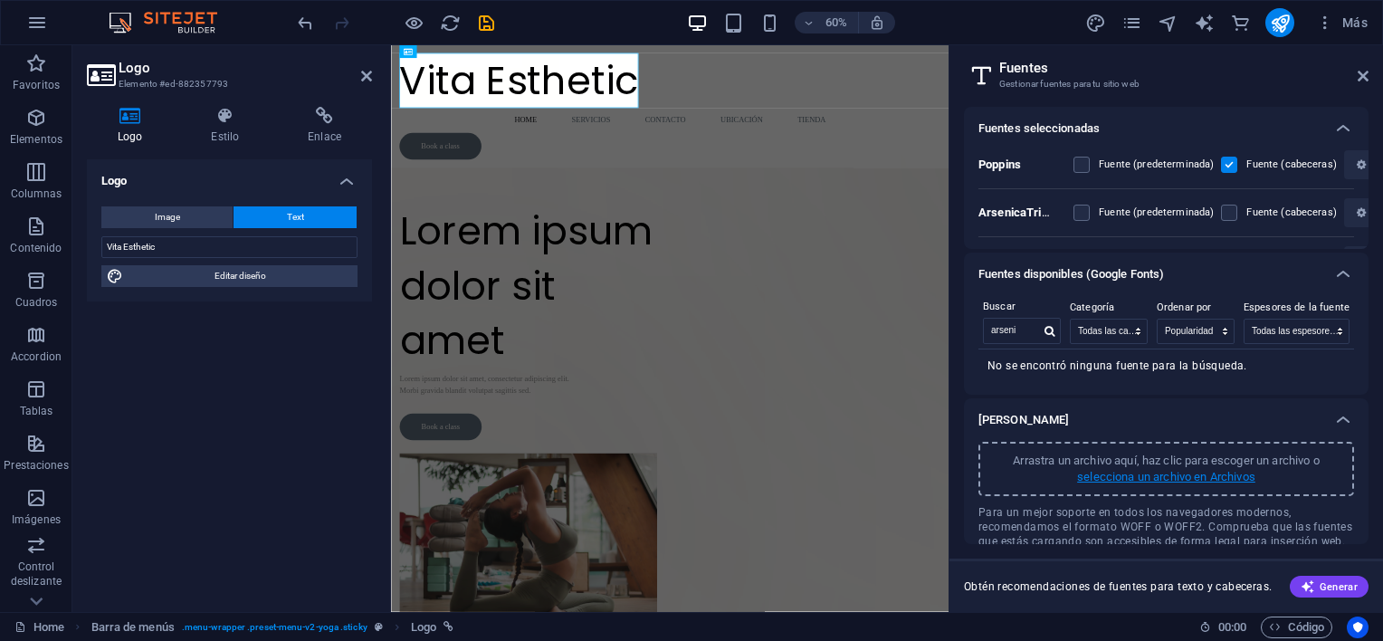
click at [1172, 427] on div "[PERSON_NAME]" at bounding box center [1149, 420] width 343 height 22
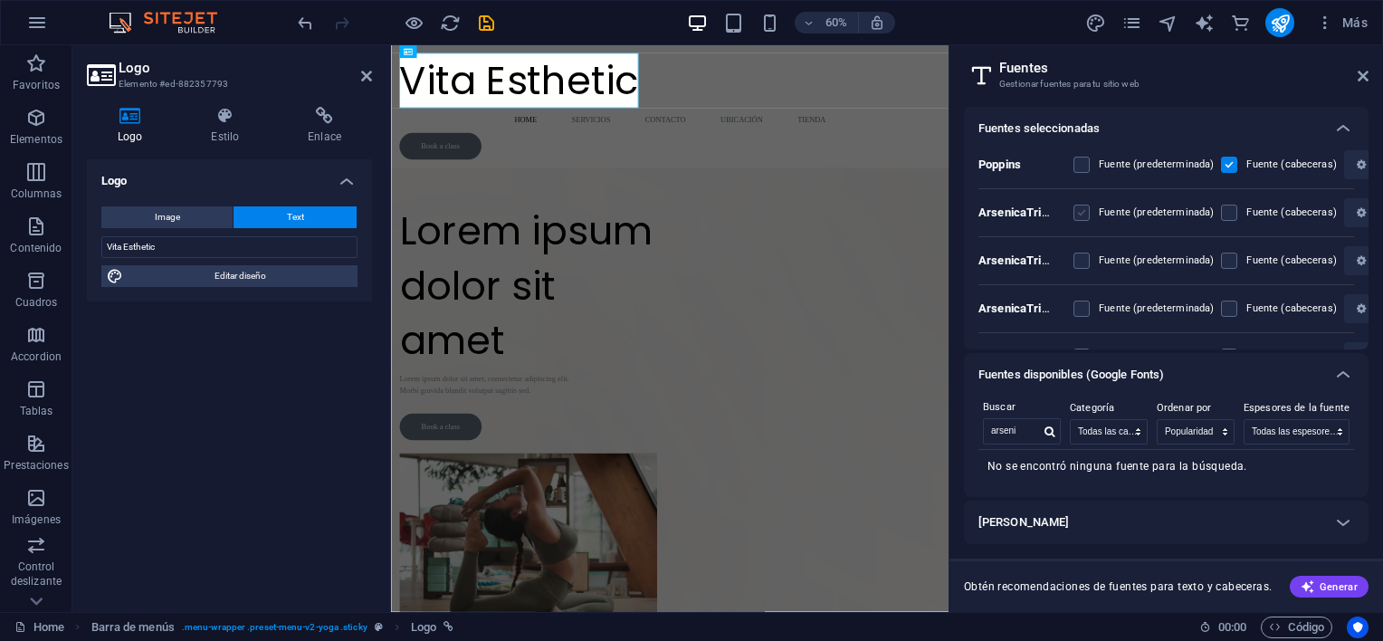
click at [1080, 211] on label at bounding box center [1081, 213] width 16 height 16
click at [0, 0] on ViplY4ORlLkddtROmWTEcg "checkbox" at bounding box center [0, 0] width 0 height 0
click at [1225, 220] on label at bounding box center [1229, 213] width 16 height 16
click at [0, 0] on ViplY4ORlLkddtROmWTEcg "checkbox" at bounding box center [0, 0] width 0 height 0
click at [1083, 214] on label at bounding box center [1081, 213] width 16 height 16
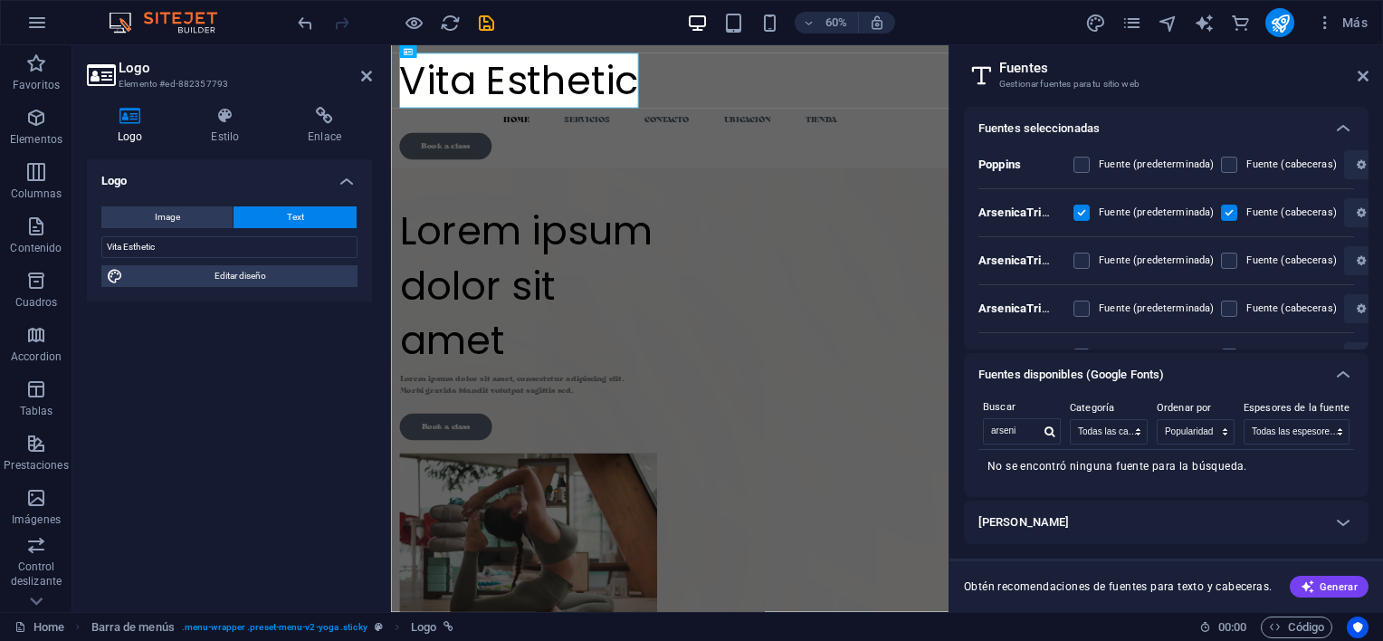
click at [0, 0] on ViplY4ORlLkddtROmWTEcg "checkbox" at bounding box center [0, 0] width 0 height 0
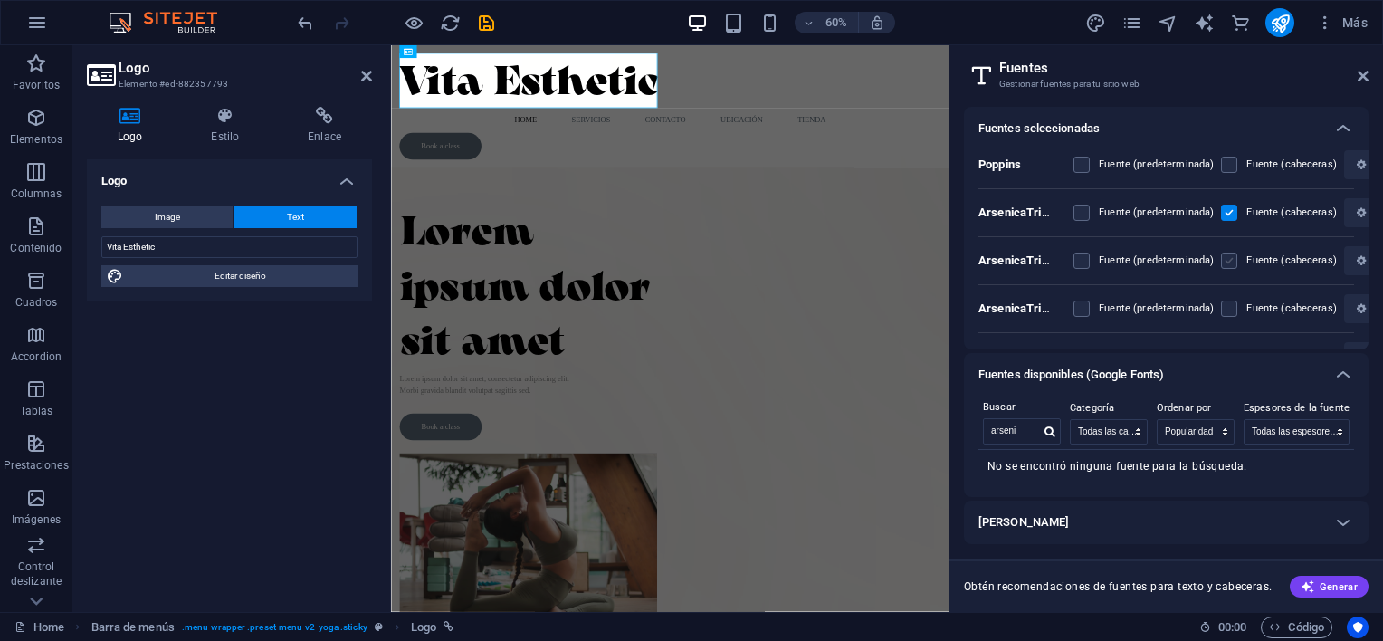
click at [1225, 253] on label at bounding box center [1229, 261] width 16 height 16
click at [0, 0] on BWV_w "checkbox" at bounding box center [0, 0] width 0 height 0
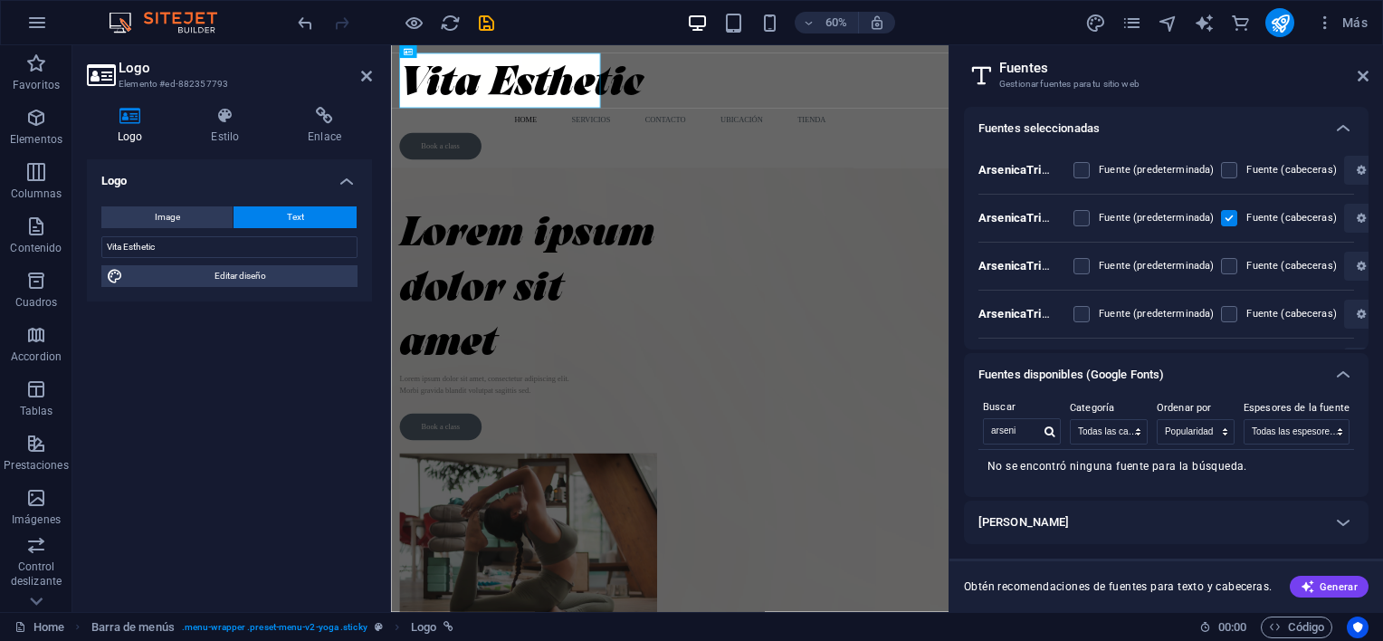
scroll to position [43, 0]
click at [1225, 257] on label at bounding box center [1229, 265] width 16 height 16
click at [0, 0] on Rmof_AwOO27nIjABUwAQvg "checkbox" at bounding box center [0, 0] width 0 height 0
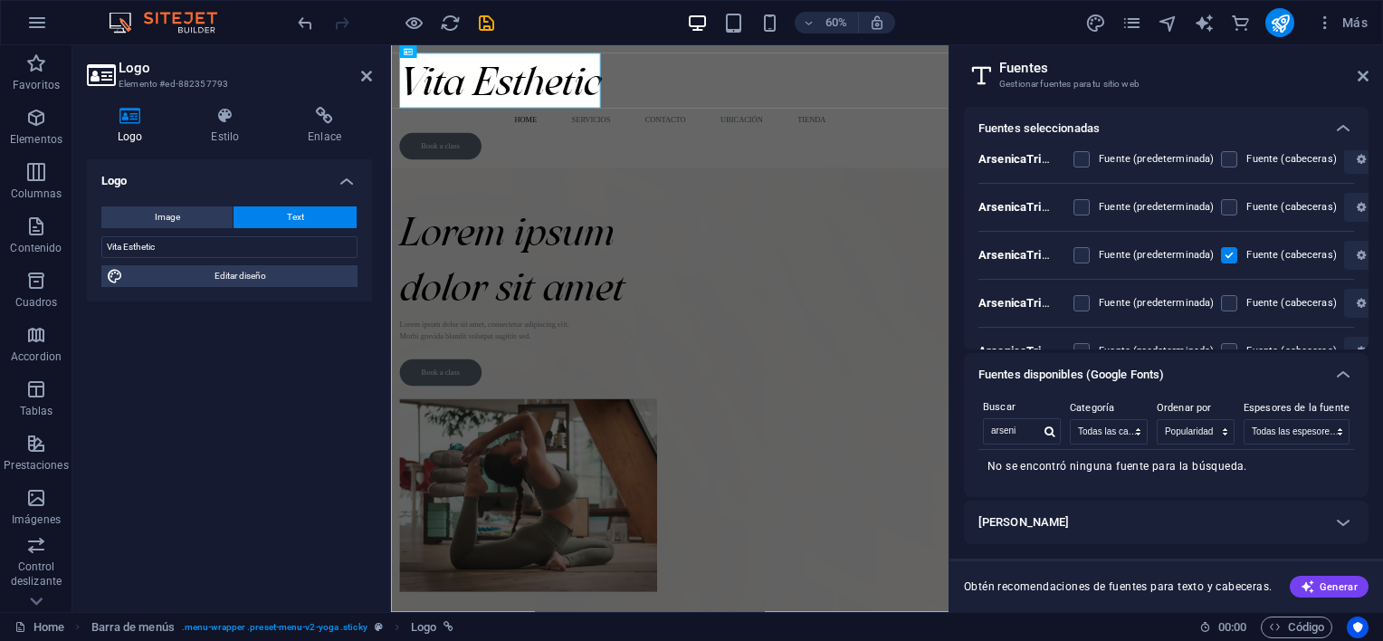
scroll to position [76, 0]
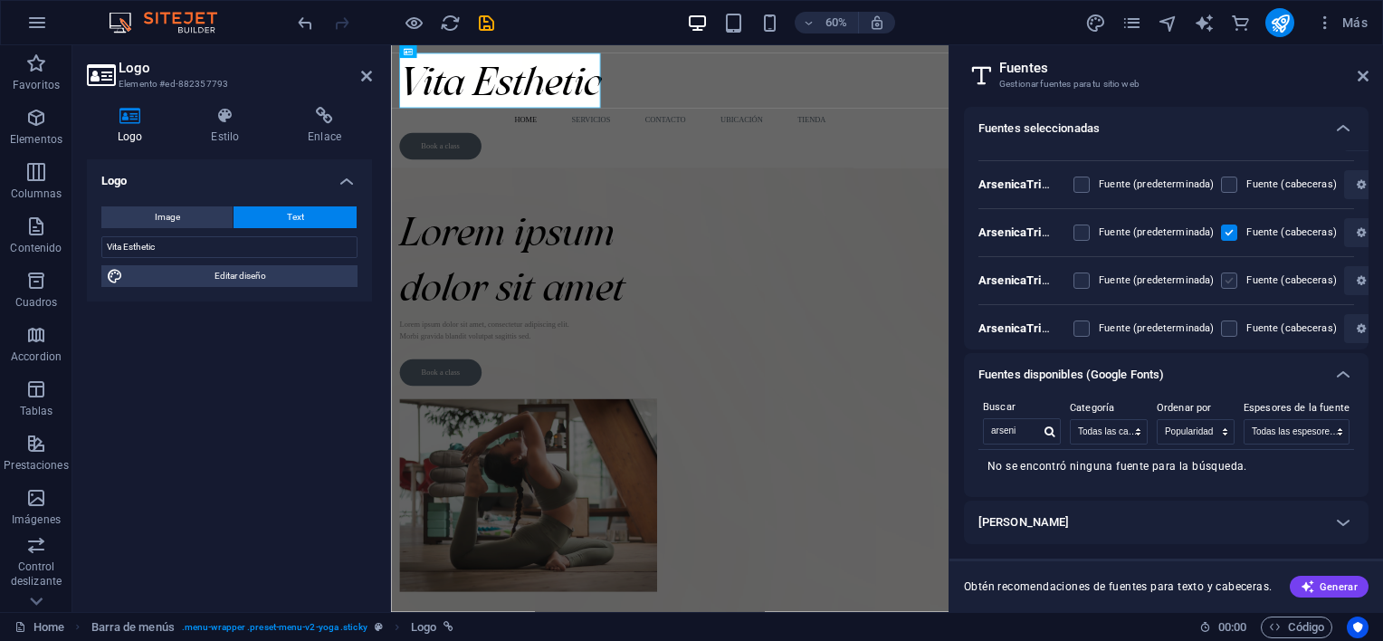
click at [1228, 272] on div "Fuente (cabeceras)" at bounding box center [1279, 281] width 116 height 22
click at [1228, 272] on label at bounding box center [1229, 280] width 16 height 16
click at [0, 0] on FnhsXhzGFUUlBeOg49WYoA "checkbox" at bounding box center [0, 0] width 0 height 0
click at [1232, 329] on label at bounding box center [1229, 328] width 16 height 16
click at [0, 0] on QMc4kfZCQKXw "checkbox" at bounding box center [0, 0] width 0 height 0
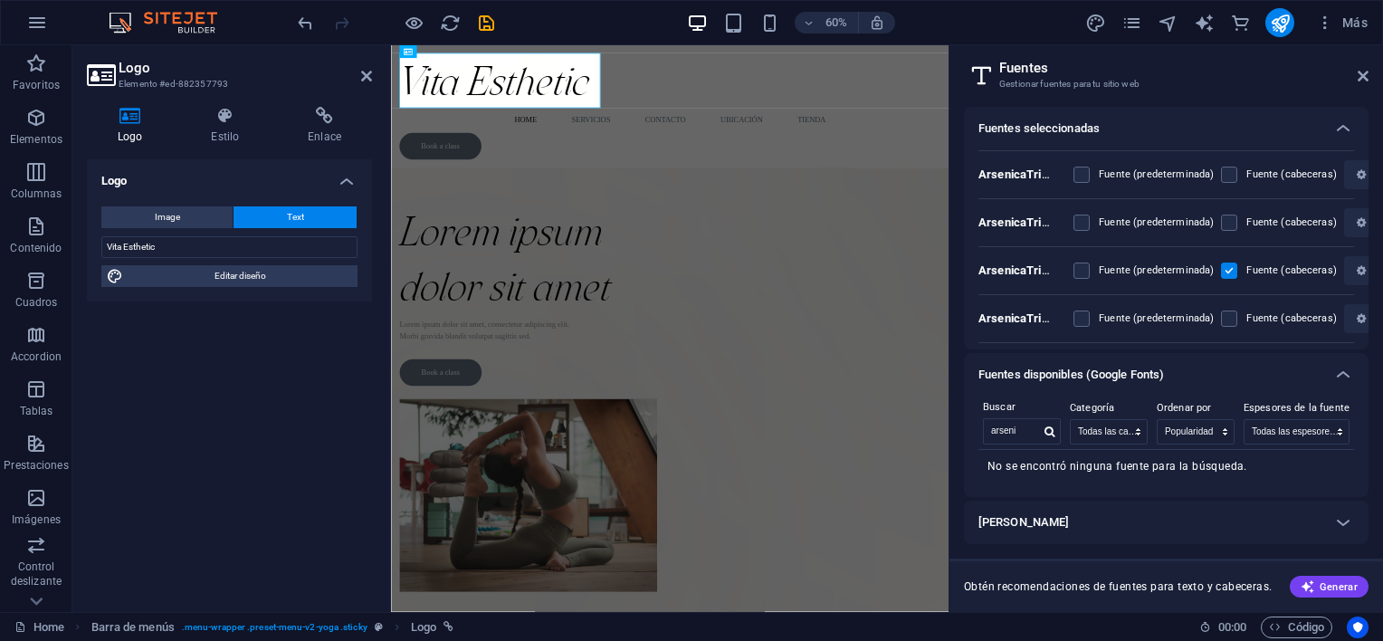
scroll to position [136, 0]
click at [1225, 321] on label at bounding box center [1229, 317] width 16 height 16
click at [0, 0] on 3uDkNc9kyfJzUF7TTL8AIQ "checkbox" at bounding box center [0, 0] width 0 height 0
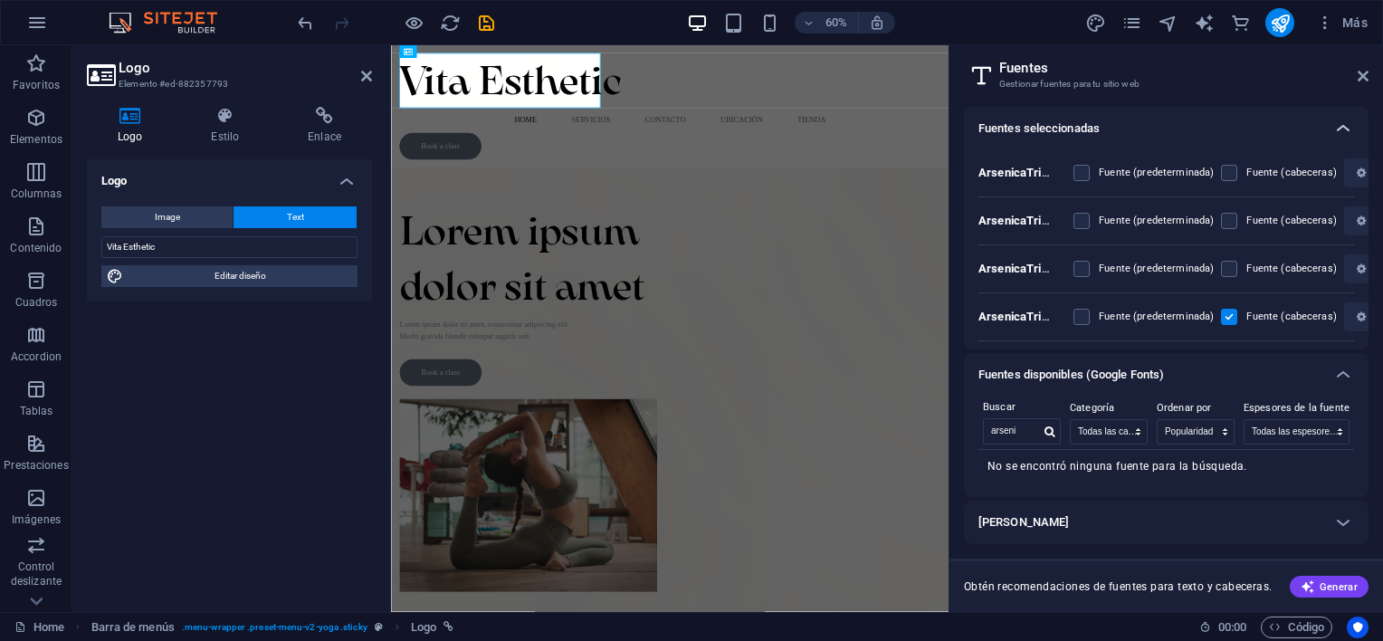
click at [1333, 129] on icon at bounding box center [1343, 129] width 22 height 22
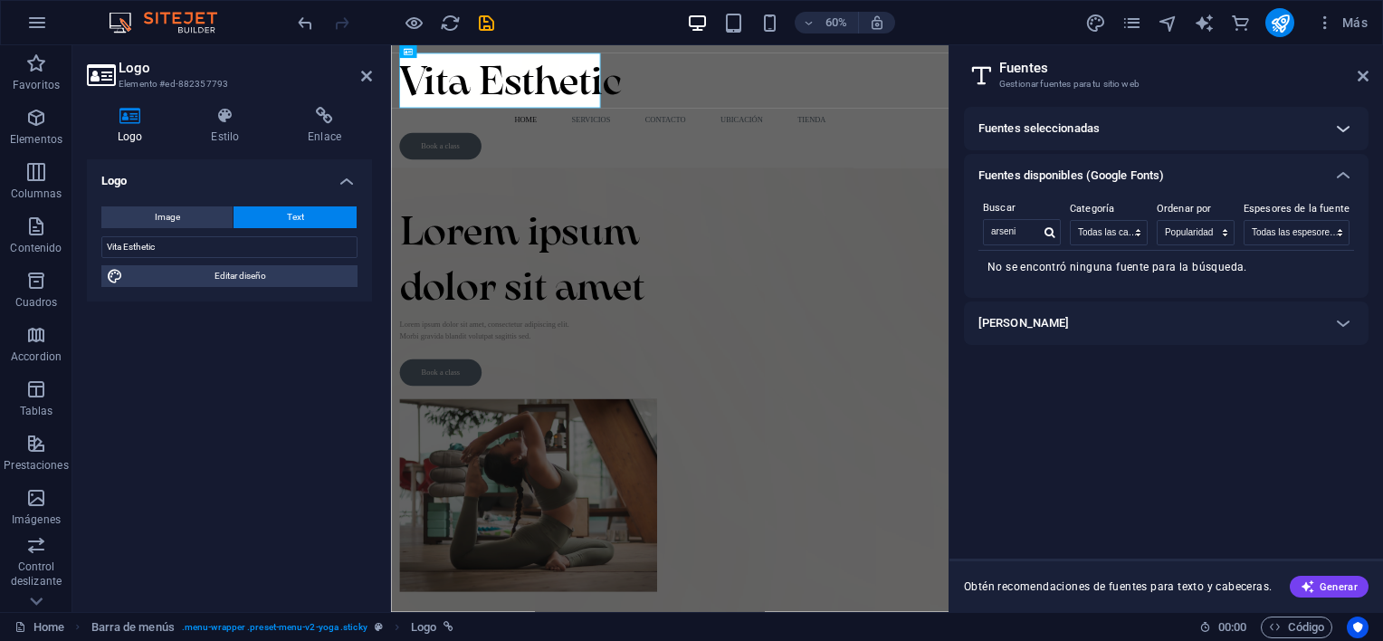
scroll to position [0, 0]
click at [1353, 89] on header "Fuentes Gestionar fuentes para tu sitio web" at bounding box center [1168, 68] width 401 height 47
click at [1359, 81] on icon at bounding box center [1363, 76] width 11 height 14
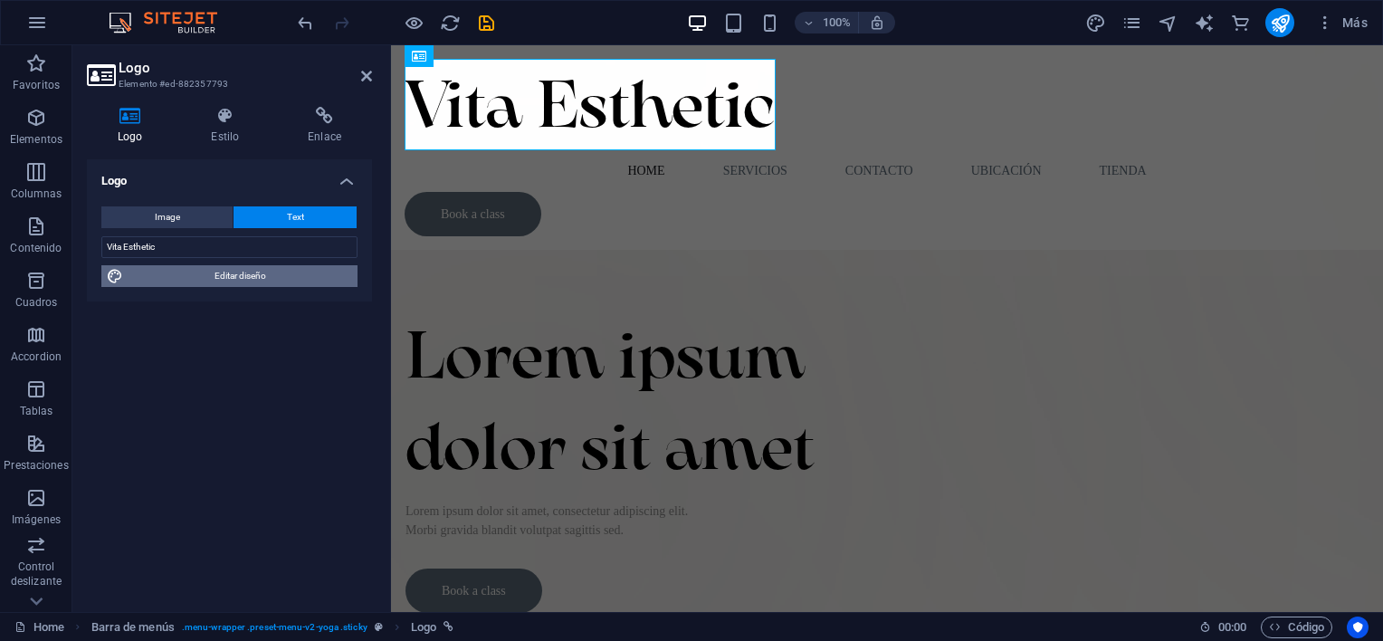
drag, startPoint x: 261, startPoint y: 262, endPoint x: 261, endPoint y: 284, distance: 21.7
click at [261, 284] on div "Image Text Arrastra archivos aquí, haz clic para escoger archivos o selecciona …" at bounding box center [229, 247] width 285 height 110
click at [261, 284] on span "Editar diseño" at bounding box center [241, 276] width 224 height 22
select select "px"
select select "300"
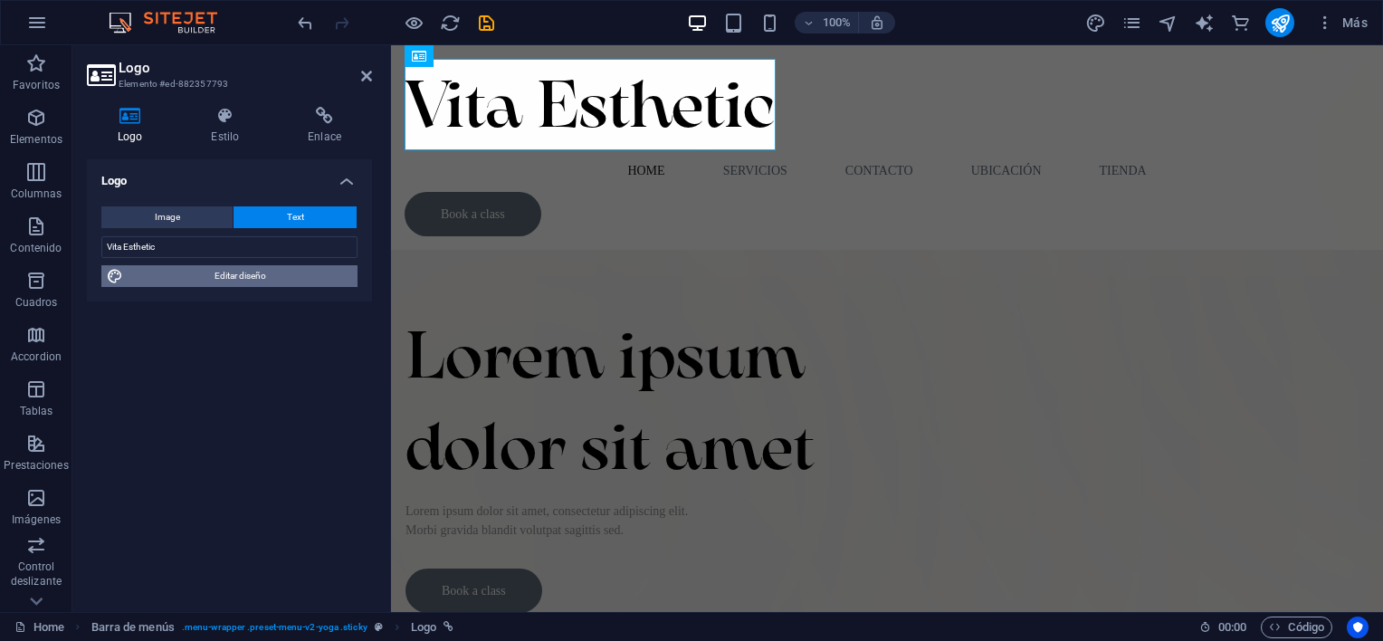
select select "px"
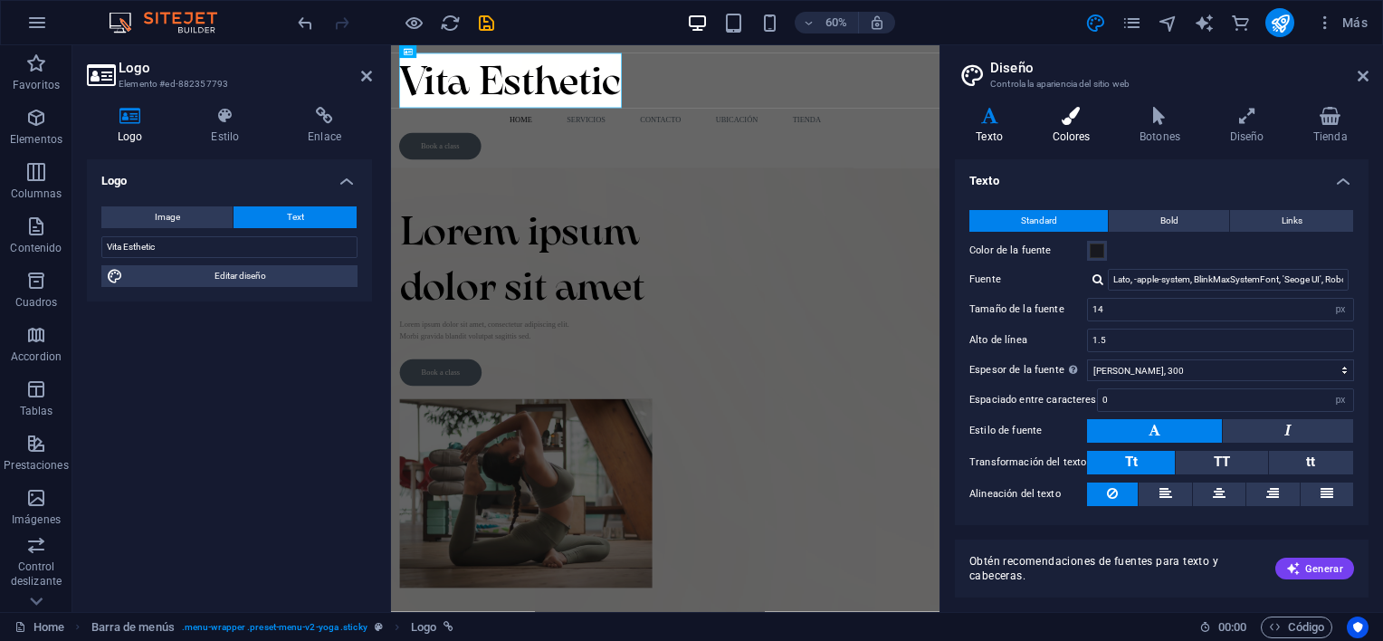
click at [1066, 132] on h4 "Colores" at bounding box center [1075, 126] width 88 height 38
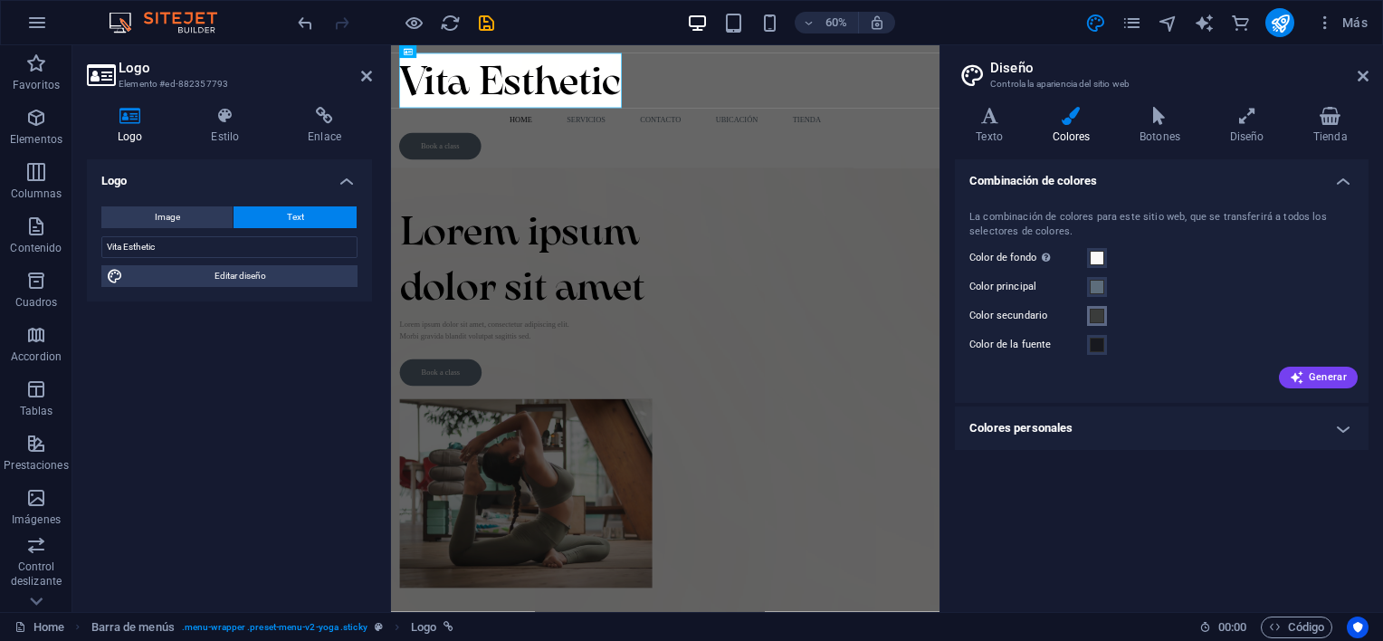
click at [1102, 312] on span at bounding box center [1097, 316] width 14 height 14
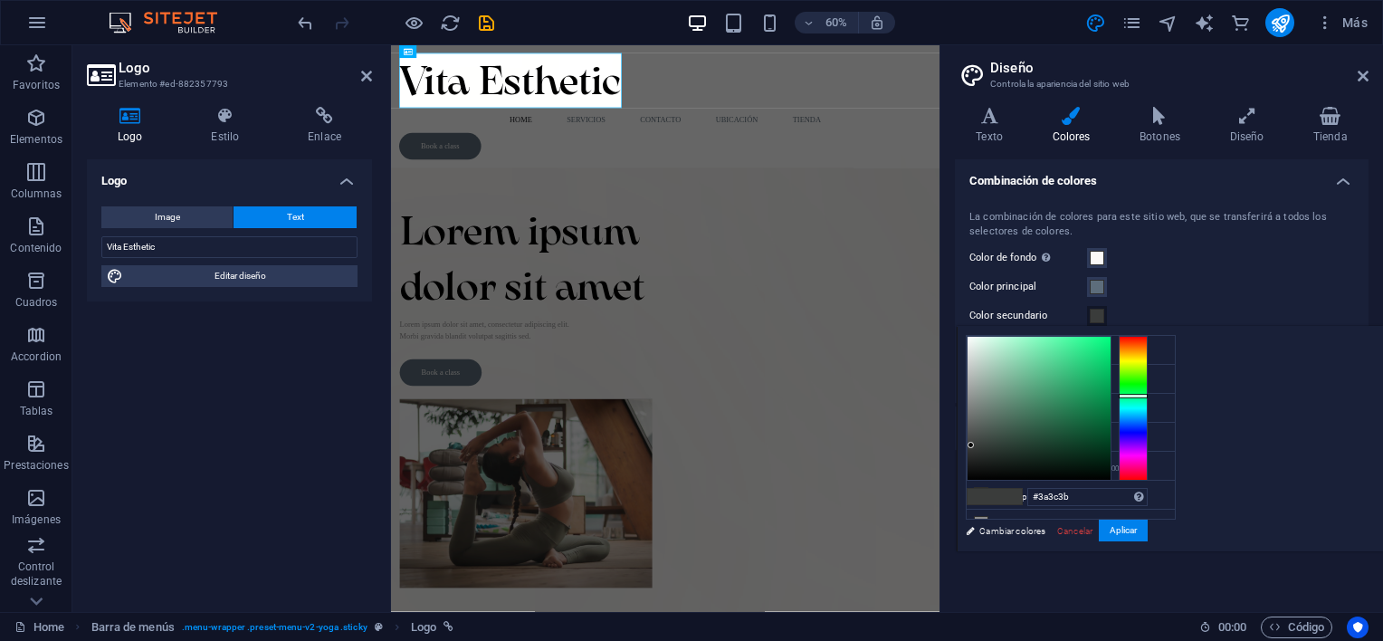
click at [1177, 291] on div "Color principal" at bounding box center [1161, 287] width 385 height 22
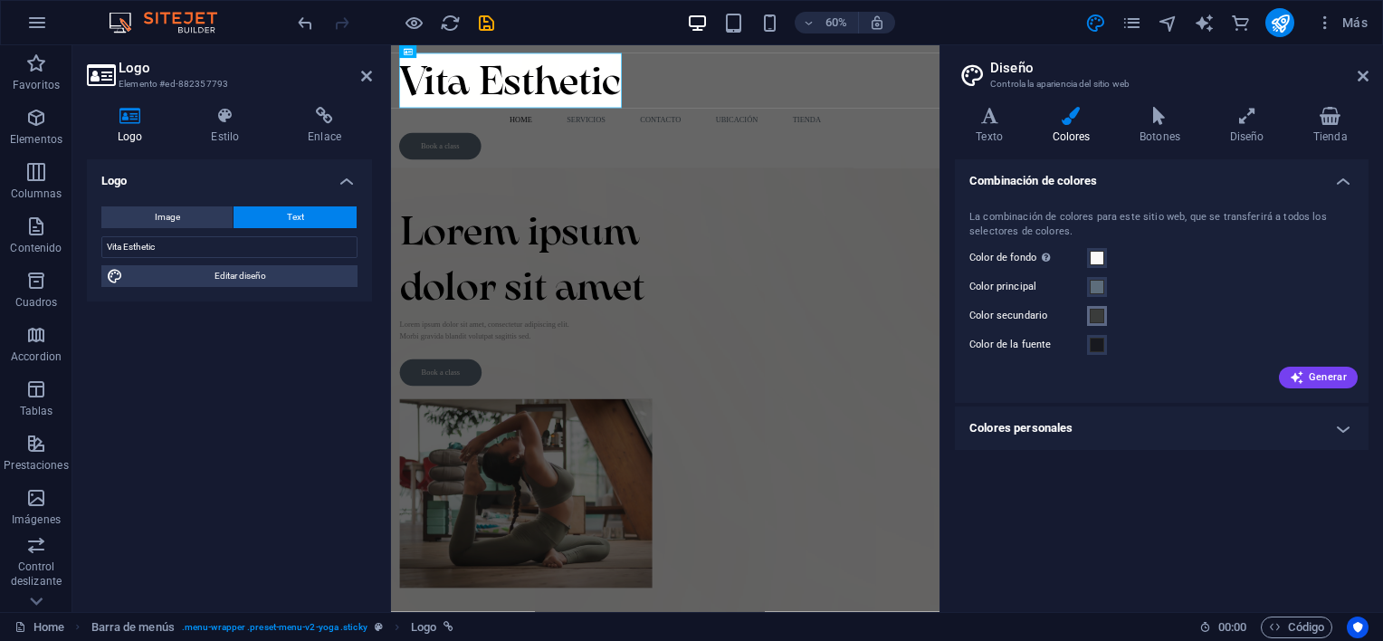
click at [1090, 316] on span at bounding box center [1097, 316] width 14 height 14
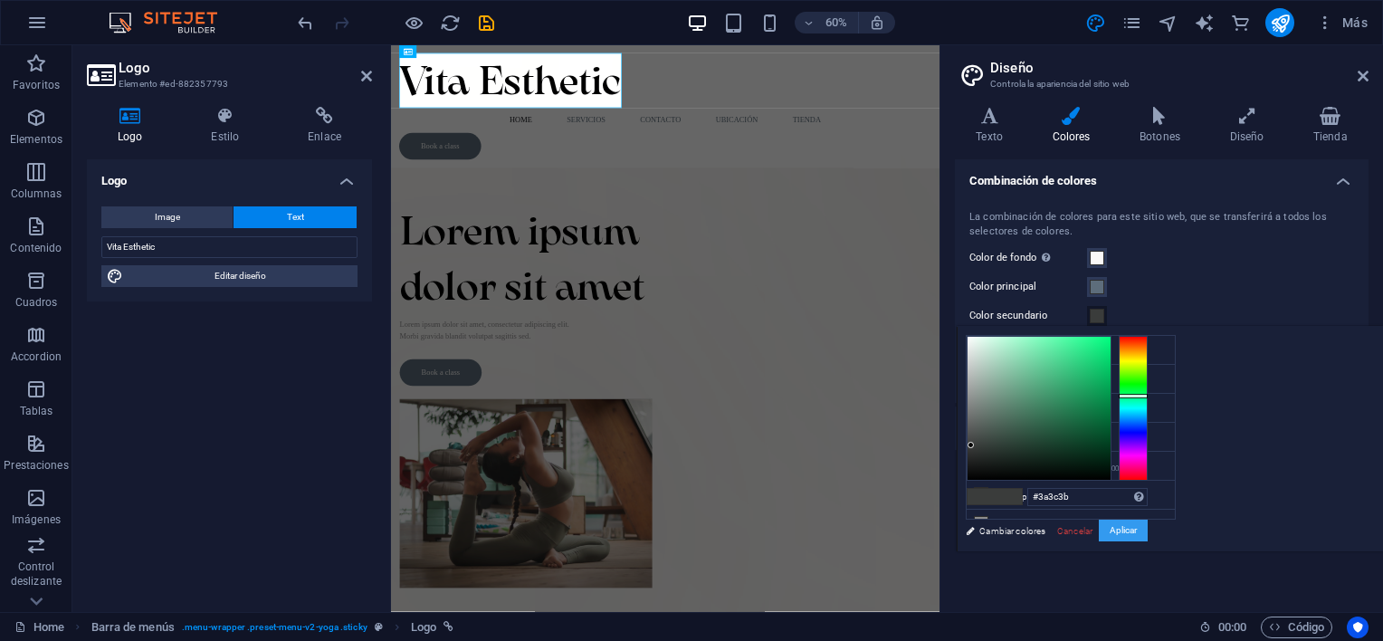
click at [1148, 526] on button "Aplicar" at bounding box center [1123, 531] width 49 height 22
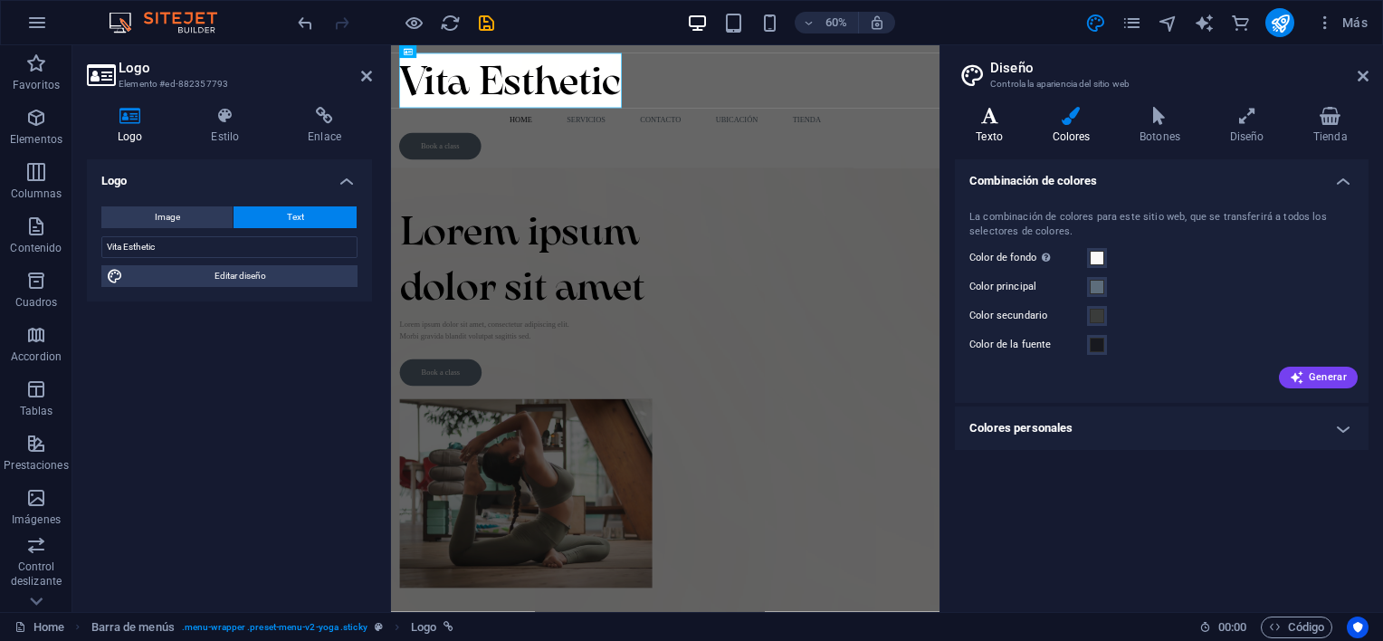
click at [983, 113] on icon at bounding box center [989, 116] width 69 height 18
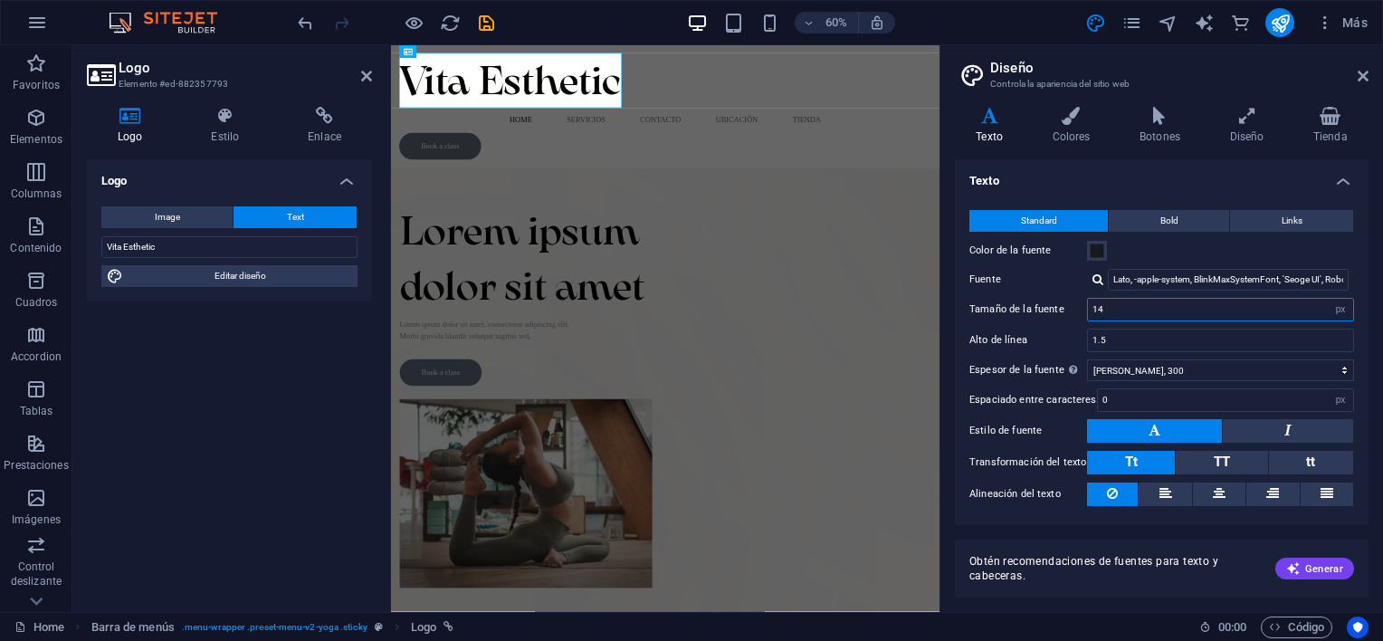
click at [1119, 315] on input "14" at bounding box center [1220, 310] width 265 height 22
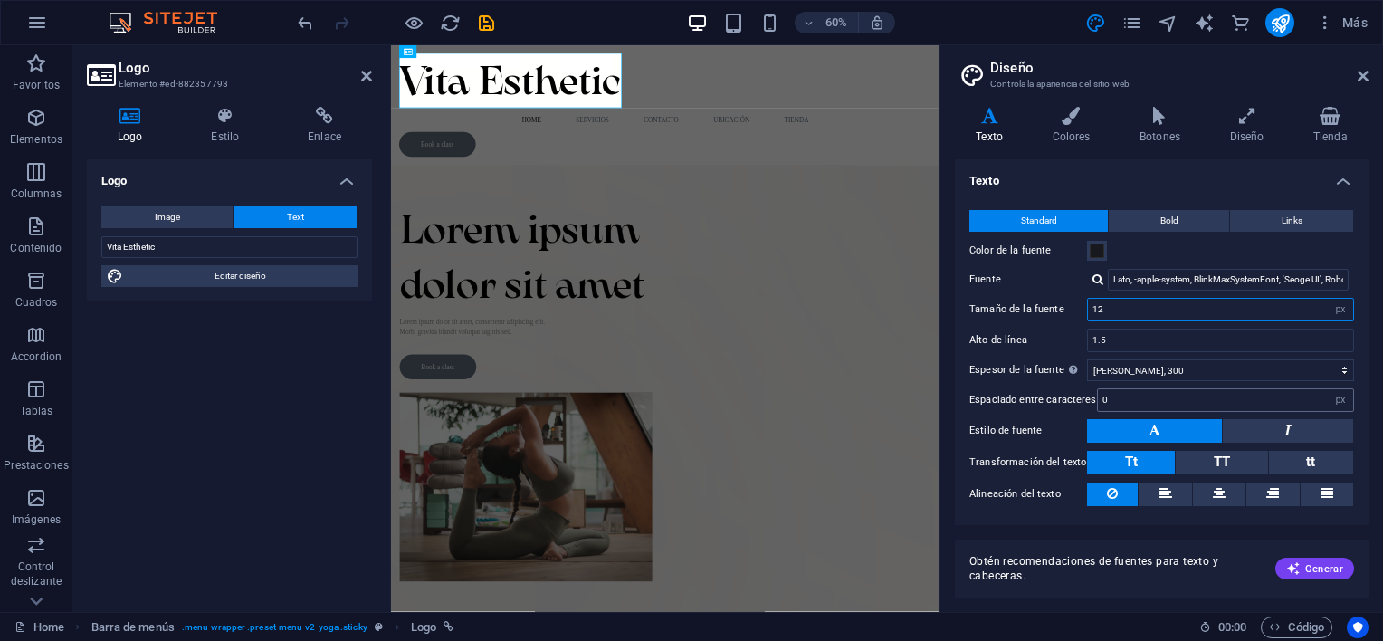
type input "12"
click at [1065, 117] on icon at bounding box center [1071, 116] width 81 height 18
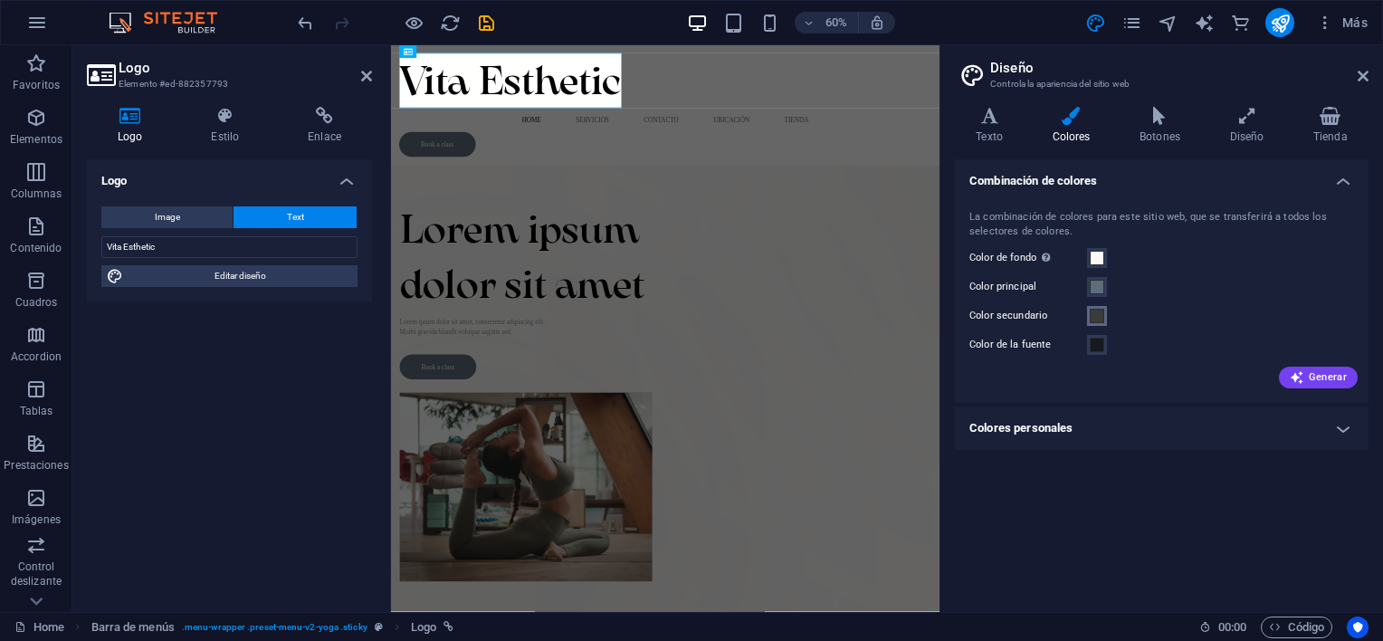
click at [1096, 319] on span at bounding box center [1097, 316] width 14 height 14
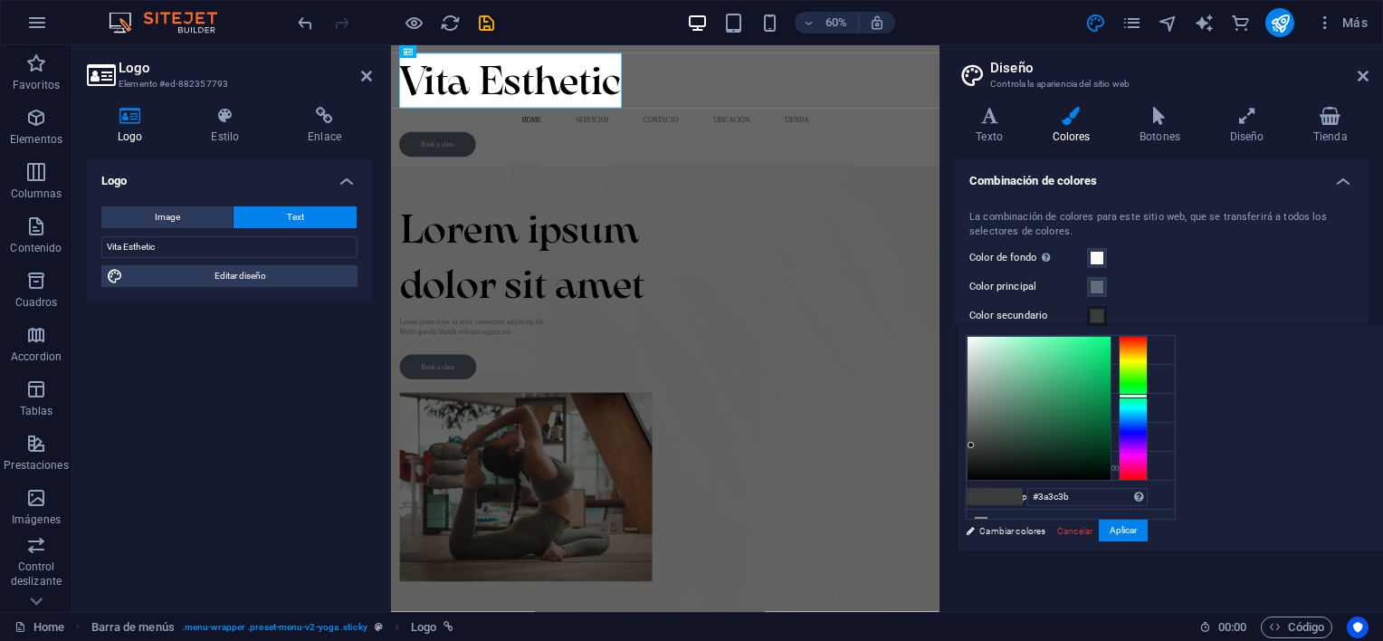
click at [1222, 428] on div "less Color de fondo #fbf9f7 Color principal #5d6d7b Color secundario #3a3c3b Co…" at bounding box center [1170, 438] width 426 height 225
click at [1139, 521] on button "Aplicar" at bounding box center [1123, 531] width 49 height 22
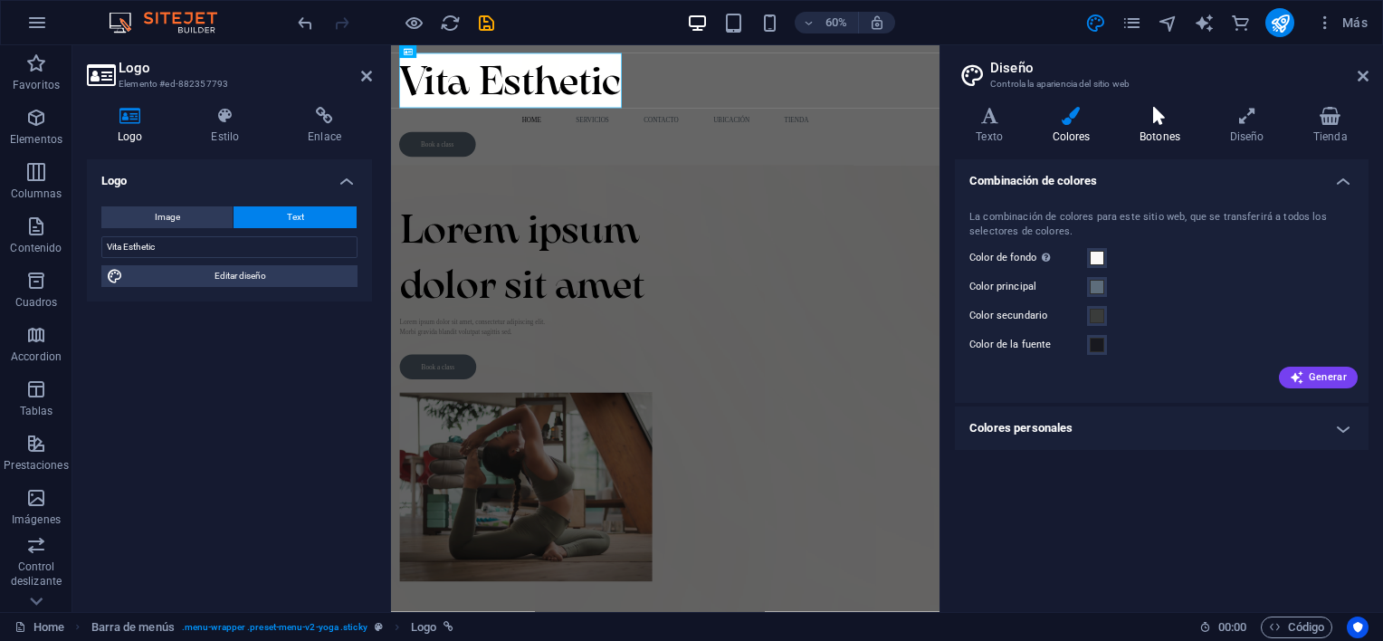
click at [1148, 126] on h4 "Botones" at bounding box center [1164, 126] width 91 height 38
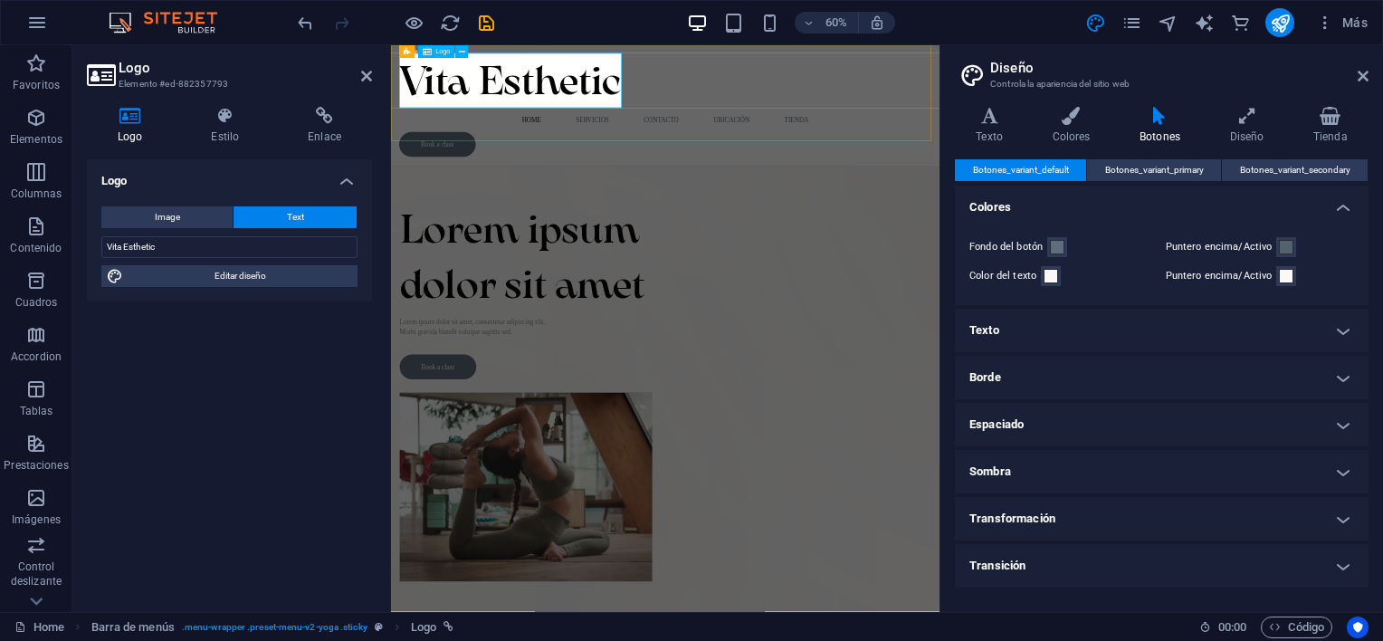
click at [772, 144] on div "Vita Esthetic" at bounding box center [848, 104] width 887 height 91
click at [736, 128] on div "Vita Esthetic" at bounding box center [848, 104] width 887 height 91
click at [130, 190] on h4 "Logo" at bounding box center [229, 175] width 285 height 33
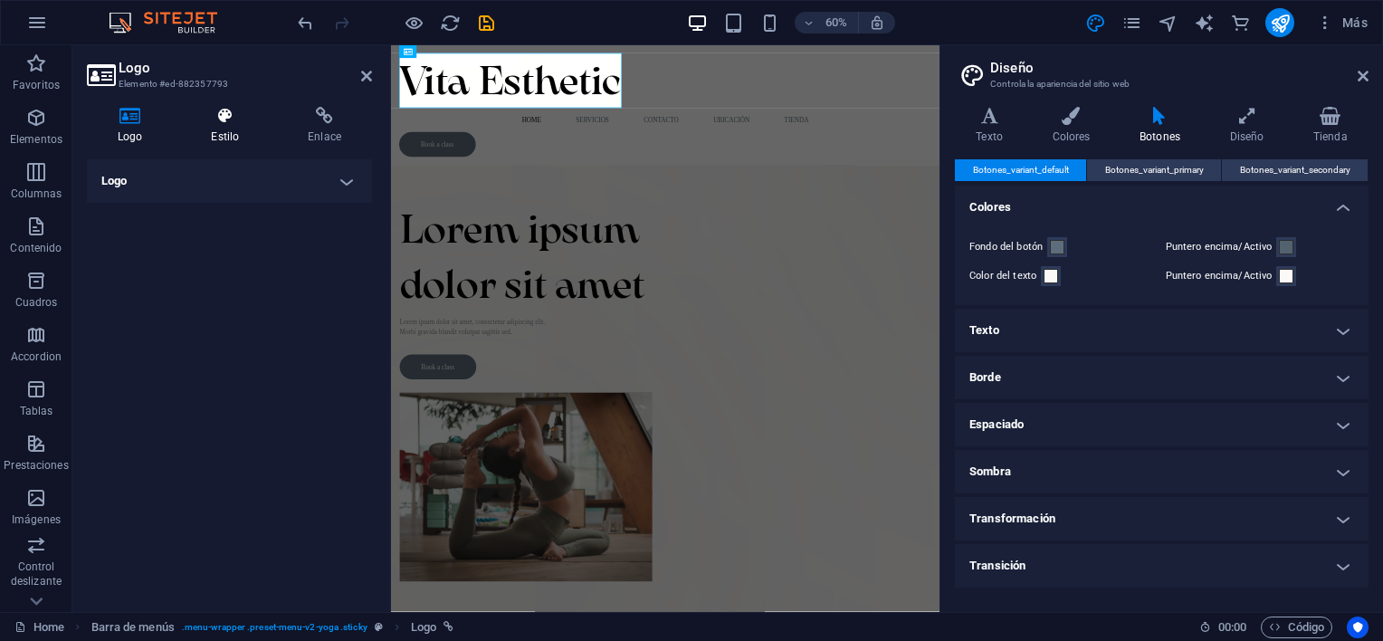
click at [206, 120] on icon at bounding box center [225, 116] width 90 height 18
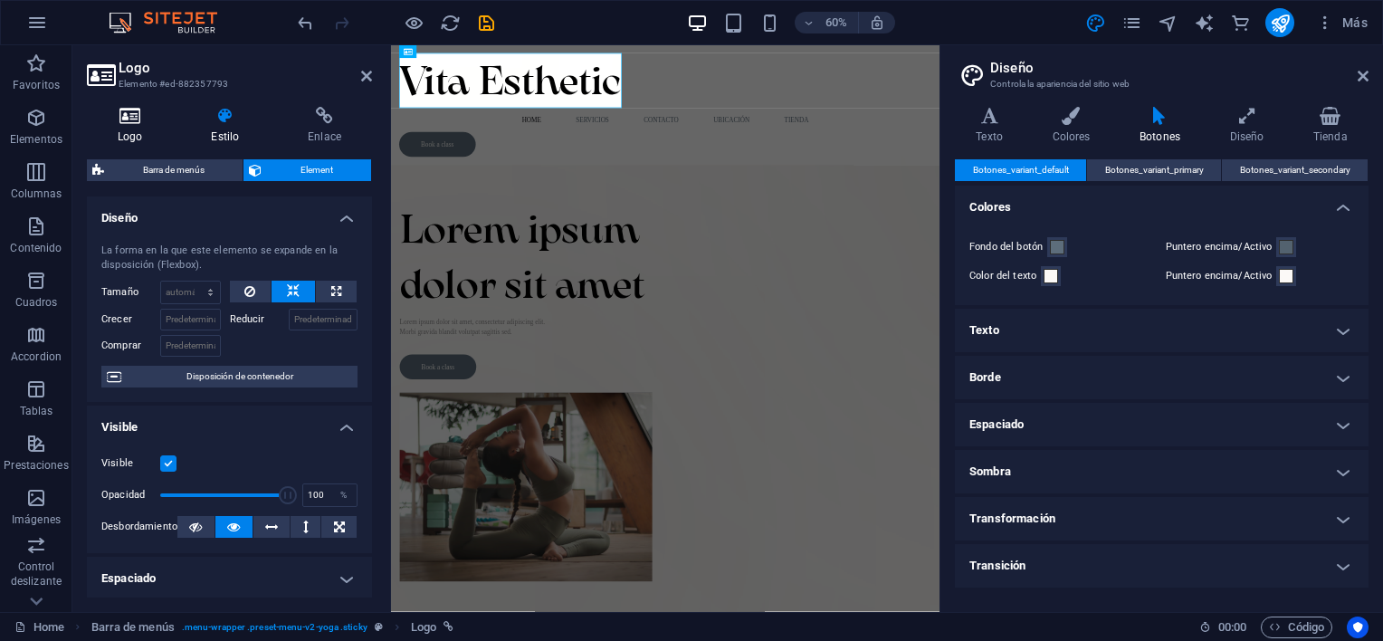
click at [137, 107] on icon at bounding box center [130, 116] width 86 height 18
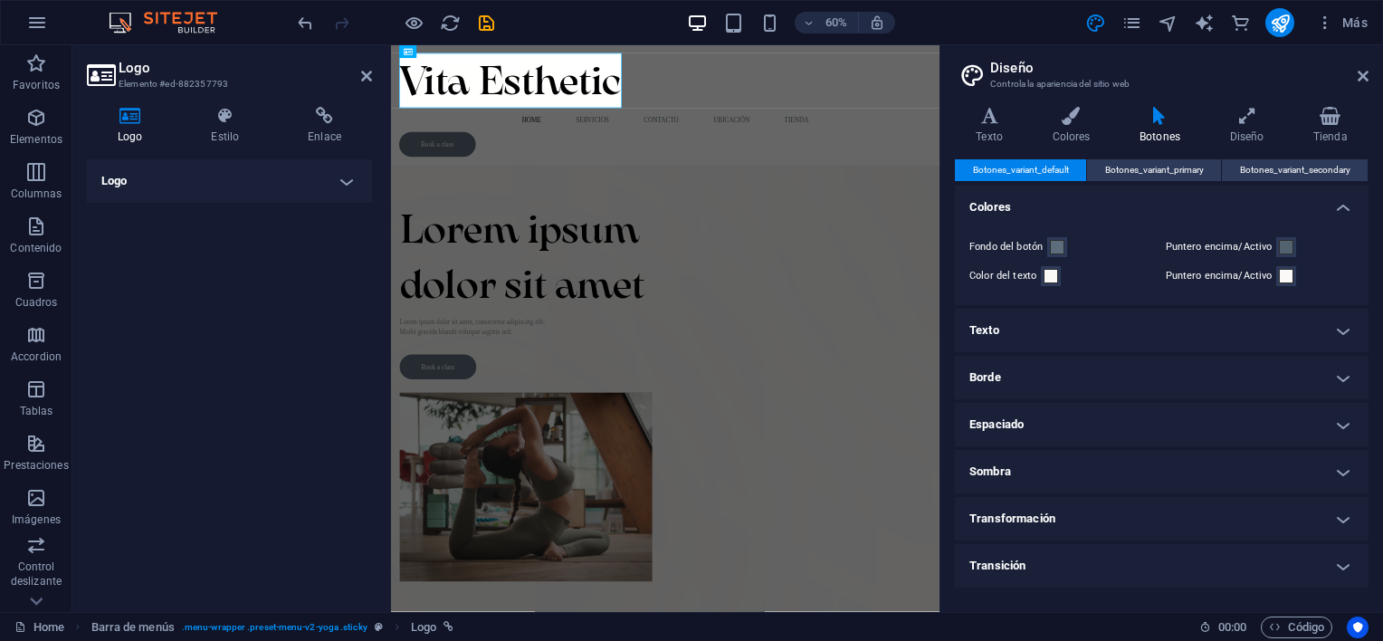
click at [355, 175] on h4 "Logo" at bounding box center [229, 180] width 285 height 43
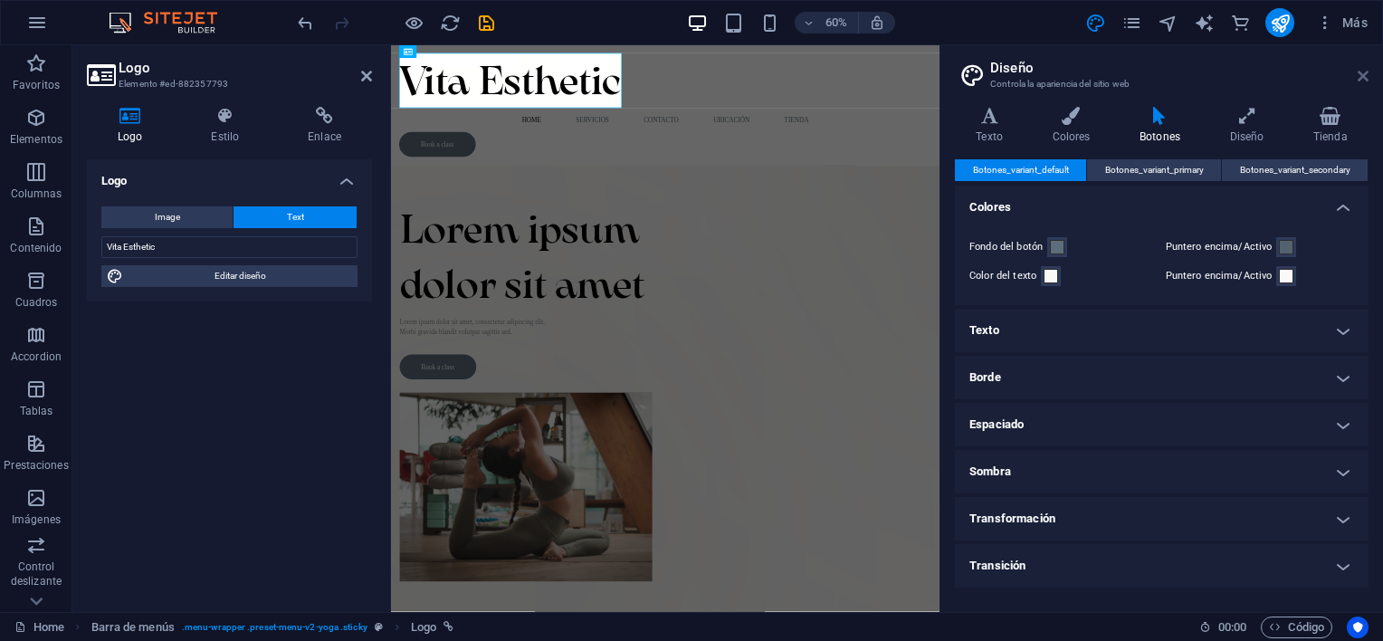
click at [1361, 82] on icon at bounding box center [1363, 76] width 11 height 14
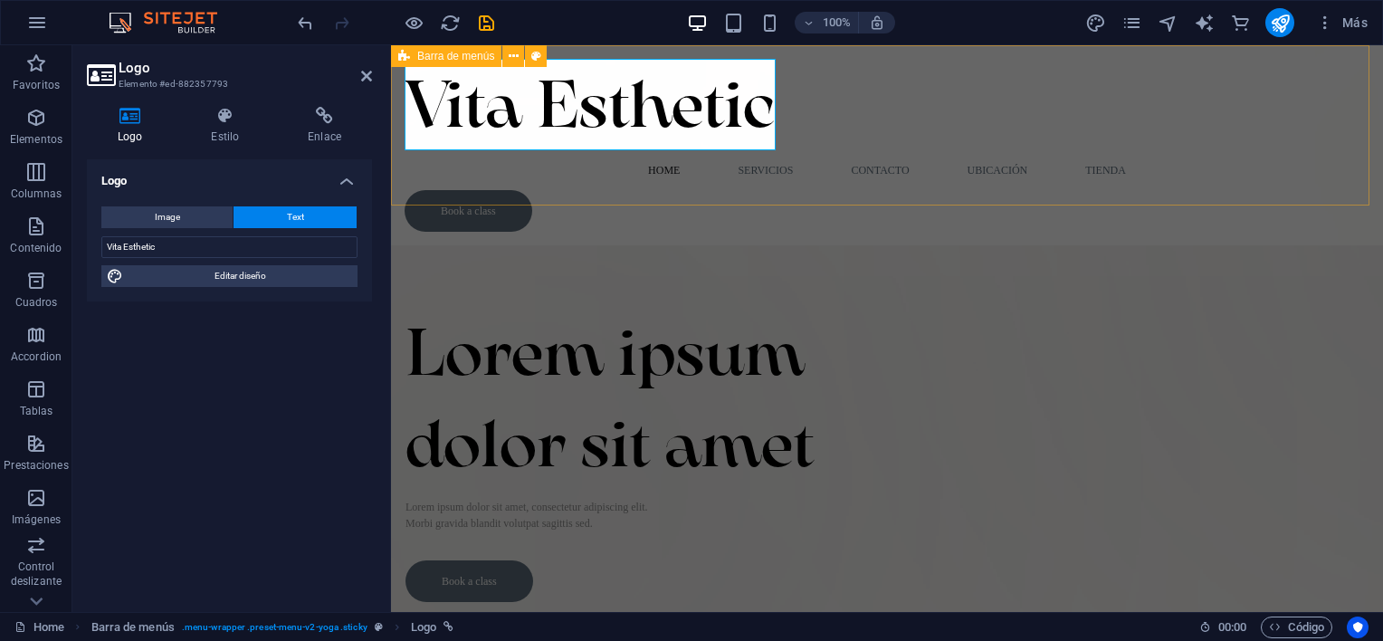
click at [806, 186] on div "Vita Esthetic Home Servicios Contacto ubicación Tienda Book a class" at bounding box center [887, 145] width 992 height 200
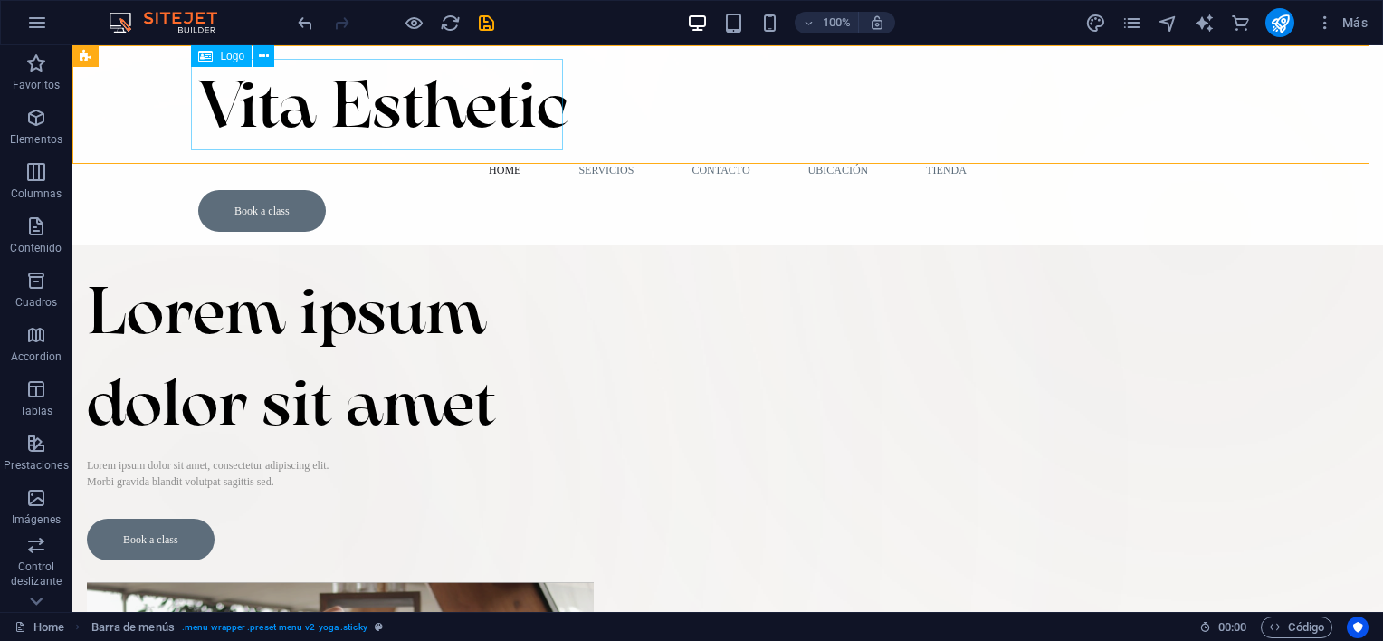
click at [473, 124] on div "Vita Esthetic" at bounding box center [727, 104] width 1059 height 91
click at [545, 135] on div "Vita Esthetic" at bounding box center [727, 104] width 1059 height 91
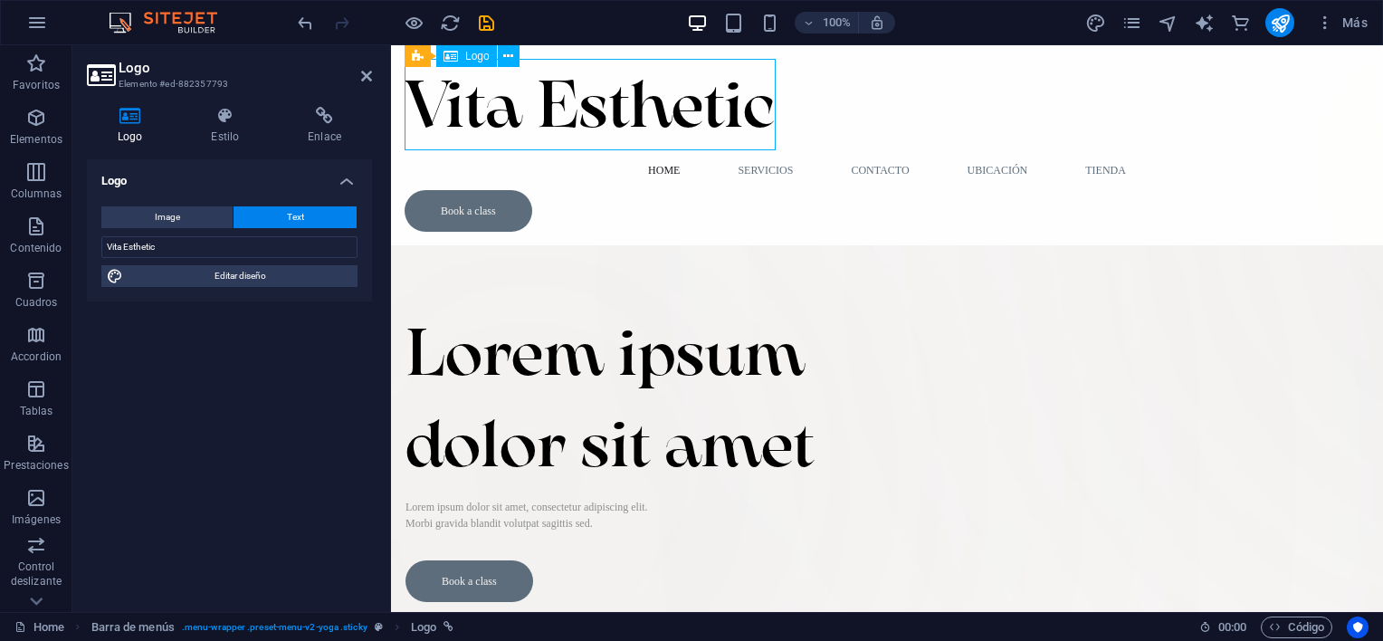
drag, startPoint x: 775, startPoint y: 142, endPoint x: 646, endPoint y: 94, distance: 137.2
click at [646, 94] on div "Vita Esthetic" at bounding box center [887, 104] width 965 height 91
click at [701, 117] on div "Vita Esthetic" at bounding box center [887, 104] width 965 height 91
drag, startPoint x: 775, startPoint y: 148, endPoint x: 612, endPoint y: 105, distance: 168.6
click at [612, 105] on div "Vita Esthetic" at bounding box center [887, 104] width 965 height 91
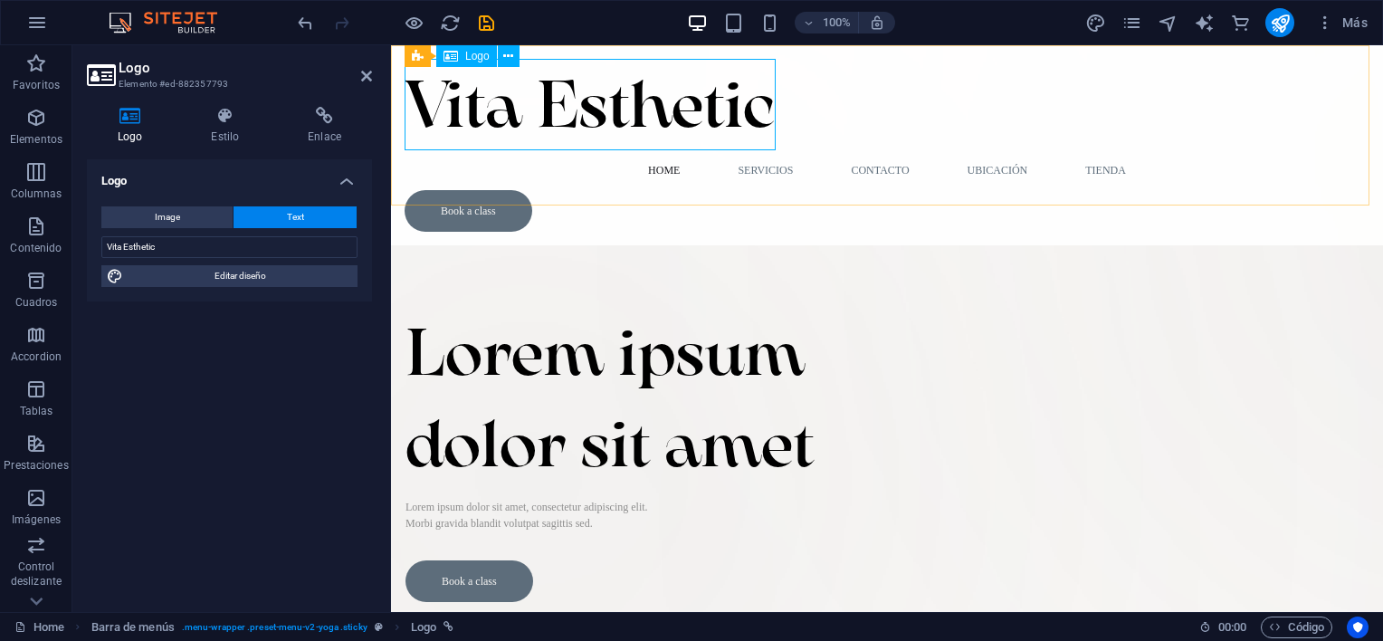
click at [467, 60] on span "Logo" at bounding box center [477, 56] width 24 height 11
click at [505, 62] on icon at bounding box center [508, 56] width 10 height 19
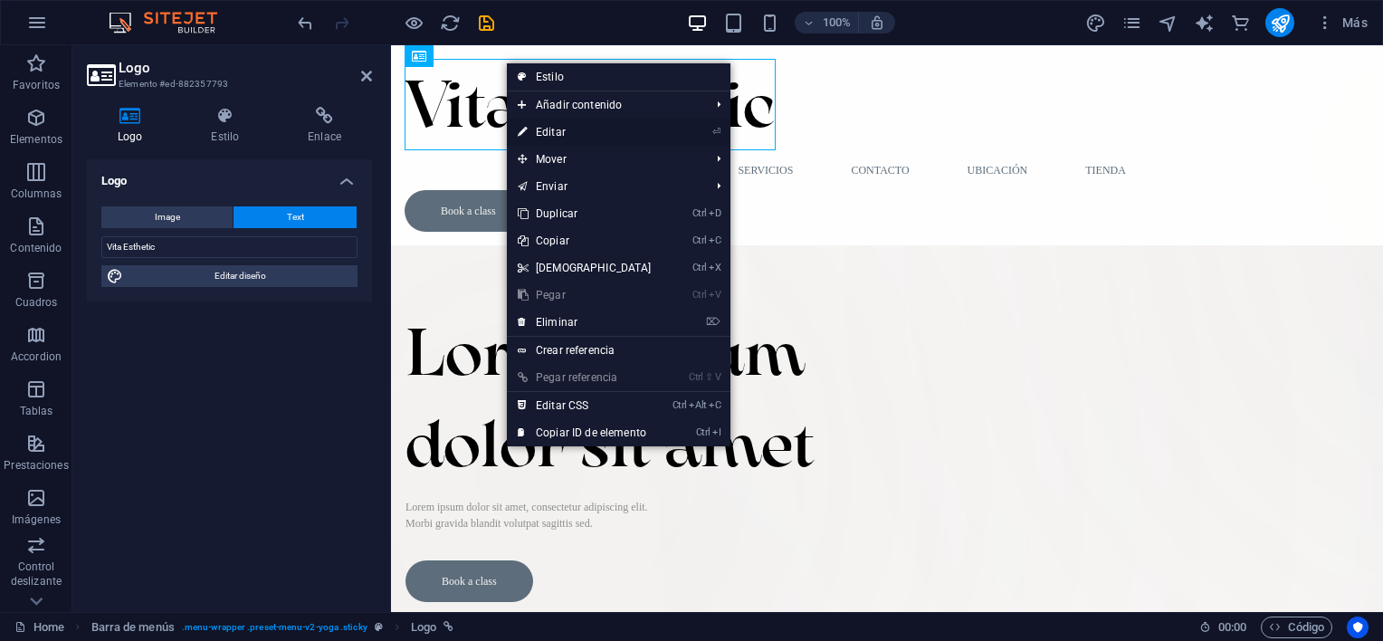
click at [551, 132] on link "⏎ Editar" at bounding box center [585, 132] width 156 height 27
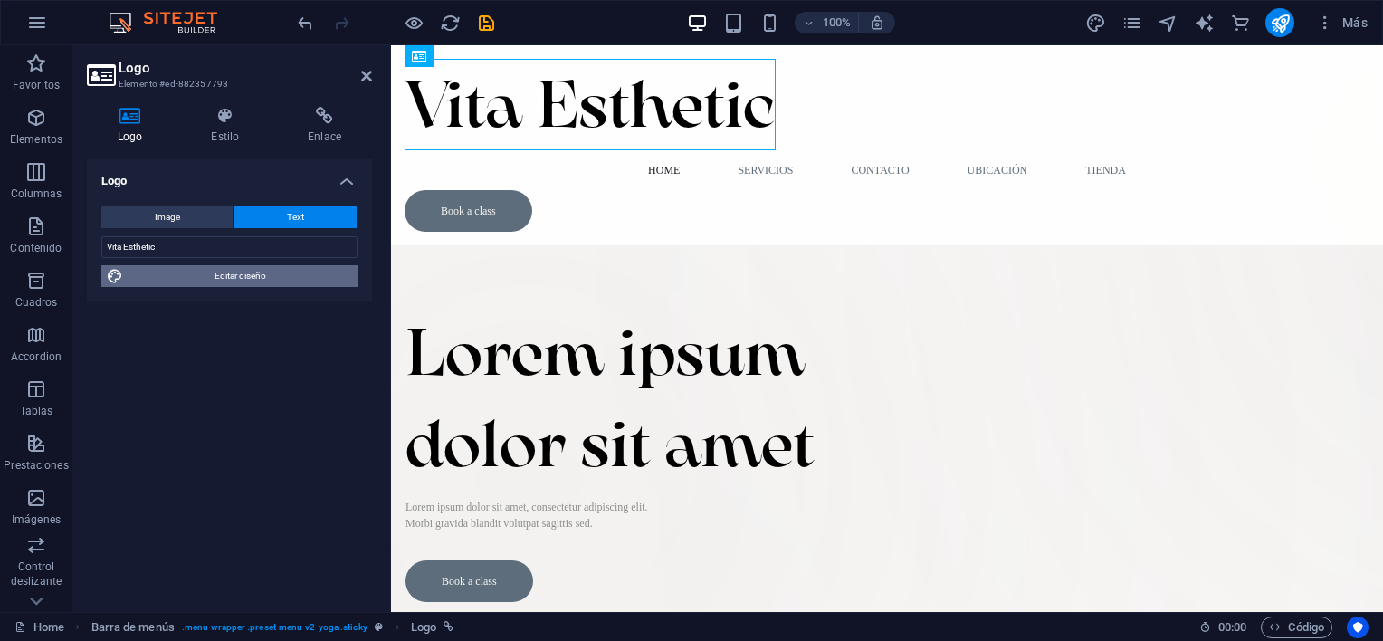
click at [281, 283] on span "Editar diseño" at bounding box center [241, 276] width 224 height 22
select select "px"
select select "300"
select select "px"
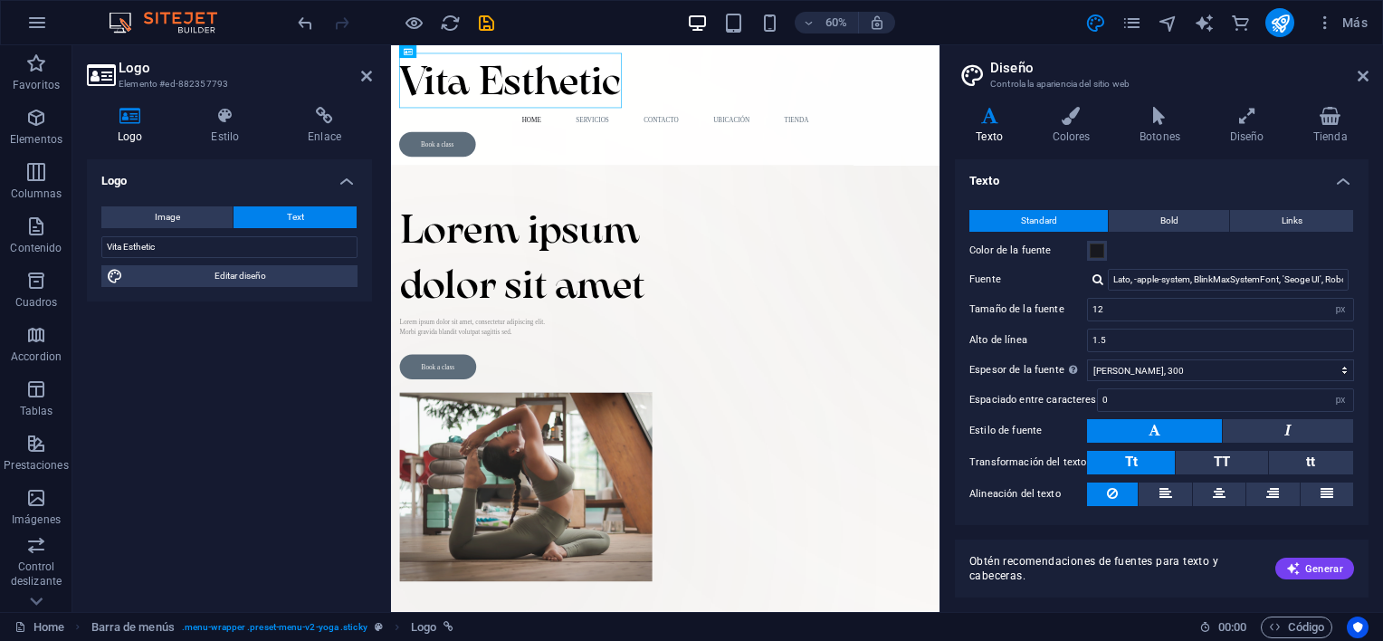
click at [136, 123] on icon at bounding box center [130, 116] width 86 height 18
click at [346, 183] on h4 "Logo" at bounding box center [229, 175] width 285 height 33
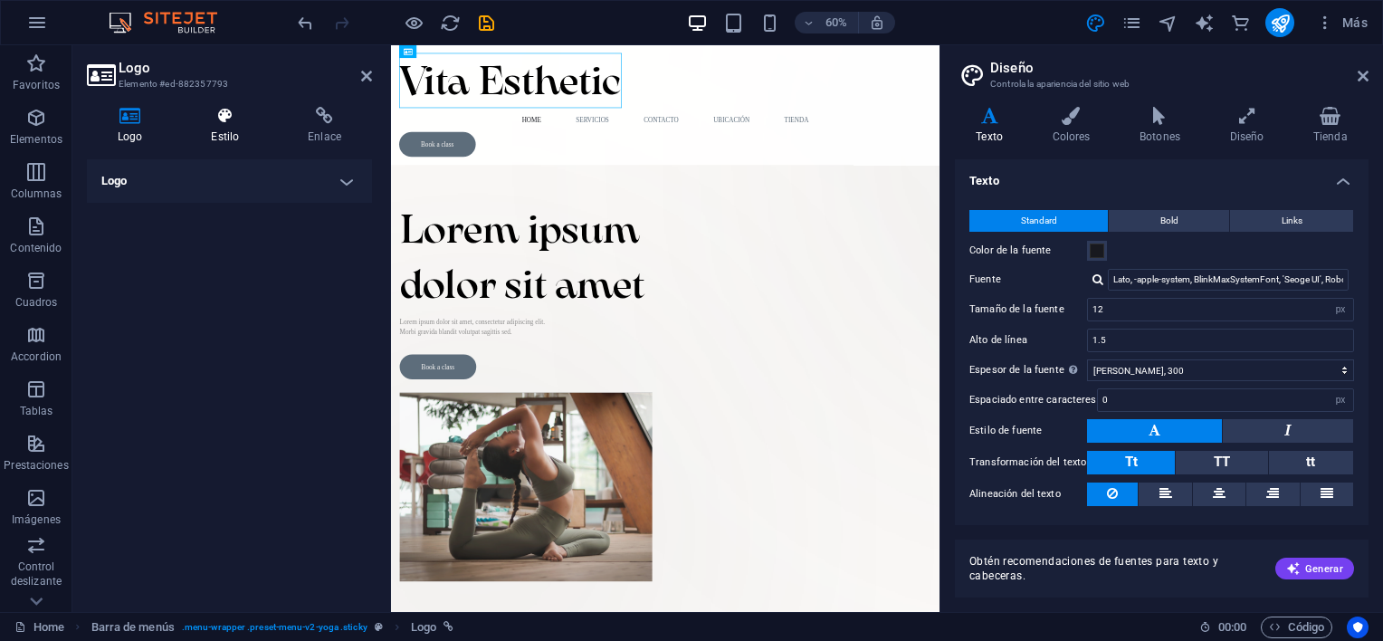
click at [227, 135] on h4 "Estilo" at bounding box center [228, 126] width 97 height 38
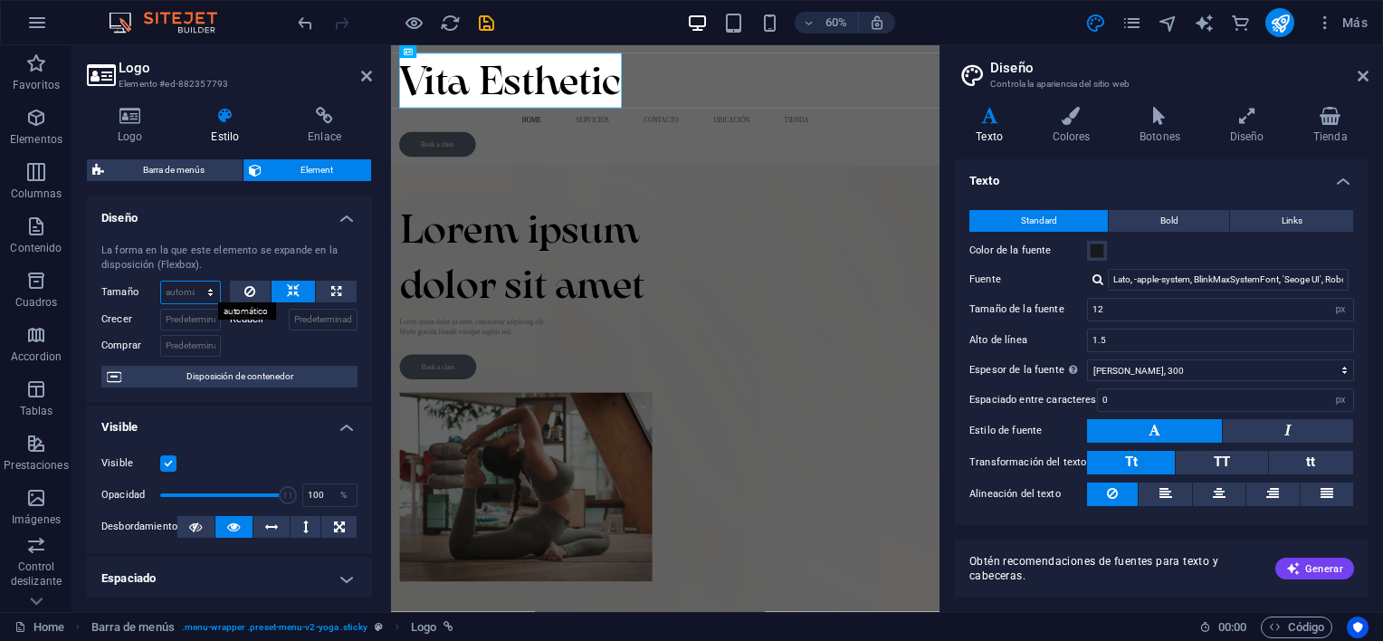
click at [195, 290] on select "Predeterminado automático px % 1/1 1/2 1/3 1/4 1/5 1/6 1/7 1/8 1/9 1/10" at bounding box center [190, 292] width 59 height 22
select select "1/4"
click at [192, 281] on select "Predeterminado automático px % 1/1 1/2 1/3 1/4 1/5 1/6 1/7 1/8 1/9 1/10" at bounding box center [190, 292] width 59 height 22
type input "25"
select select "%"
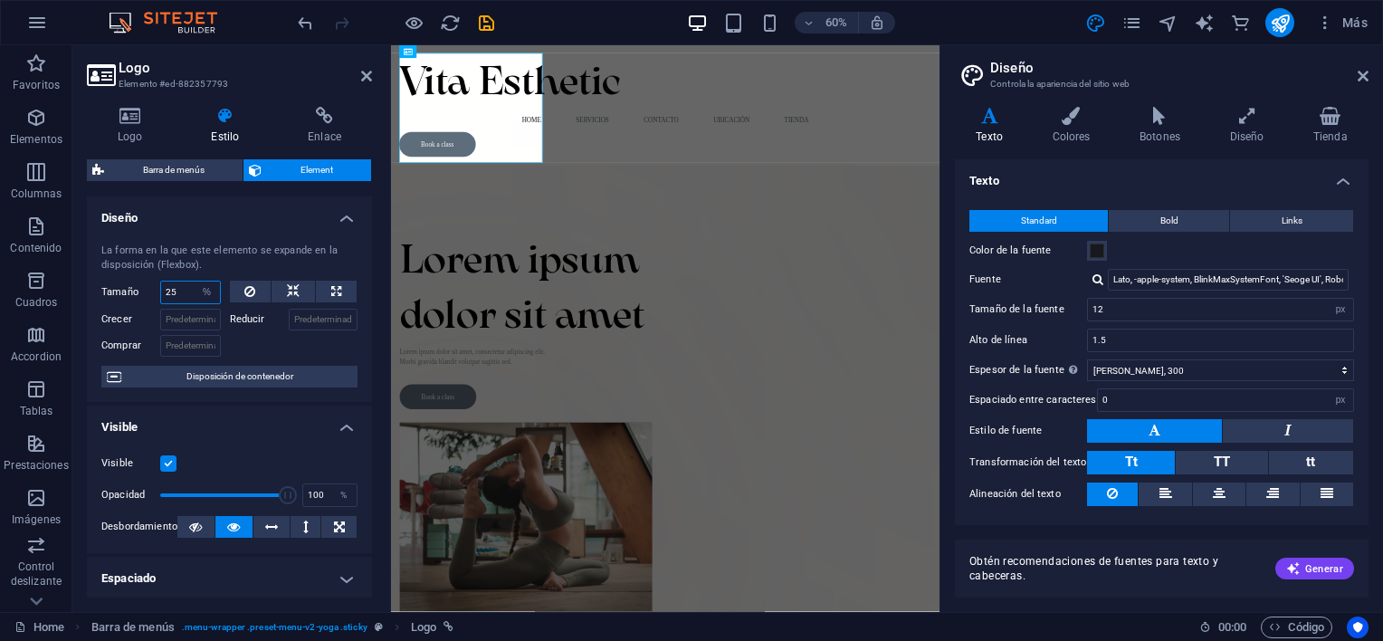
click at [190, 292] on input "25" at bounding box center [190, 292] width 59 height 22
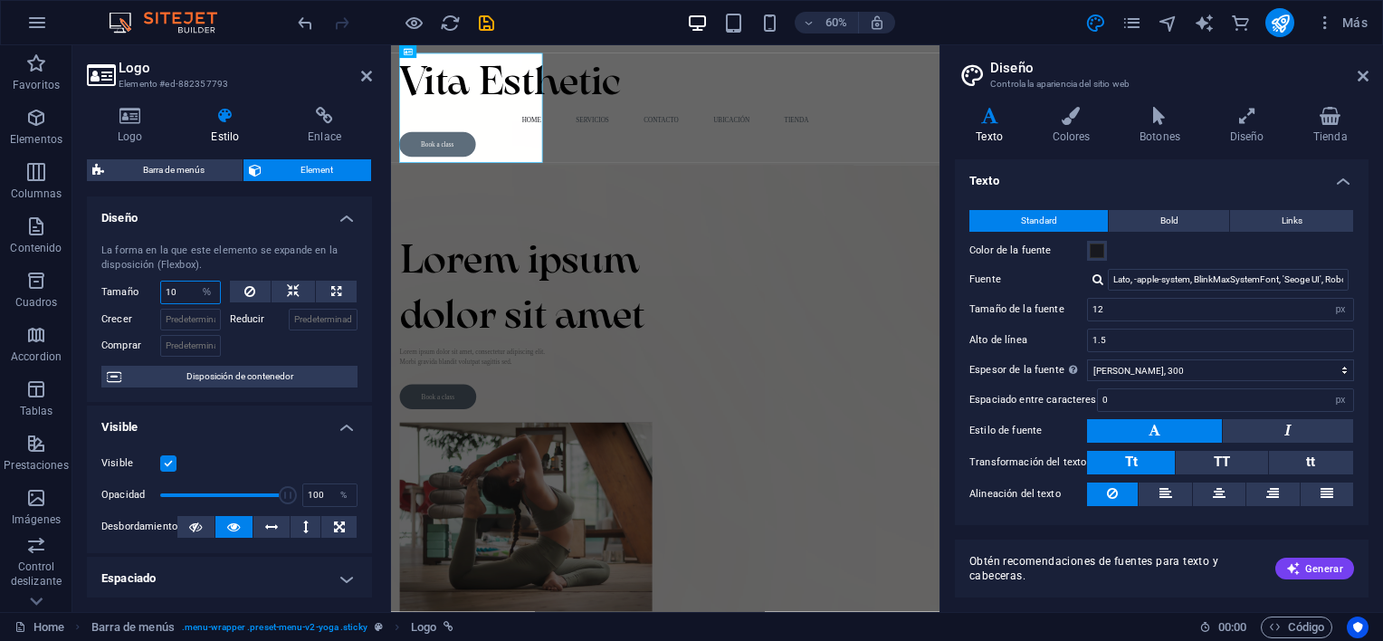
type input "10"
click at [219, 271] on div "La forma en la que este elemento se expande en la disposición (Flexbox)." at bounding box center [229, 258] width 256 height 30
click at [206, 286] on select "Predeterminado automático px % 1/1 1/2 1/3 1/4 1/5 1/6 1/7 1/8 1/9 1/10" at bounding box center [207, 292] width 25 height 22
select select "auto"
click at [195, 281] on select "Predeterminado automático px % 1/1 1/2 1/3 1/4 1/5 1/6 1/7 1/8 1/9 1/10" at bounding box center [207, 292] width 25 height 22
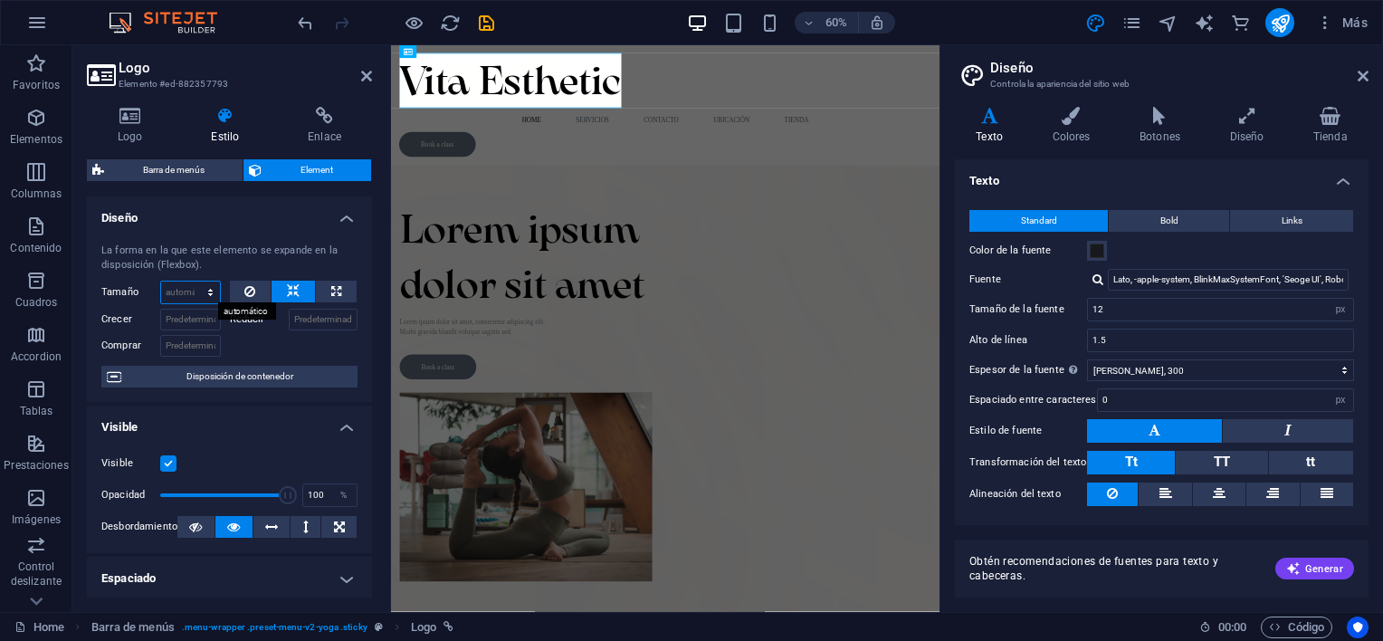
click at [203, 292] on select "Predeterminado automático px % 1/1 1/2 1/3 1/4 1/5 1/6 1/7 1/8 1/9 1/10" at bounding box center [190, 292] width 59 height 22
select select "1/1"
click at [192, 281] on select "Predeterminado automático px % 1/1 1/2 1/3 1/4 1/5 1/6 1/7 1/8 1/9 1/10" at bounding box center [190, 292] width 59 height 22
type input "100"
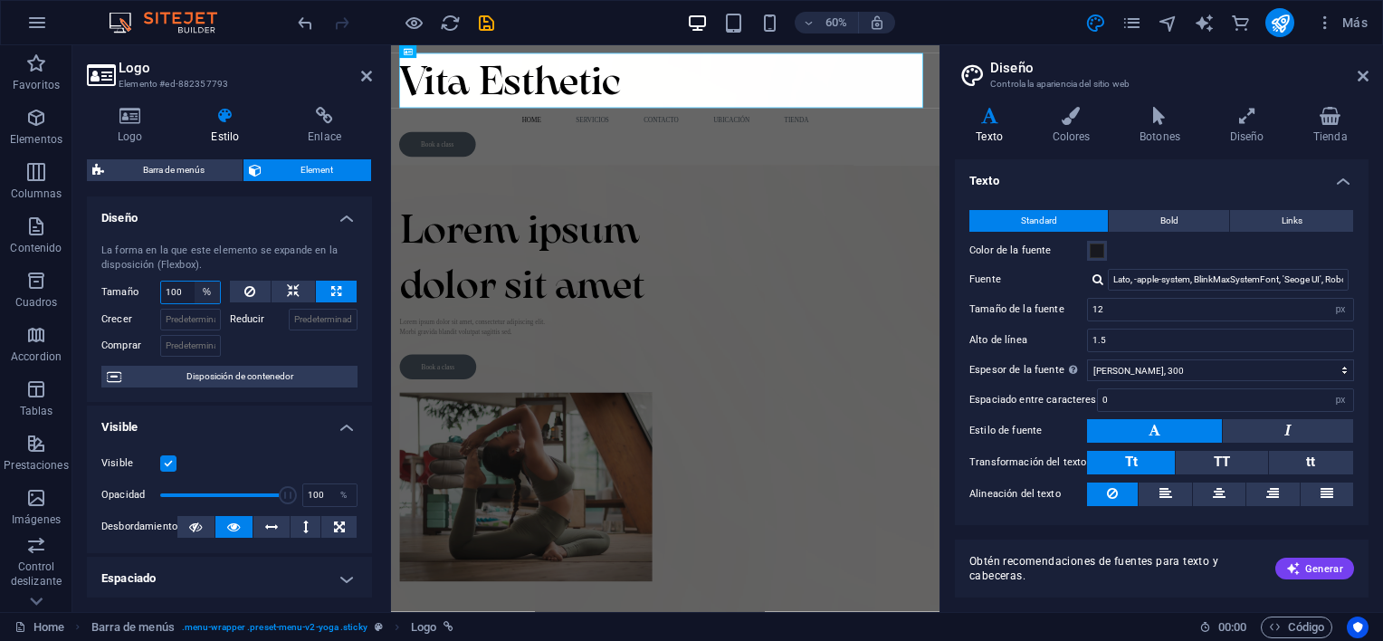
click at [205, 301] on select "Predeterminado automático px % 1/1 1/2 1/3 1/4 1/5 1/6 1/7 1/8 1/9 1/10" at bounding box center [207, 292] width 25 height 22
select select "1/8"
click at [195, 281] on select "Predeterminado automático px % 1/1 1/2 1/3 1/4 1/5 1/6 1/7 1/8 1/9 1/10" at bounding box center [207, 292] width 25 height 22
type input "12.5"
select select "%"
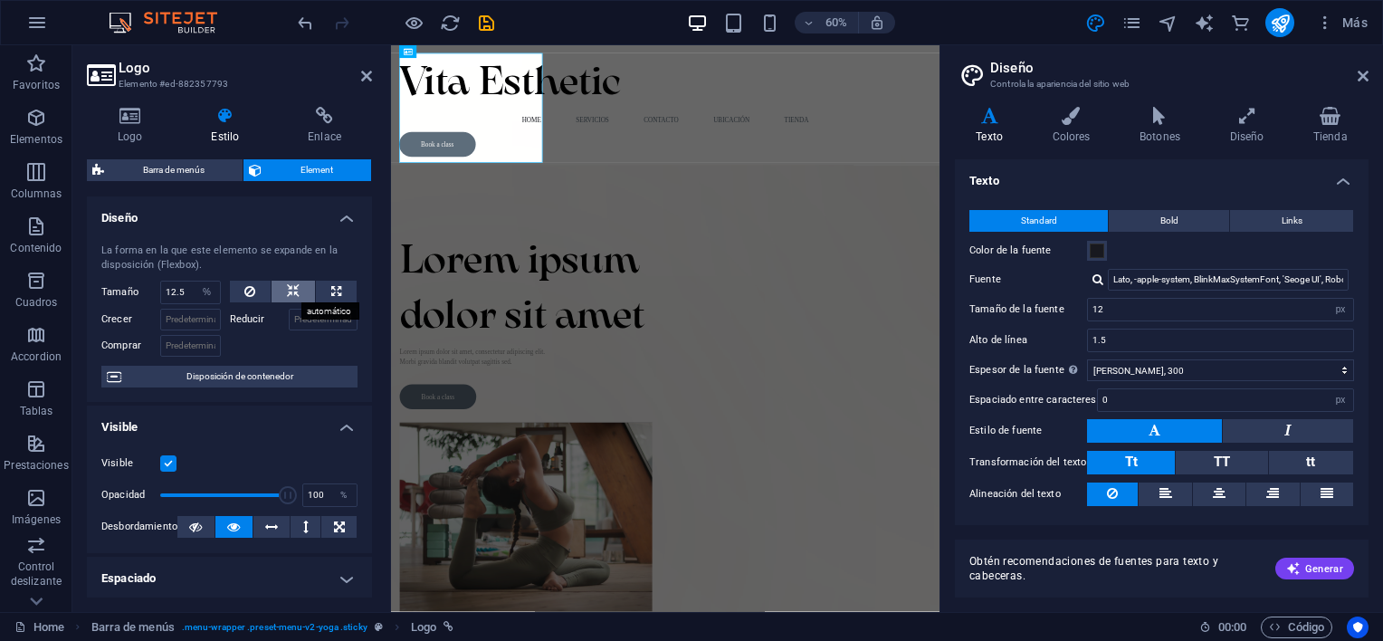
click at [282, 298] on button at bounding box center [293, 292] width 43 height 22
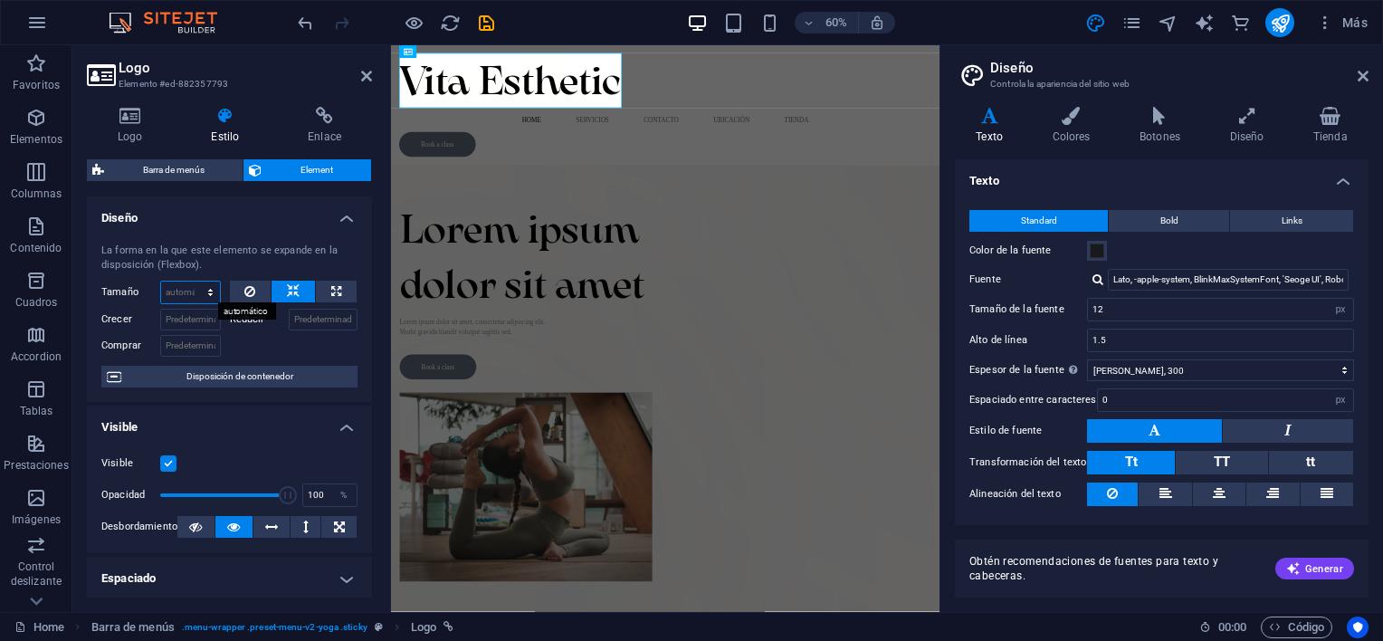
click at [193, 293] on select "Predeterminado automático px % 1/1 1/2 1/3 1/4 1/5 1/6 1/7 1/8 1/9 1/10" at bounding box center [190, 292] width 59 height 22
select select "1/7"
click at [192, 281] on select "Predeterminado automático px % 1/1 1/2 1/3 1/4 1/5 1/6 1/7 1/8 1/9 1/10" at bounding box center [190, 292] width 59 height 22
type input "14.28"
select select "%"
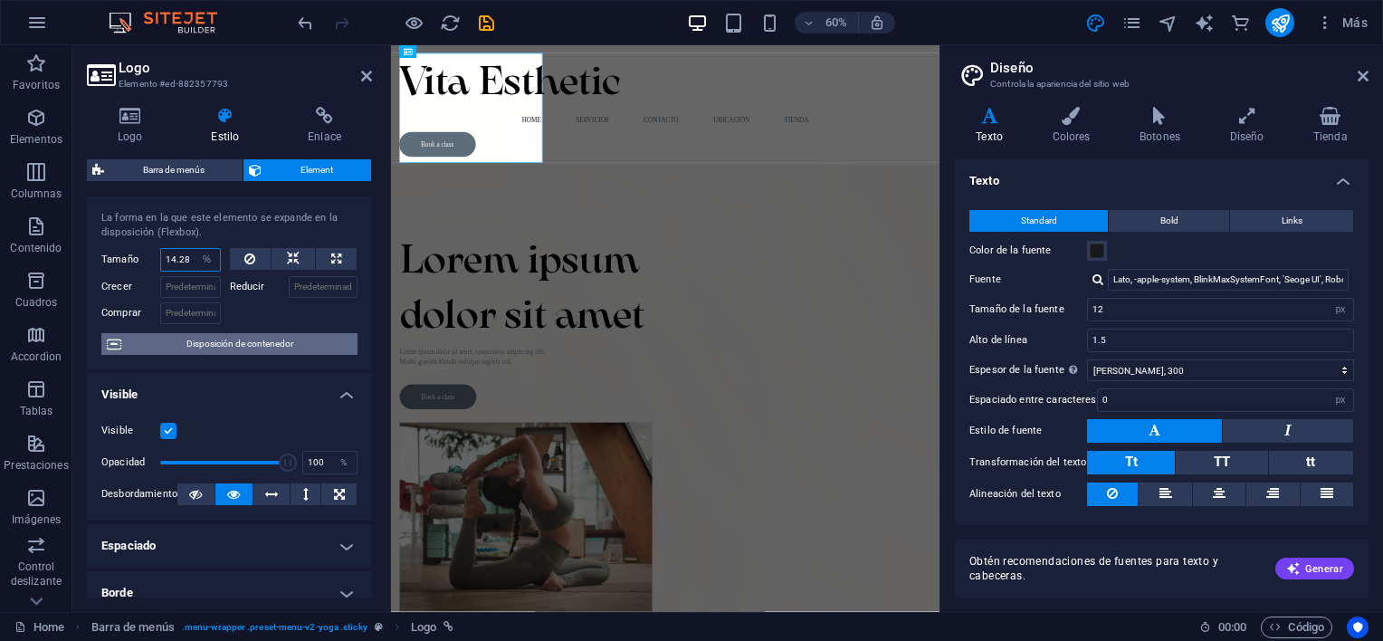
scroll to position [35, 0]
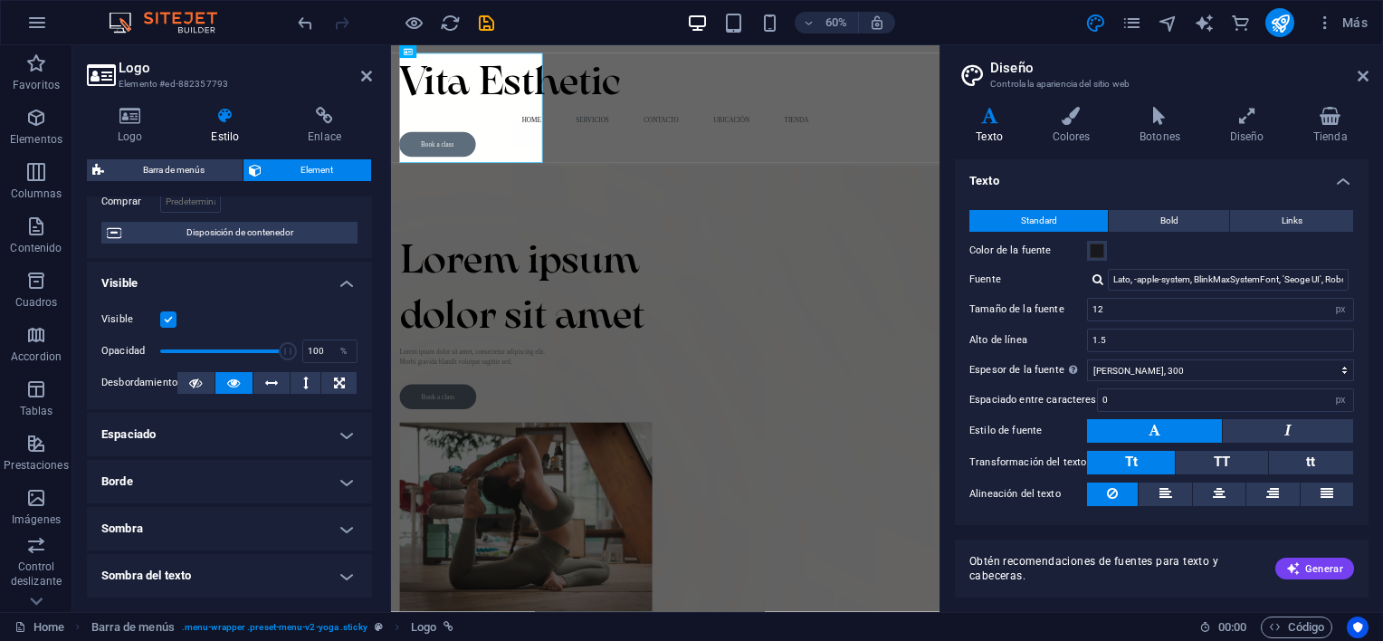
click at [240, 399] on div "Visible Opacidad 100 % Desbordamiento" at bounding box center [229, 351] width 285 height 115
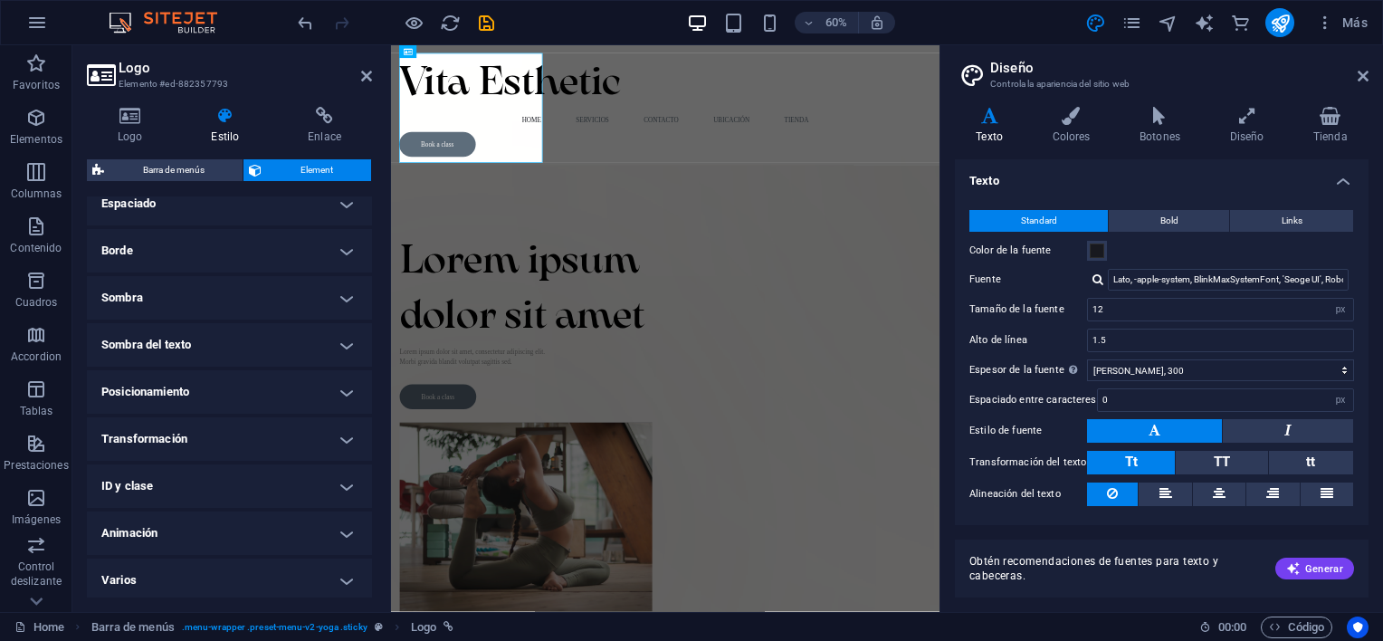
scroll to position [378, 0]
click at [253, 420] on h4 "Transformación" at bounding box center [229, 435] width 285 height 43
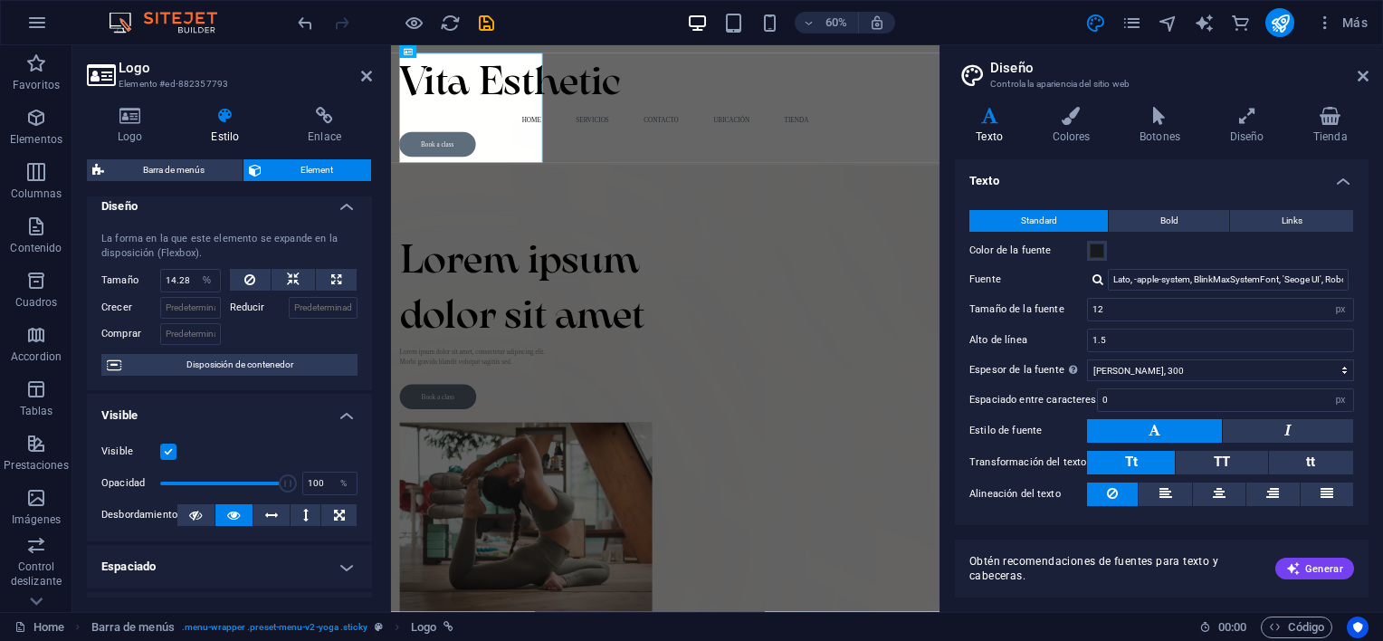
scroll to position [0, 0]
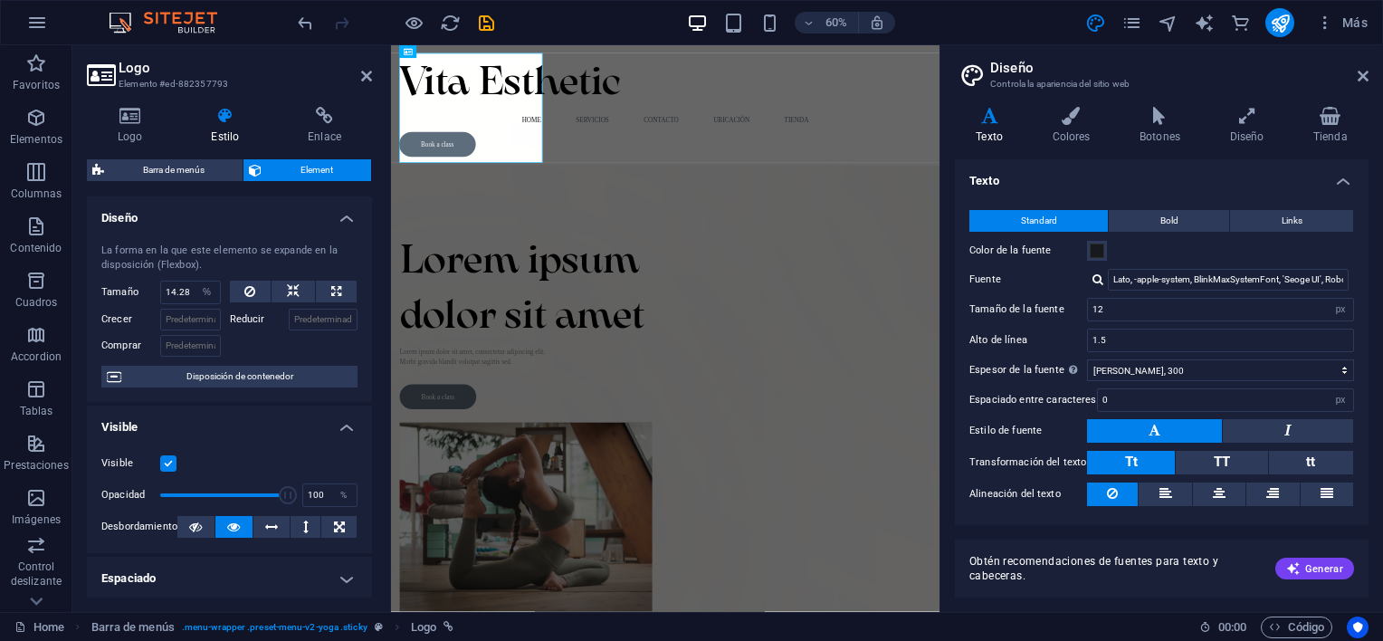
click at [1026, 147] on div "Texto Colores Botones Diseño Tienda Texto Standard Bold Links Color de la fuent…" at bounding box center [1162, 352] width 414 height 491
click at [1368, 78] on aside "Diseño Controla la apariencia del sitio web Variantes Texto Colores Botones Dis…" at bounding box center [1160, 328] width 443 height 567
click at [1365, 78] on aside "Diseño Controla la apariencia del sitio web Variantes Texto Colores Botones Dis…" at bounding box center [1160, 328] width 443 height 567
click at [1365, 78] on icon at bounding box center [1363, 76] width 11 height 14
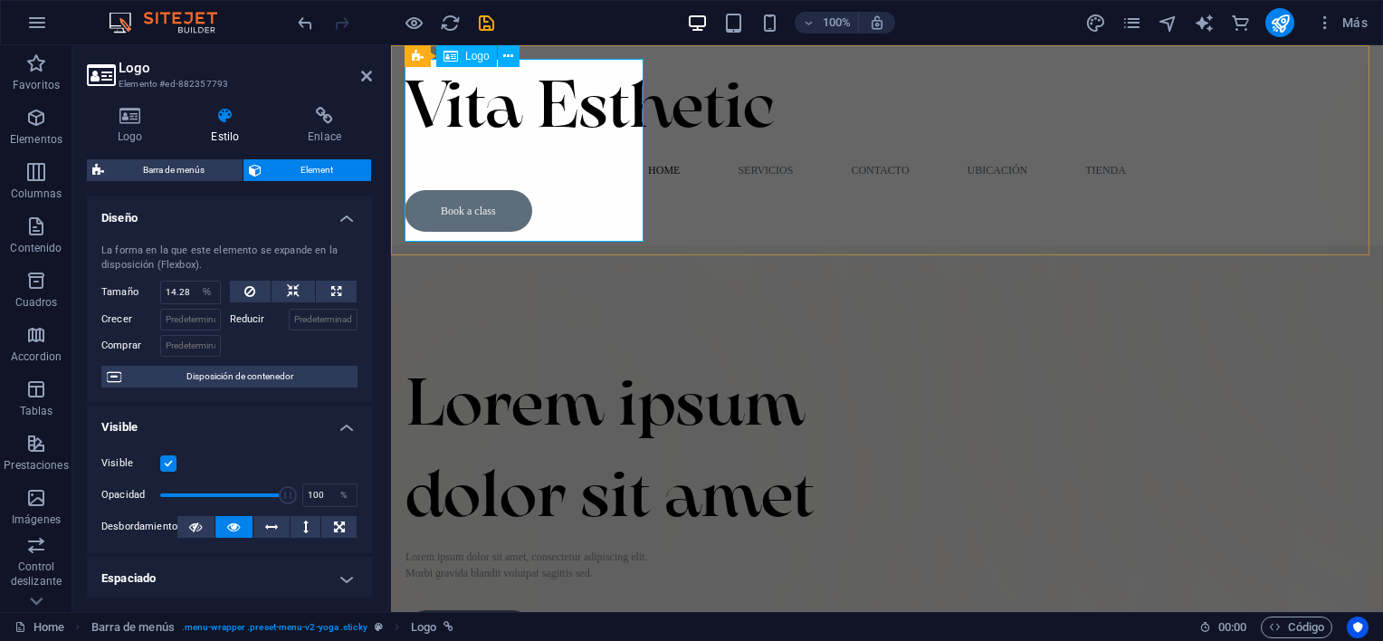
click at [603, 150] on div "Vita Esthetic" at bounding box center [887, 104] width 965 height 91
click at [133, 130] on h4 "Logo" at bounding box center [133, 126] width 93 height 38
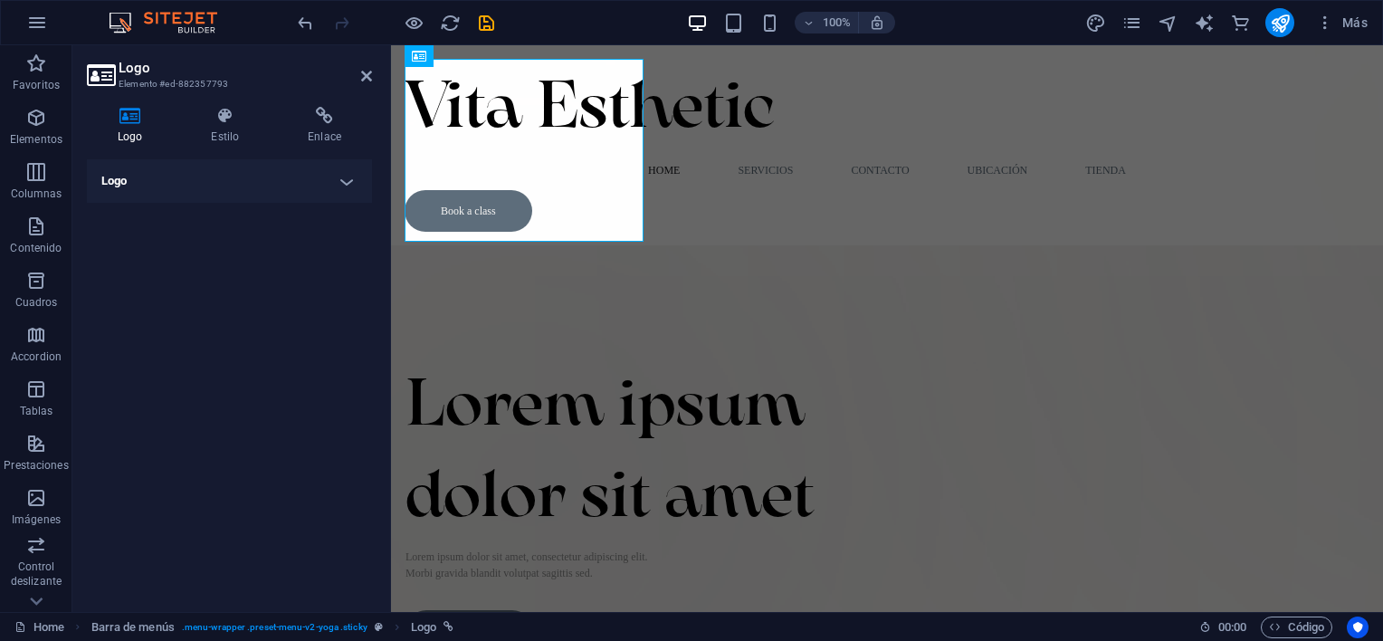
click at [182, 192] on h4 "Logo" at bounding box center [229, 180] width 285 height 43
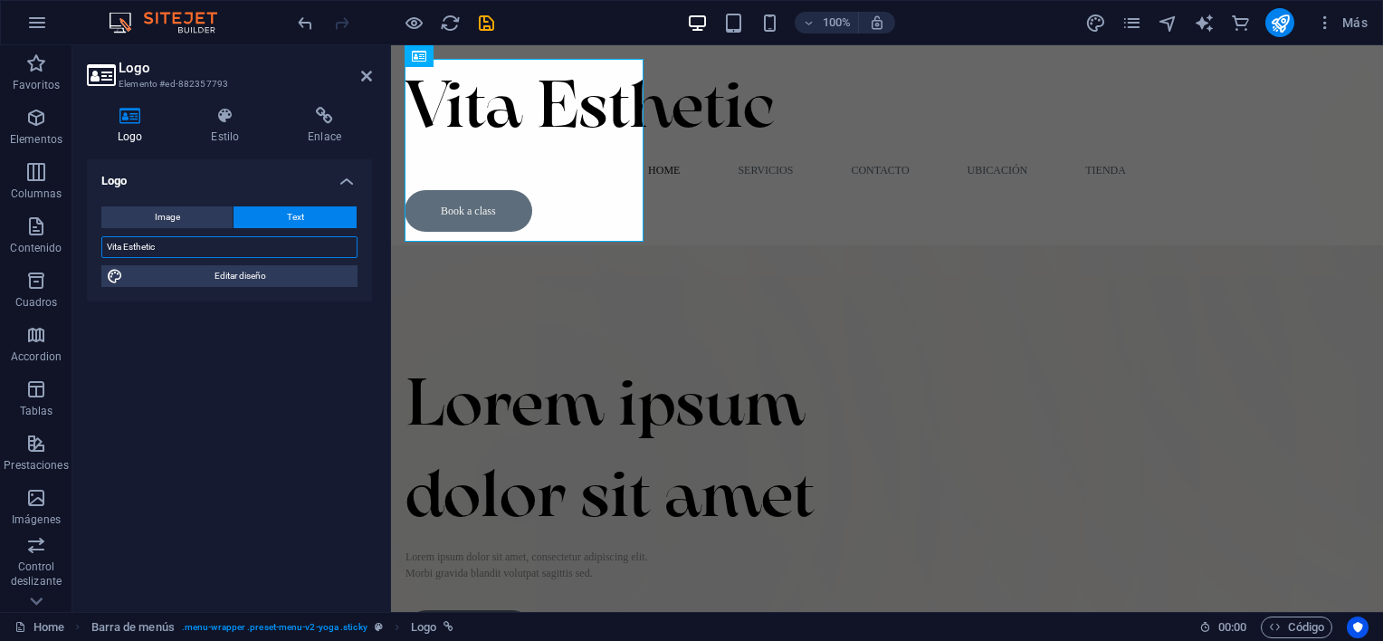
click at [181, 245] on input "Vita Esthetic" at bounding box center [229, 247] width 256 height 22
click at [199, 282] on span "Editar diseño" at bounding box center [241, 276] width 224 height 22
select select "px"
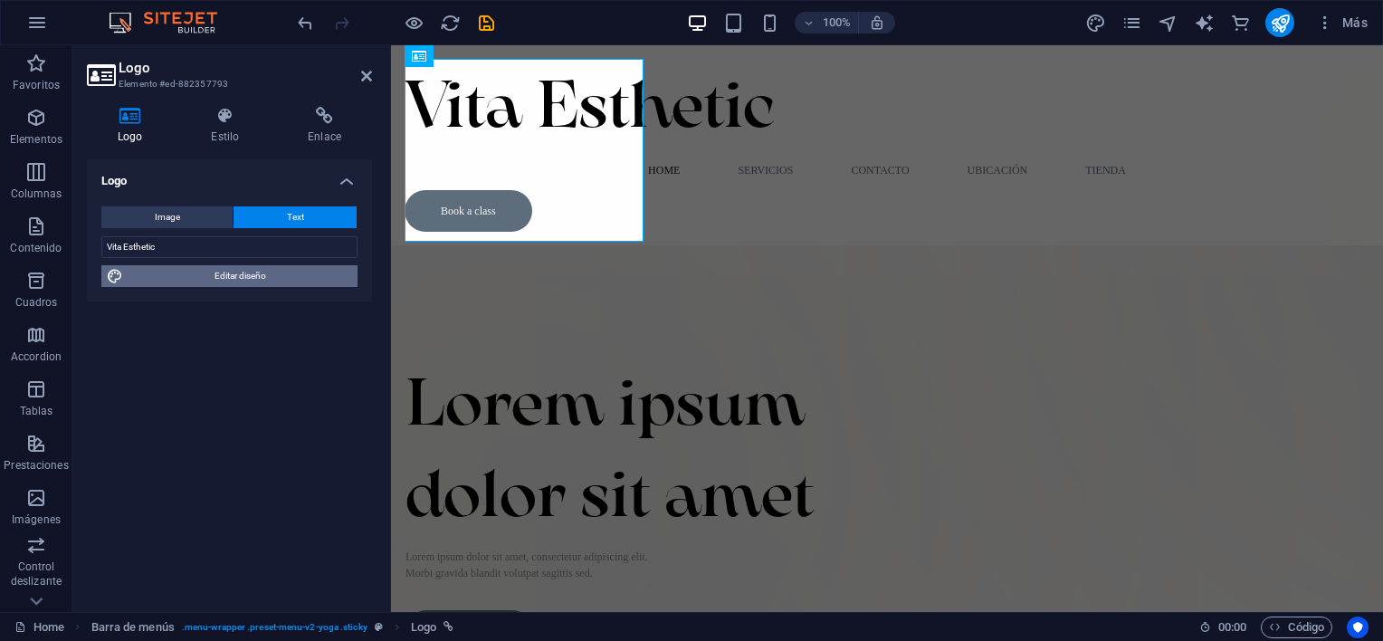
select select "300"
select select "px"
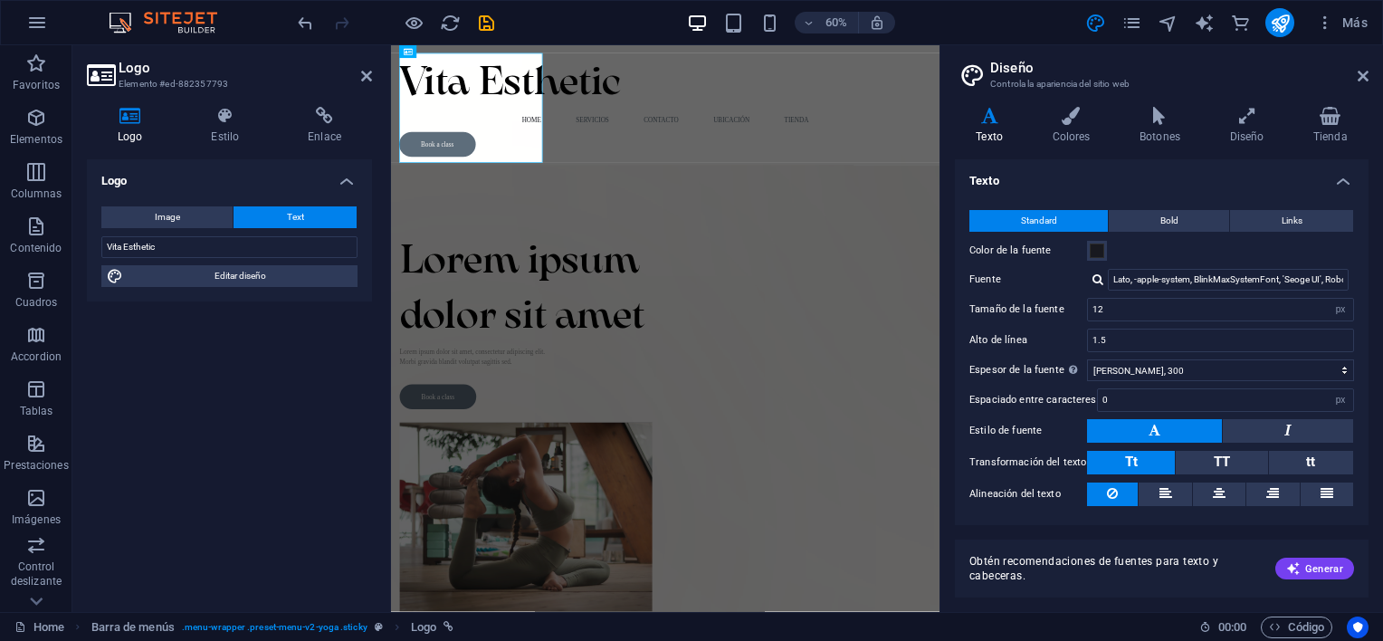
click at [1351, 77] on header "Diseño Controla la apariencia del sitio web" at bounding box center [1163, 68] width 410 height 47
click at [1360, 77] on icon at bounding box center [1363, 76] width 11 height 14
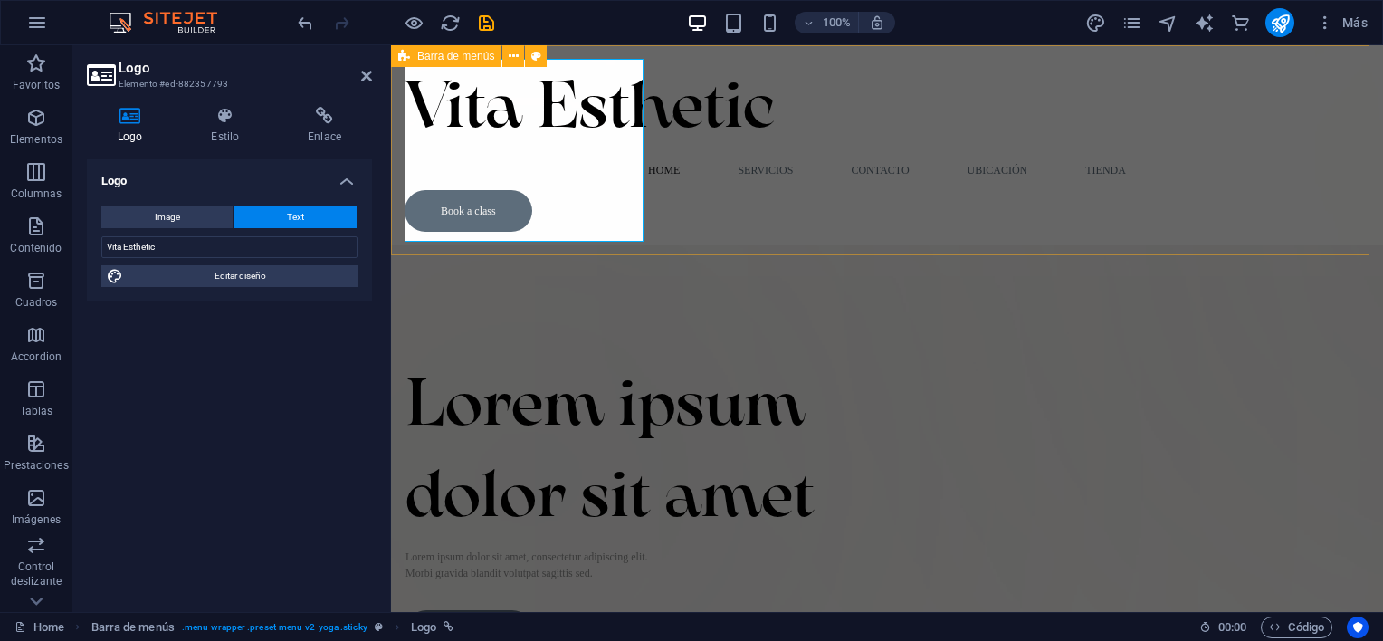
click at [910, 206] on div "Vita Esthetic Home Servicios Contacto ubicación Tienda Book a class" at bounding box center [887, 145] width 992 height 200
select select "header"
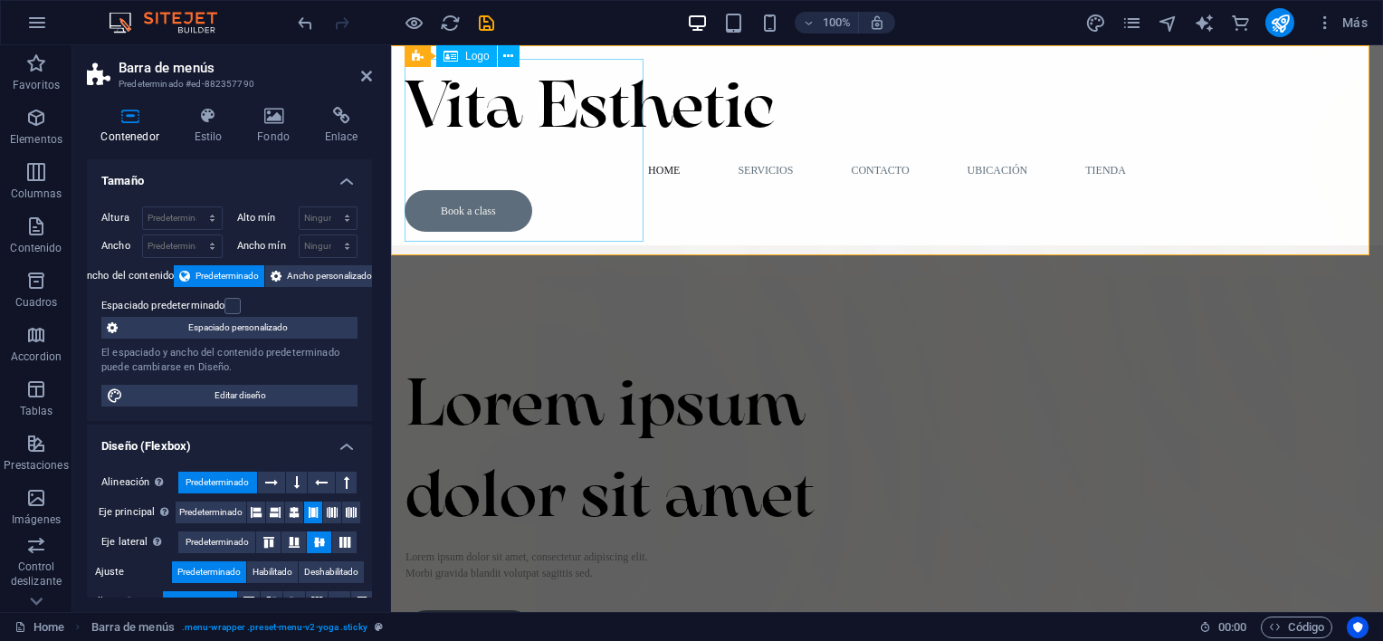
click at [428, 150] on div "Vita Esthetic" at bounding box center [887, 104] width 965 height 91
click at [509, 62] on icon at bounding box center [508, 56] width 10 height 19
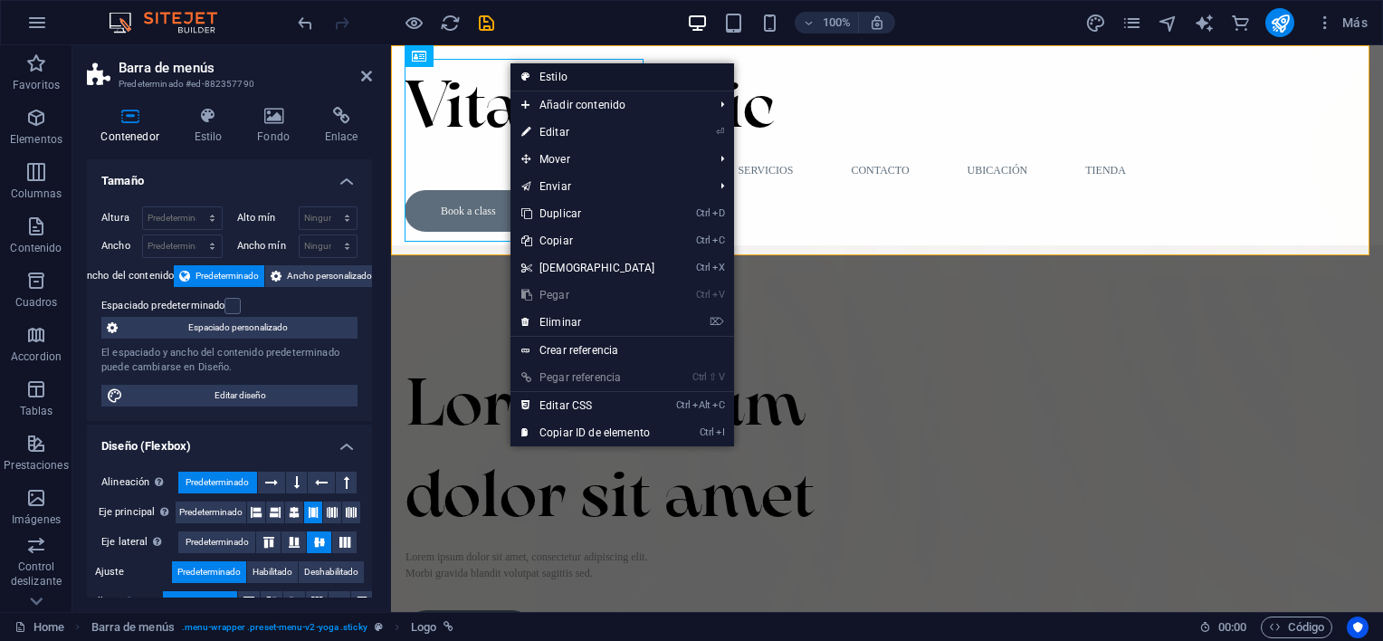
click at [575, 66] on link "Estilo" at bounding box center [622, 76] width 224 height 27
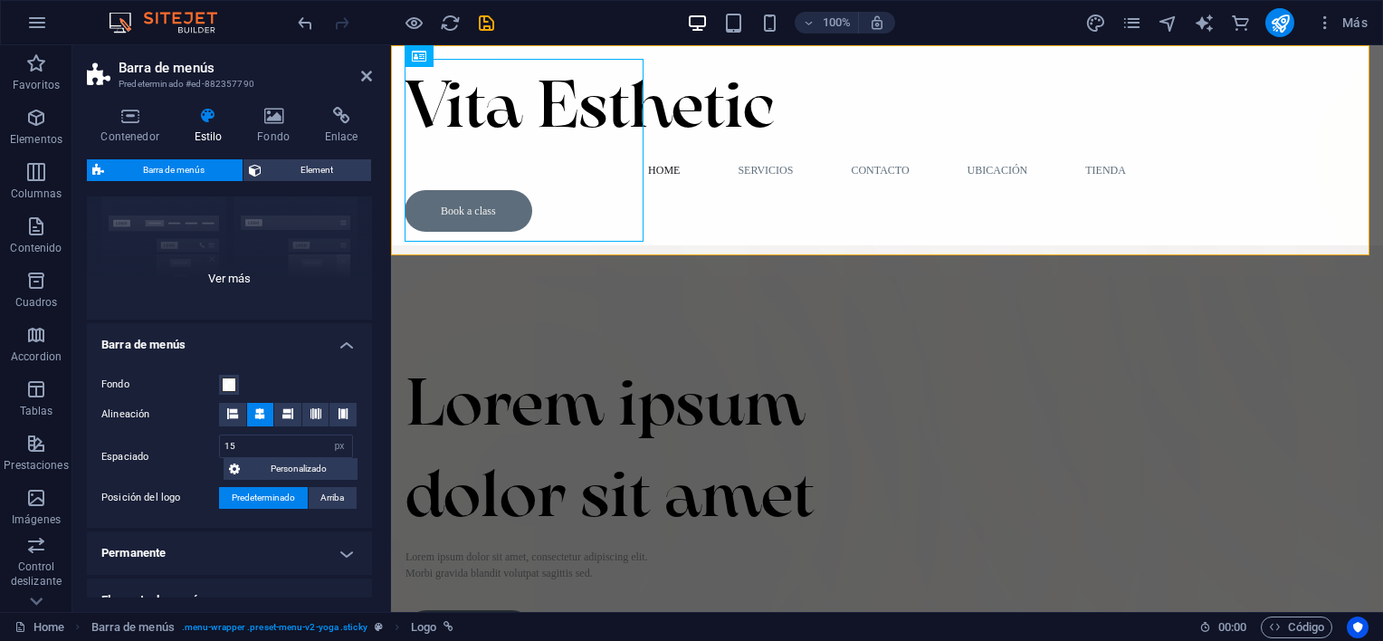
scroll to position [167, 0]
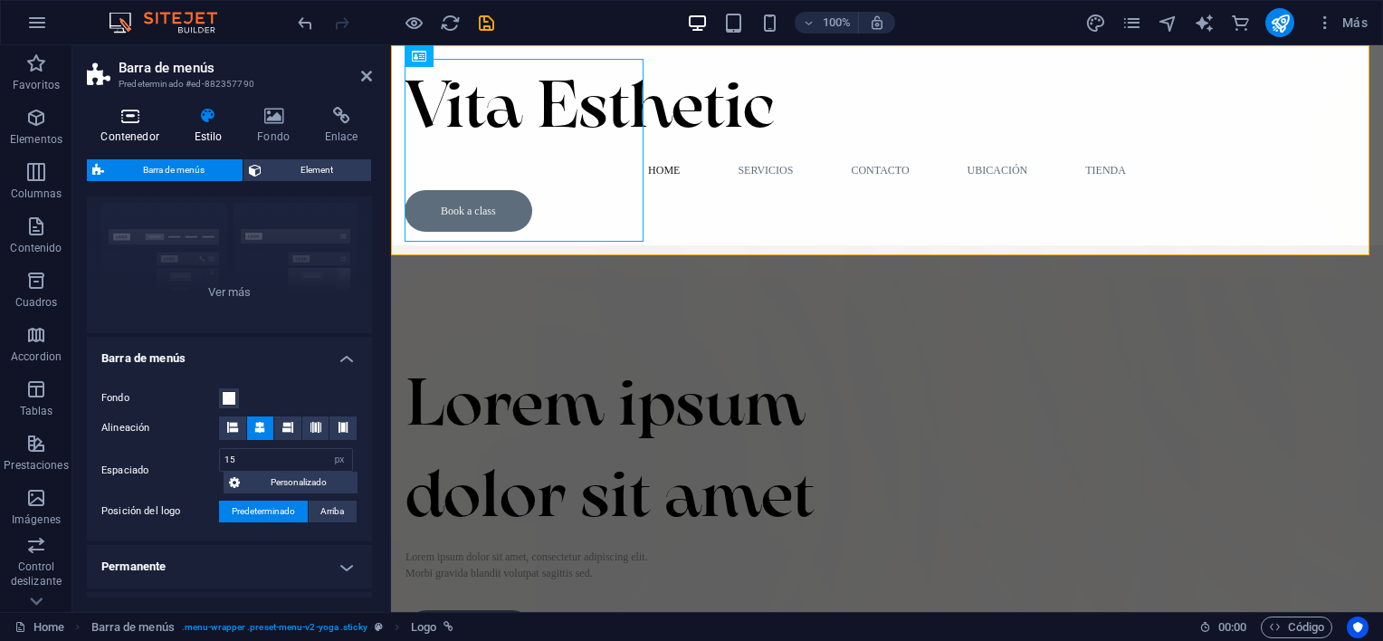
click at [120, 123] on icon at bounding box center [130, 116] width 86 height 18
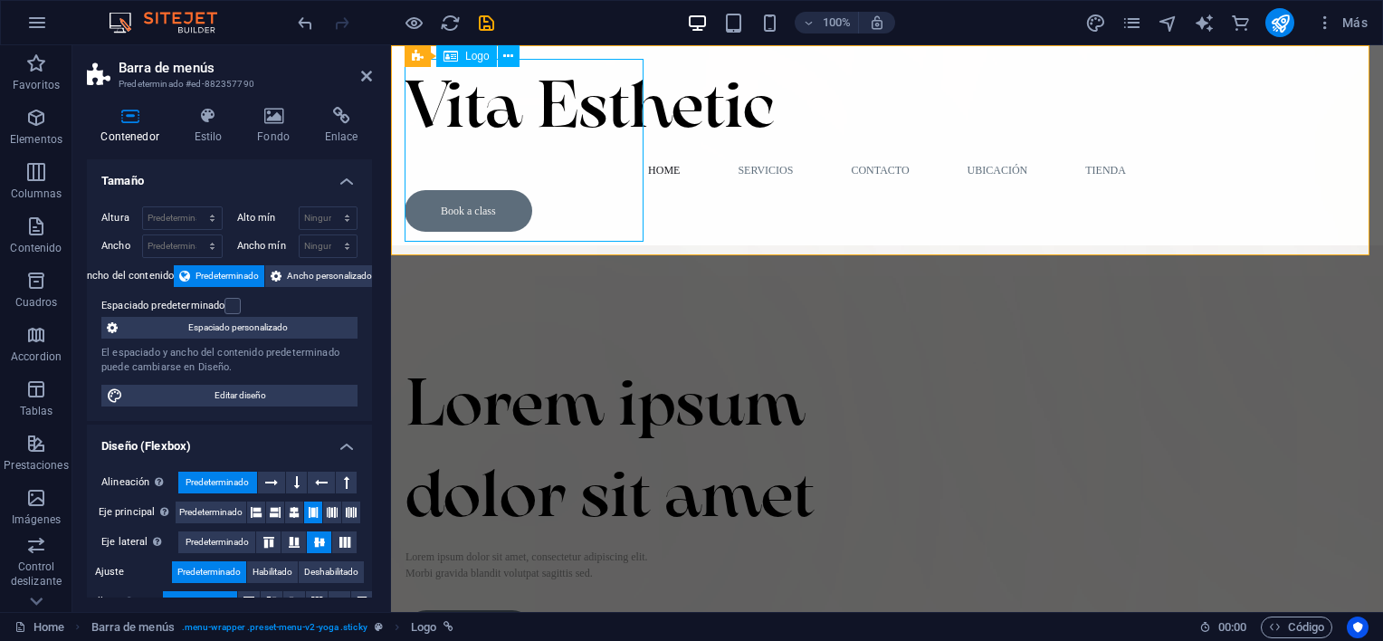
click at [457, 150] on div "Vita Esthetic" at bounding box center [887, 104] width 965 height 91
click at [465, 57] on span "Logo" at bounding box center [477, 56] width 24 height 11
click at [517, 128] on div "Vita Esthetic" at bounding box center [887, 104] width 965 height 91
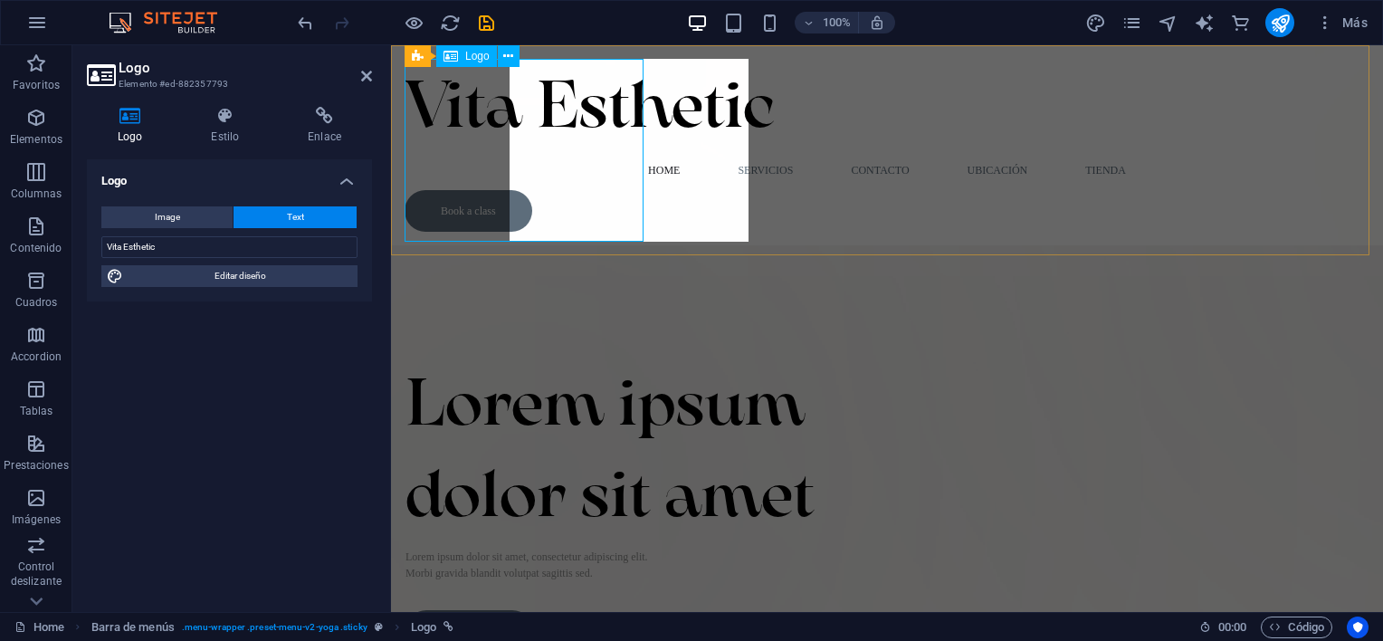
click at [517, 128] on div "Vita Esthetic" at bounding box center [887, 104] width 965 height 91
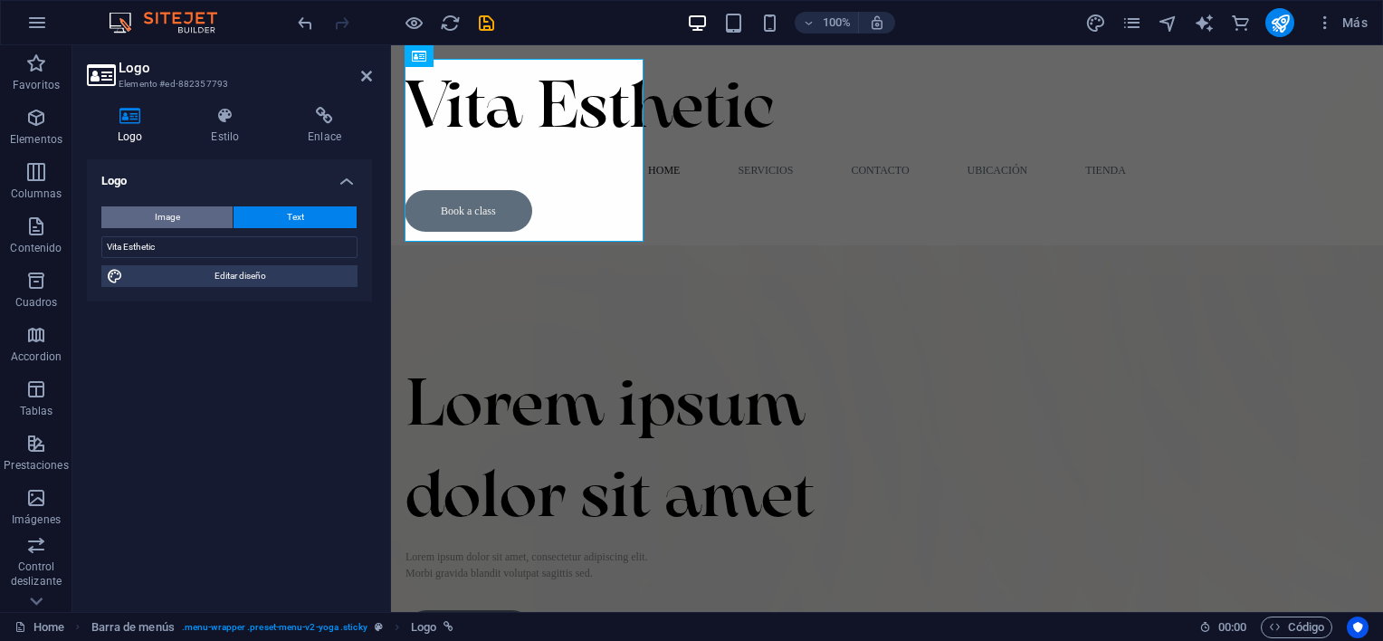
click at [185, 212] on button "Image" at bounding box center [166, 217] width 131 height 22
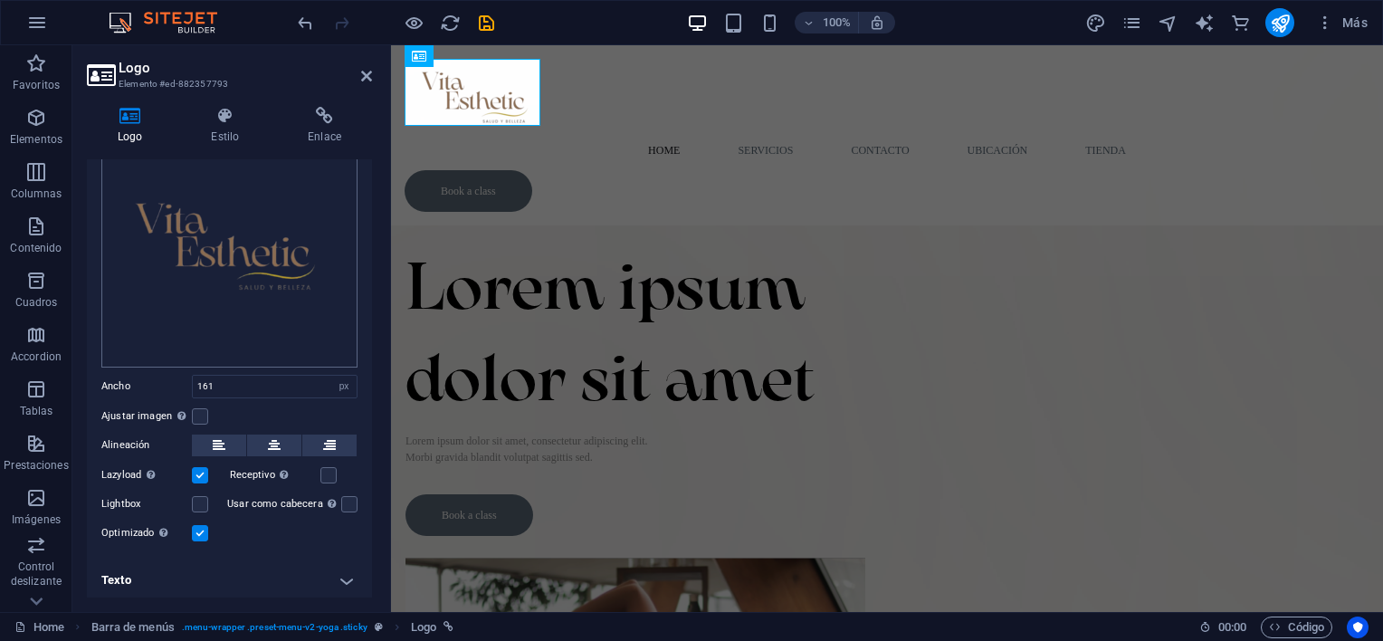
scroll to position [0, 0]
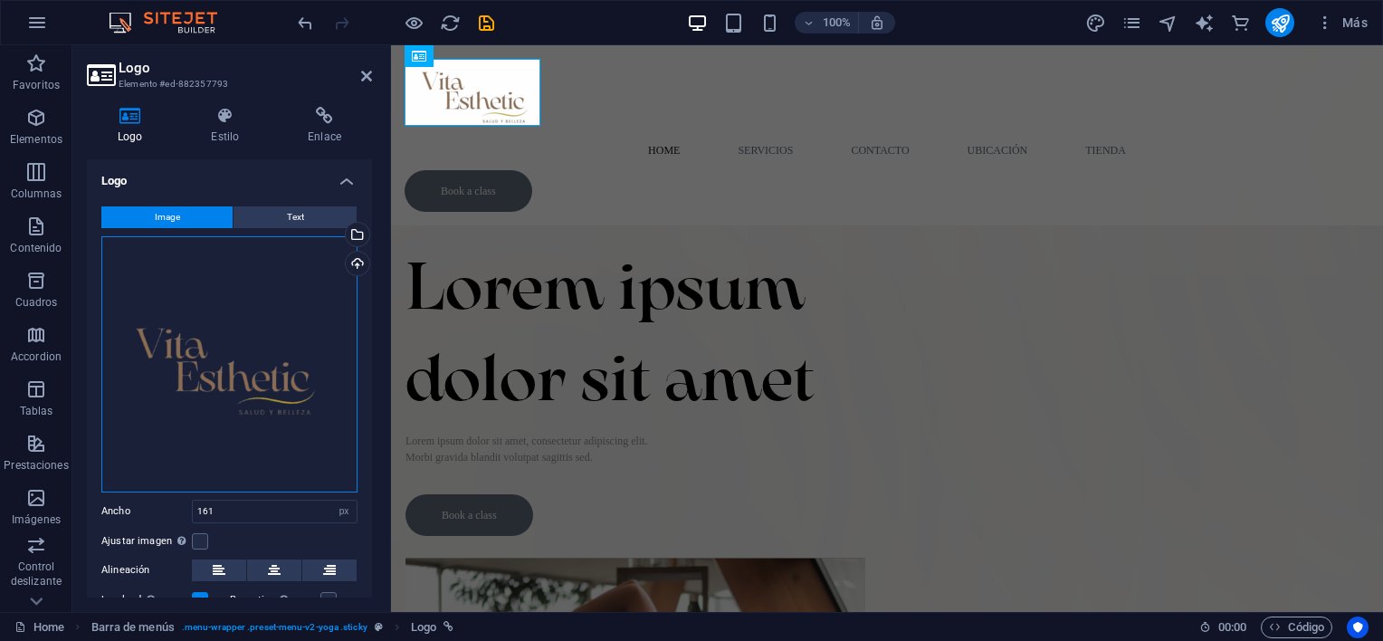
click at [262, 409] on div "Arrastra archivos aquí, haz clic para escoger archivos o selecciona archivos de…" at bounding box center [229, 364] width 256 height 256
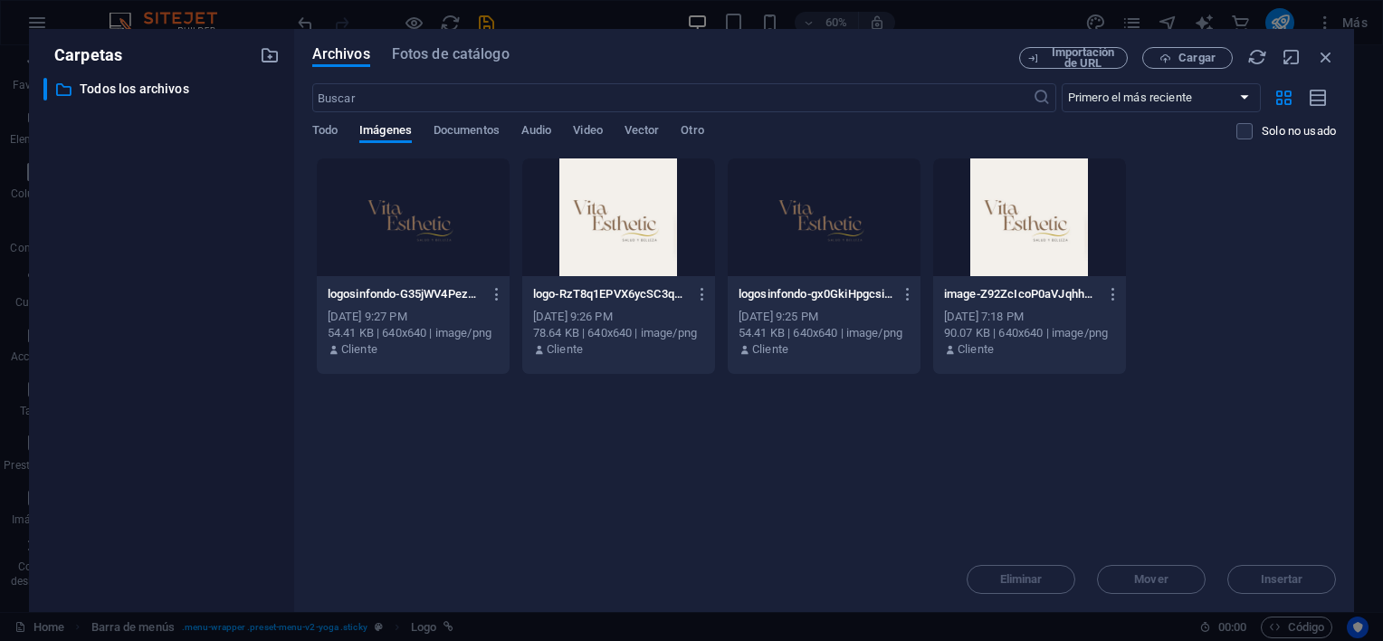
click at [605, 235] on div at bounding box center [618, 217] width 193 height 118
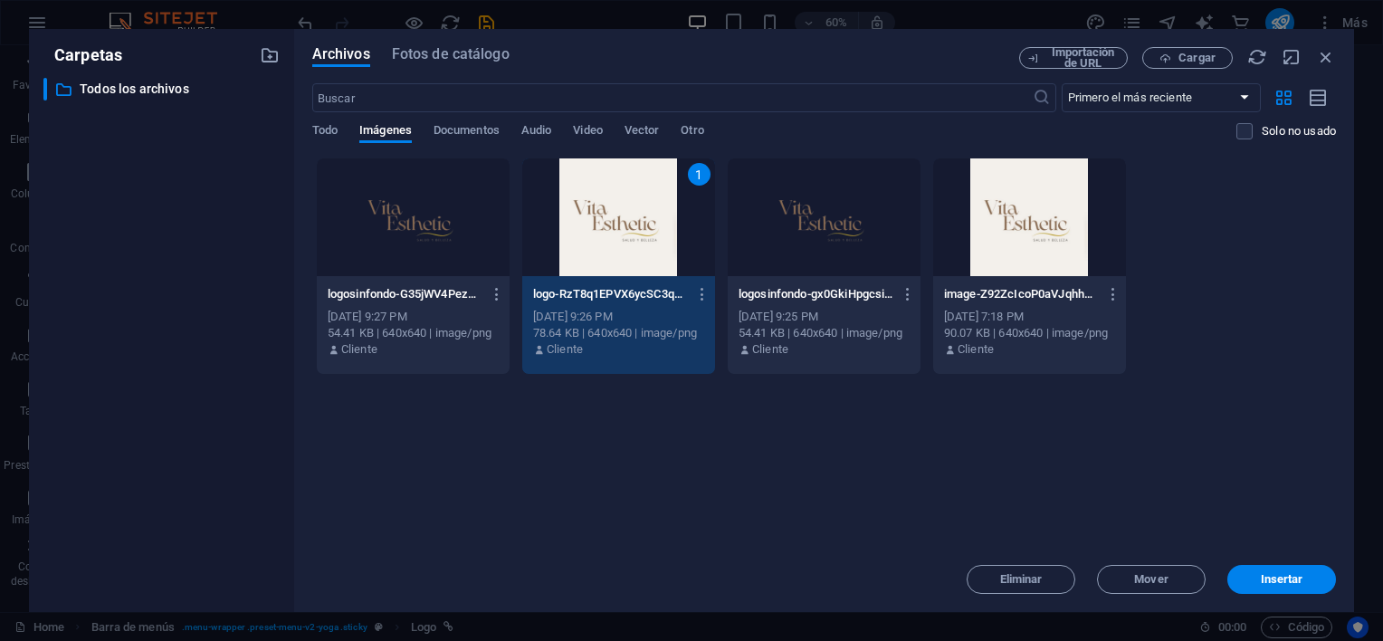
click at [605, 235] on div "1" at bounding box center [618, 217] width 193 height 118
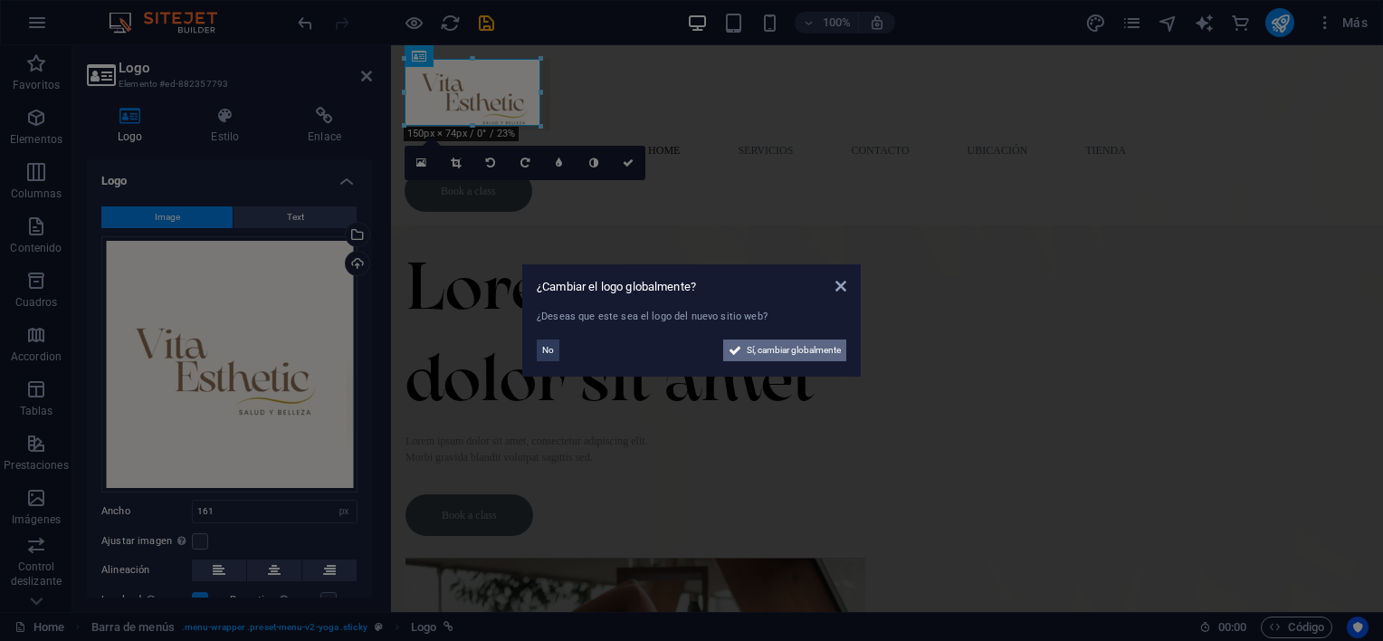
click at [742, 348] on button "Sí, cambiar globalmente" at bounding box center [784, 350] width 123 height 22
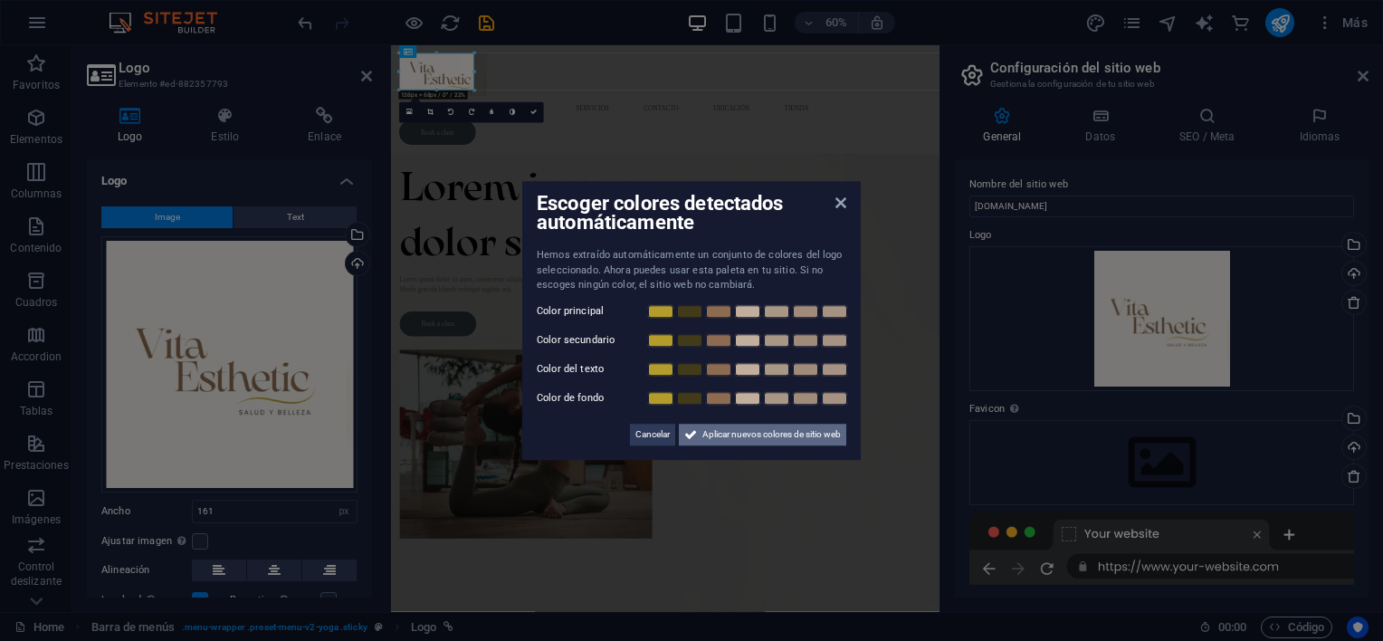
click at [684, 431] on icon at bounding box center [690, 435] width 13 height 22
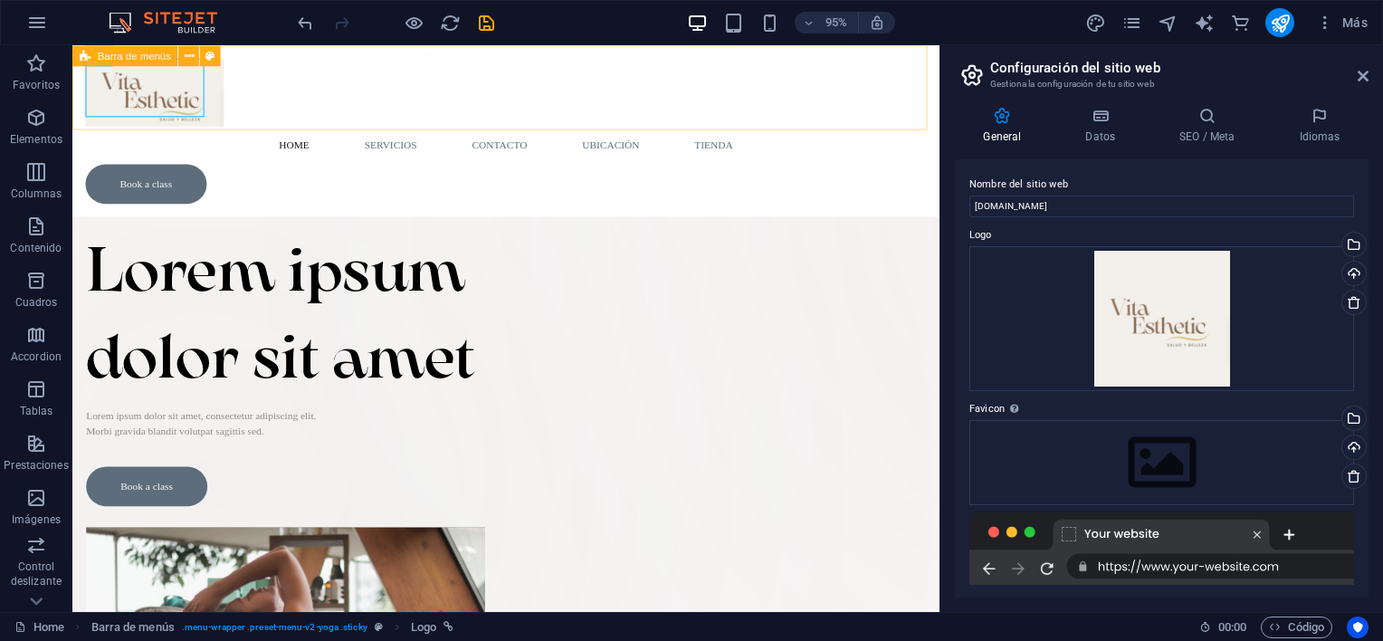
click at [309, 118] on div "Home Servicios Contacto ubicación Tienda Book a class" at bounding box center [528, 135] width 912 height 180
click at [237, 115] on div "Home Servicios Contacto ubicación Tienda Book a class" at bounding box center [528, 135] width 912 height 180
click at [223, 122] on div "Home Servicios Contacto ubicación Tienda Book a class" at bounding box center [528, 135] width 912 height 180
click at [251, 129] on div "Home Servicios Contacto ubicación Tienda Book a class" at bounding box center [528, 135] width 912 height 180
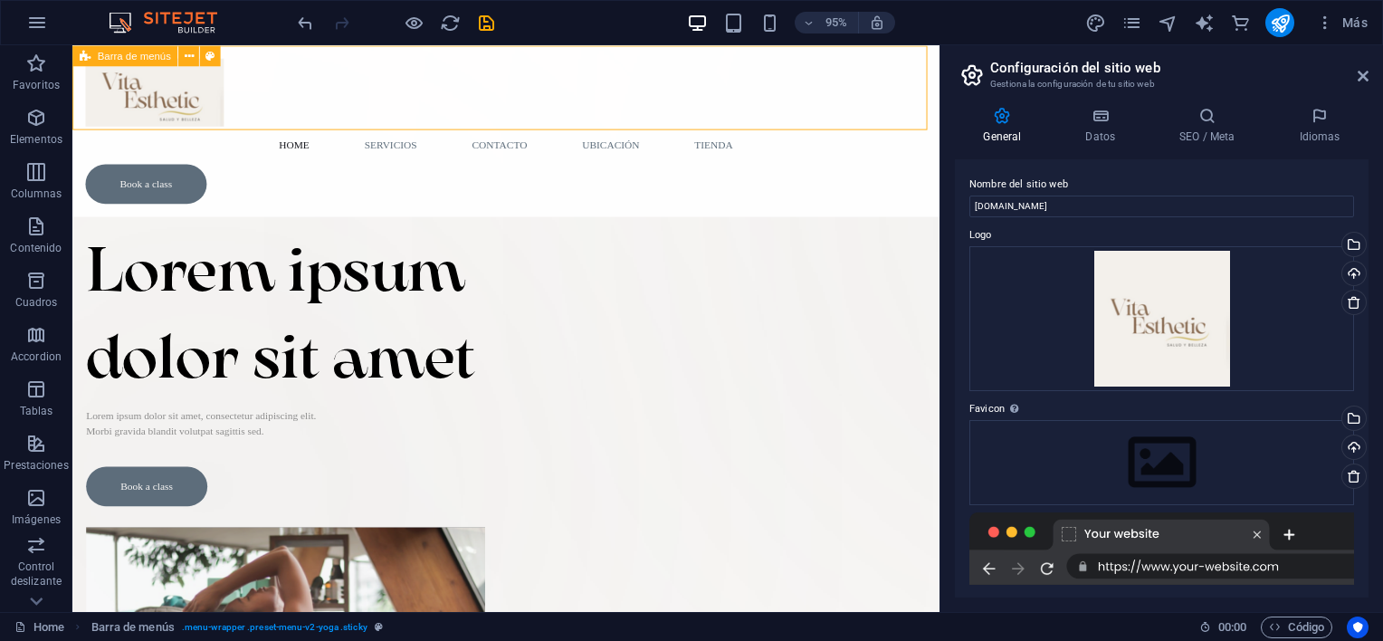
select select "header"
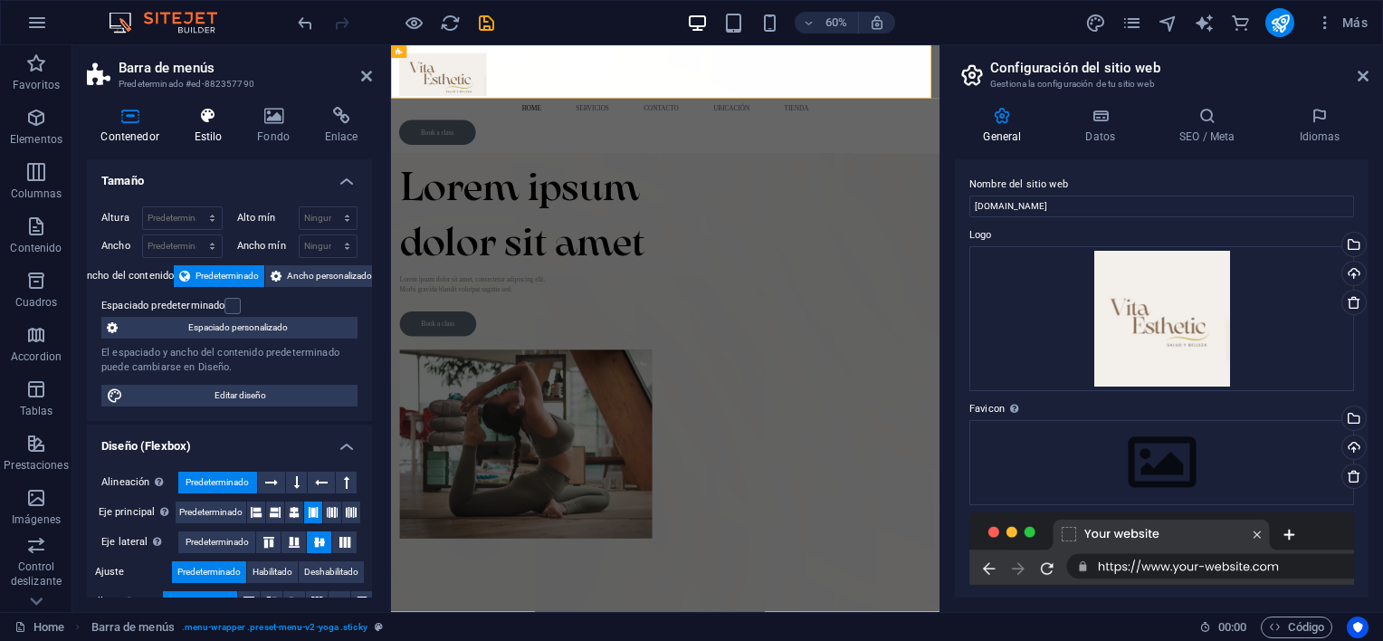
click at [214, 121] on icon at bounding box center [208, 116] width 56 height 18
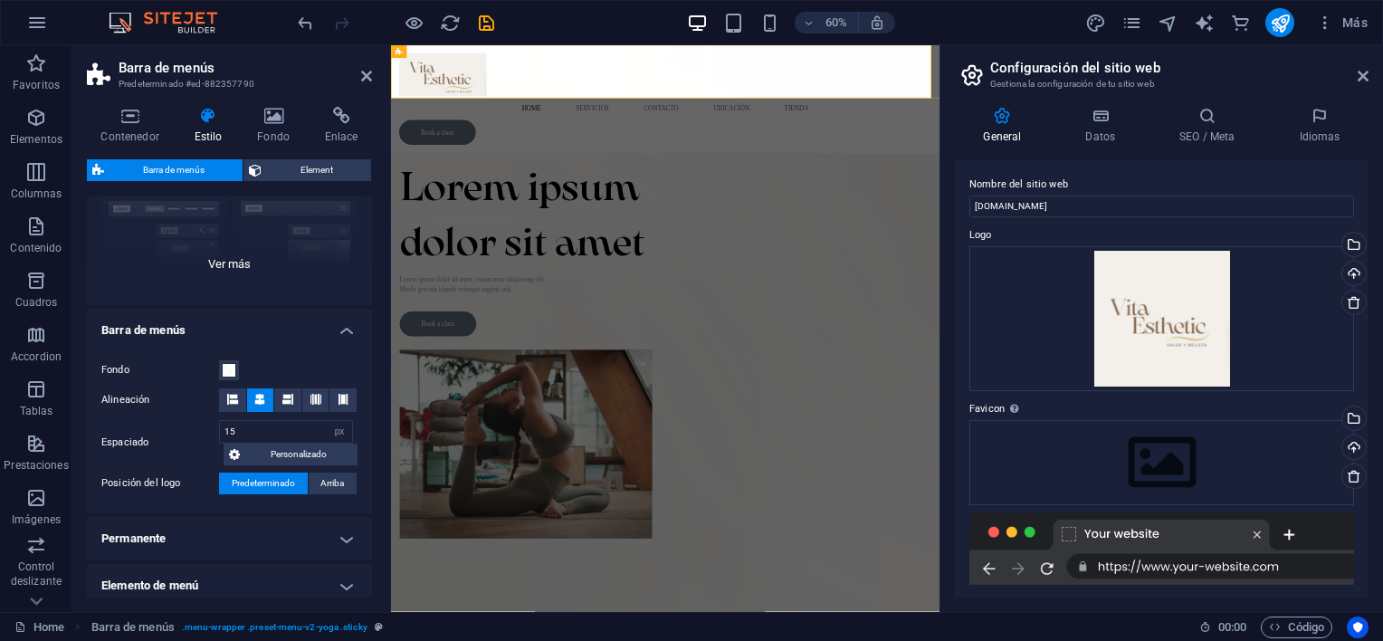
scroll to position [199, 0]
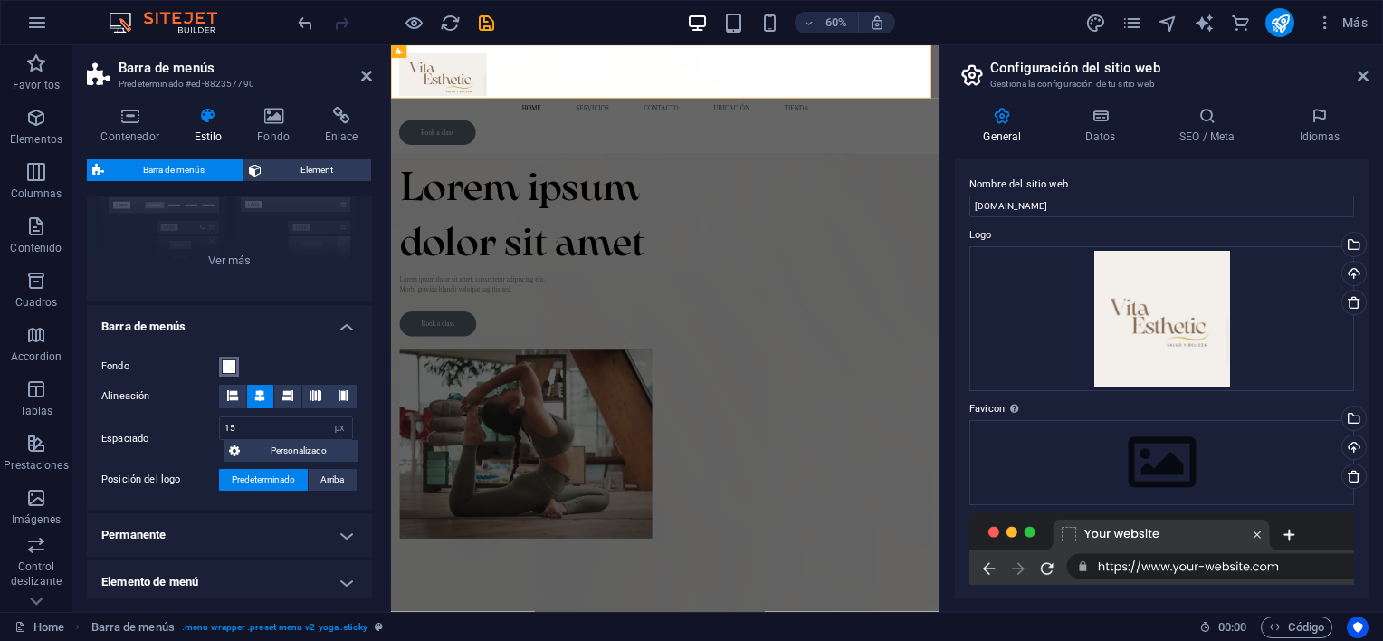
click at [225, 365] on span at bounding box center [229, 366] width 14 height 14
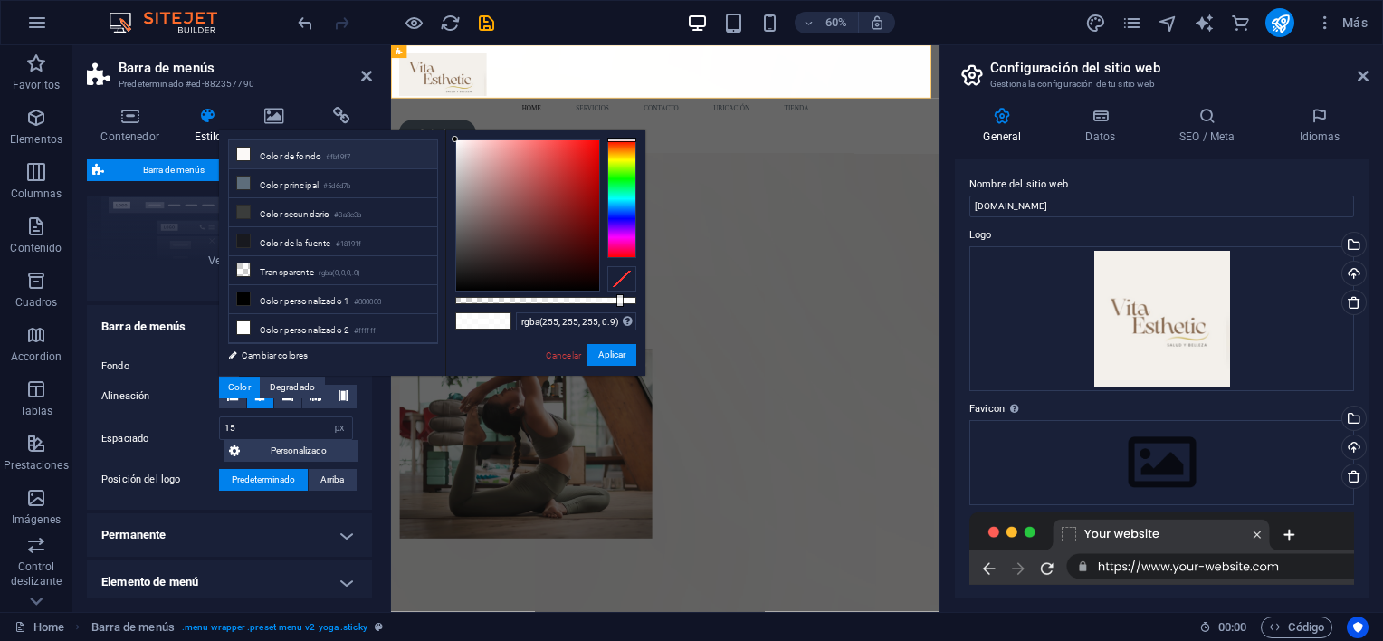
click at [353, 162] on li "Color de fondo #fbf9f7" at bounding box center [333, 154] width 208 height 29
type input "rgba(251, 249, 247, 0.9)"
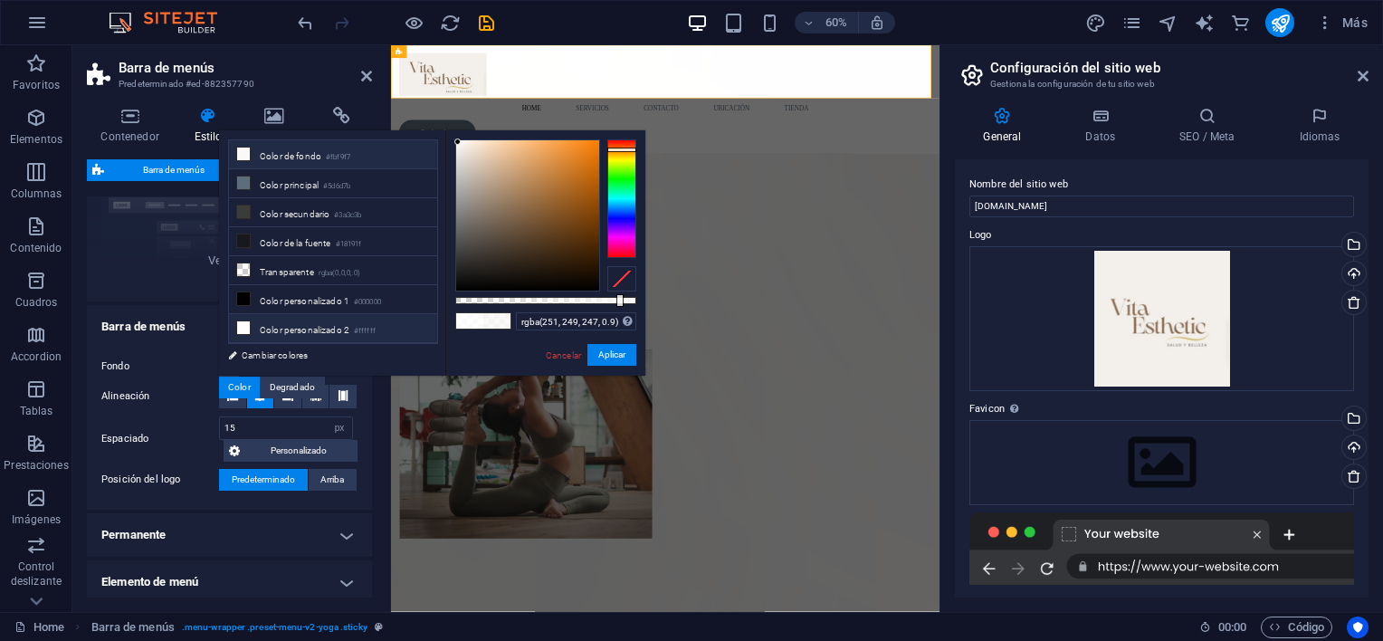
scroll to position [19, 0]
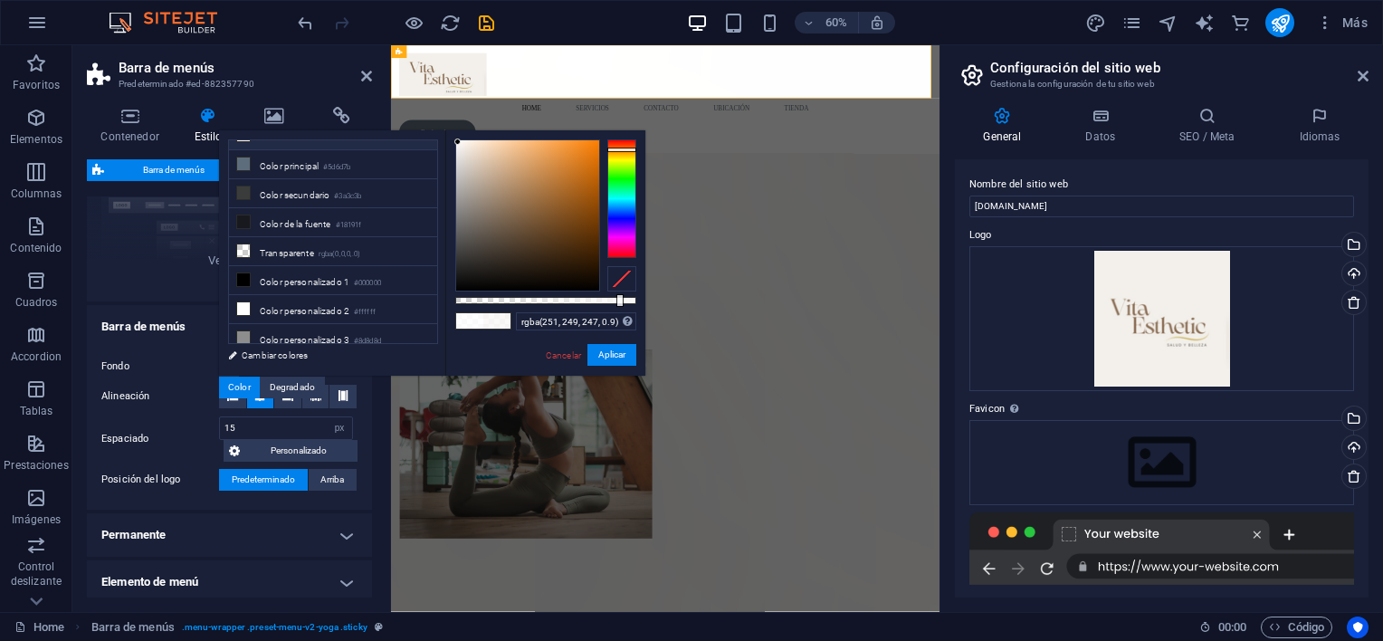
click at [503, 326] on span at bounding box center [496, 320] width 27 height 15
click at [539, 319] on input "rgba(251, 249, 247, 0.9)" at bounding box center [576, 321] width 120 height 18
click at [623, 275] on div at bounding box center [621, 278] width 29 height 25
click at [471, 323] on span at bounding box center [469, 320] width 27 height 15
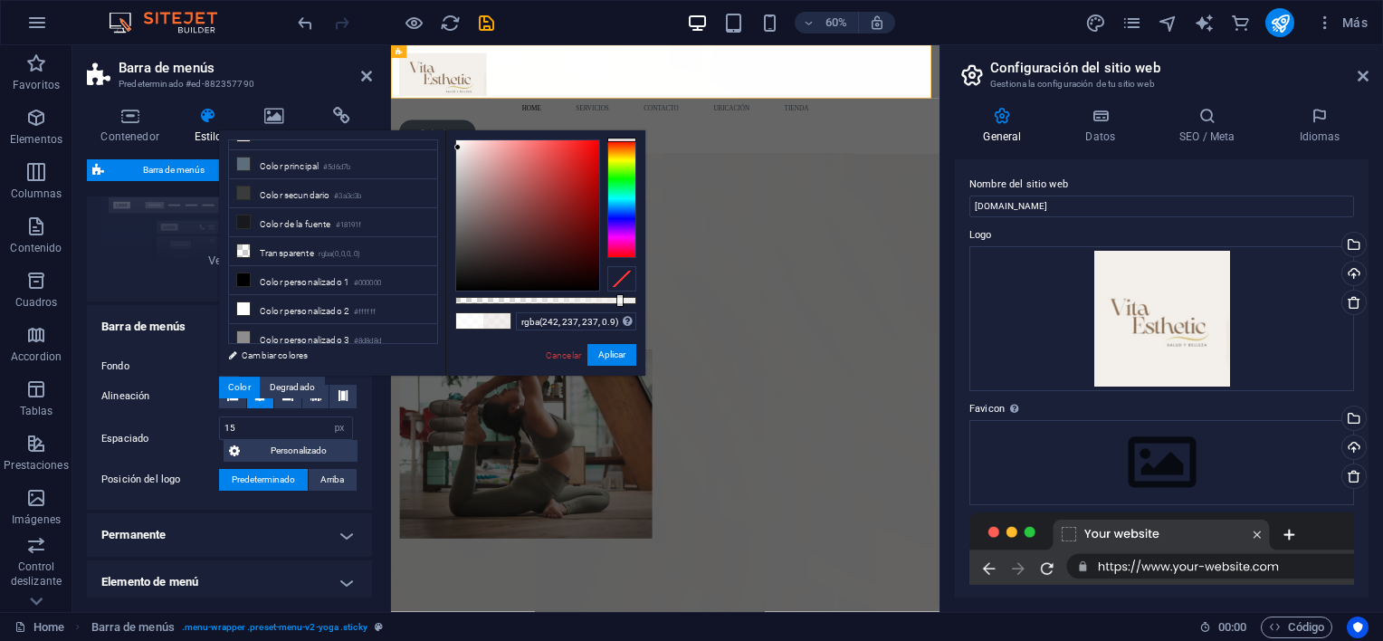
click at [458, 148] on div at bounding box center [527, 215] width 143 height 150
click at [462, 170] on div at bounding box center [527, 215] width 143 height 150
click at [462, 170] on div at bounding box center [461, 170] width 6 height 6
click at [463, 181] on div at bounding box center [527, 215] width 143 height 150
click at [308, 310] on li "Color personalizado 2 #ffffff" at bounding box center [333, 309] width 208 height 29
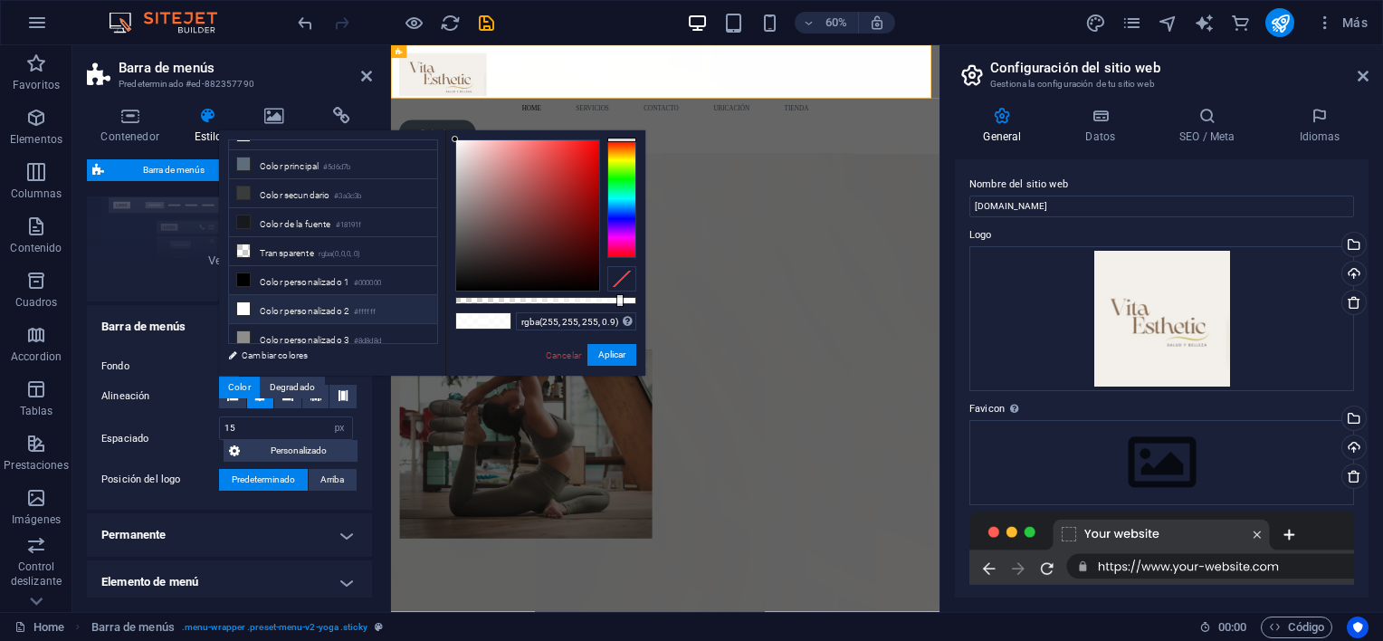
scroll to position [0, 0]
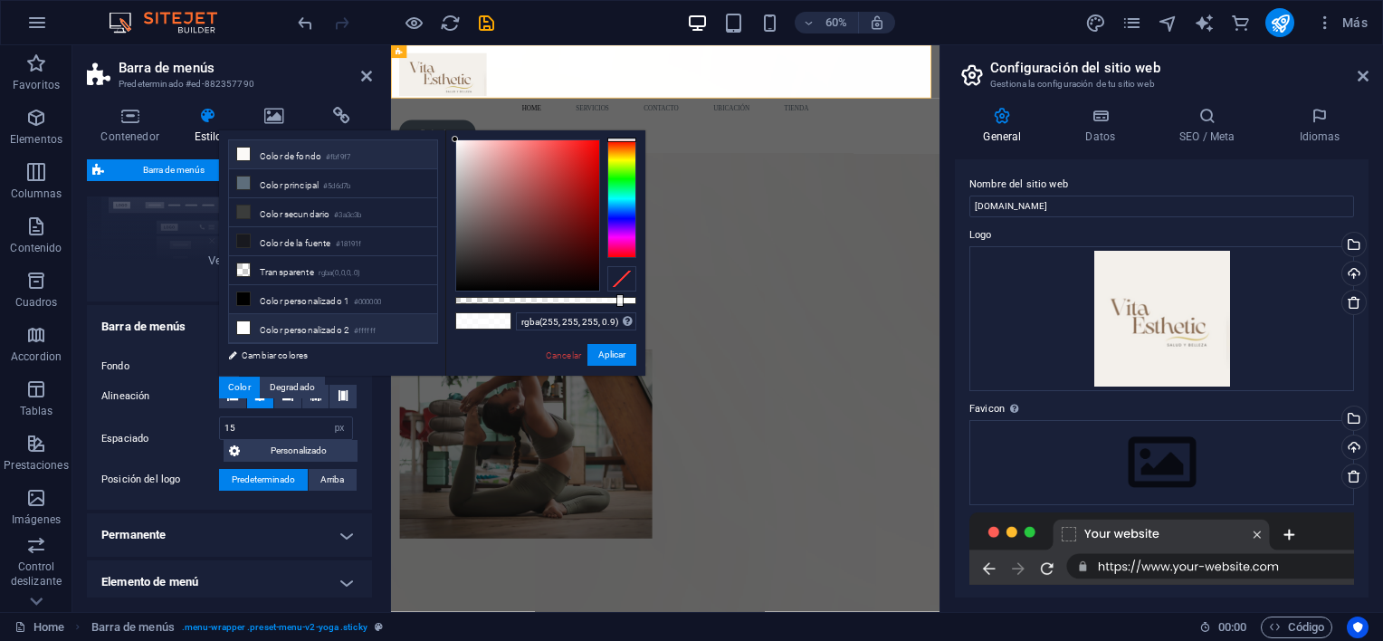
click at [328, 157] on small "#fbf9f7" at bounding box center [338, 157] width 24 height 13
type input "rgba(251, 249, 247, 0.9)"
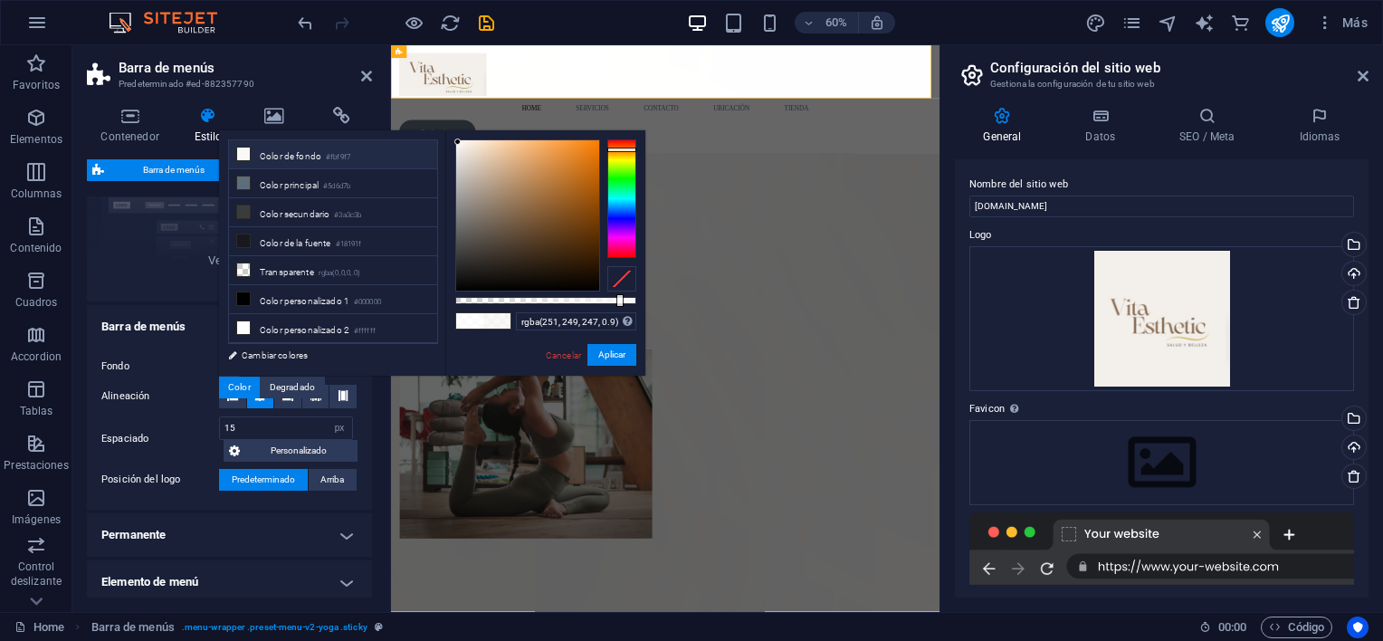
click at [584, 353] on div "Cancelar Aplicar" at bounding box center [590, 355] width 92 height 23
click at [596, 358] on button "Aplicar" at bounding box center [611, 355] width 49 height 22
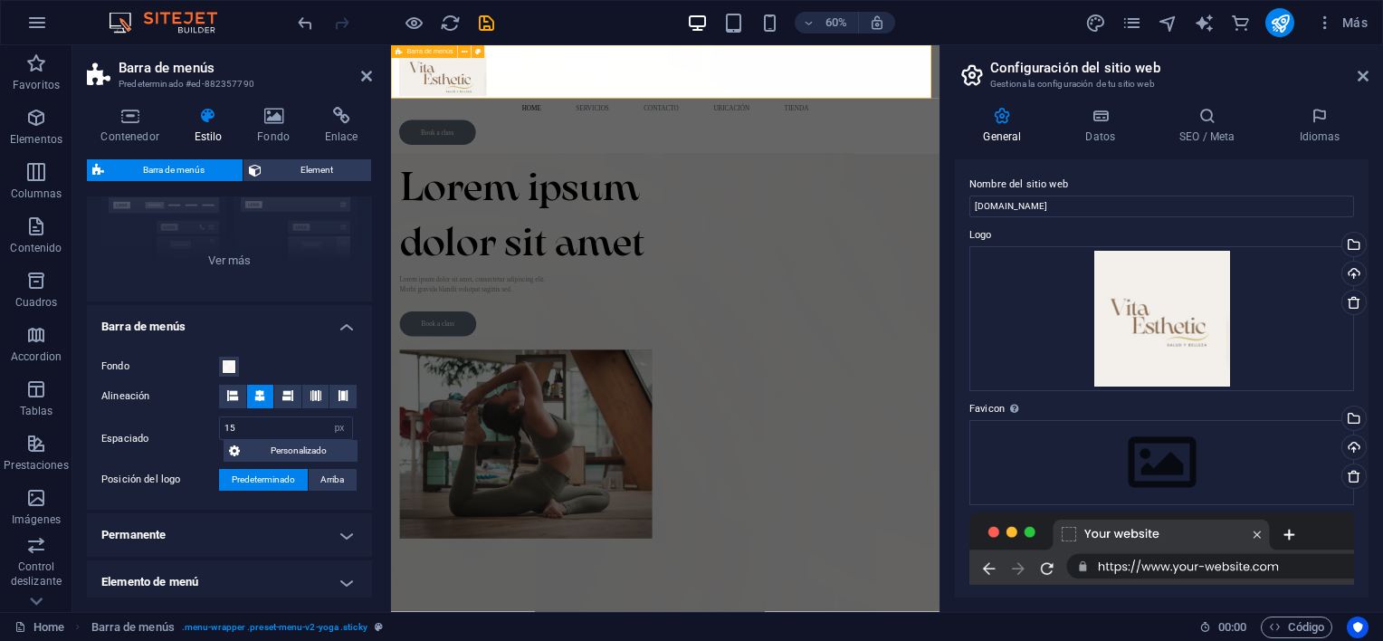
click at [558, 117] on div "Home Servicios Contacto ubicación Tienda Book a class" at bounding box center [848, 135] width 914 height 180
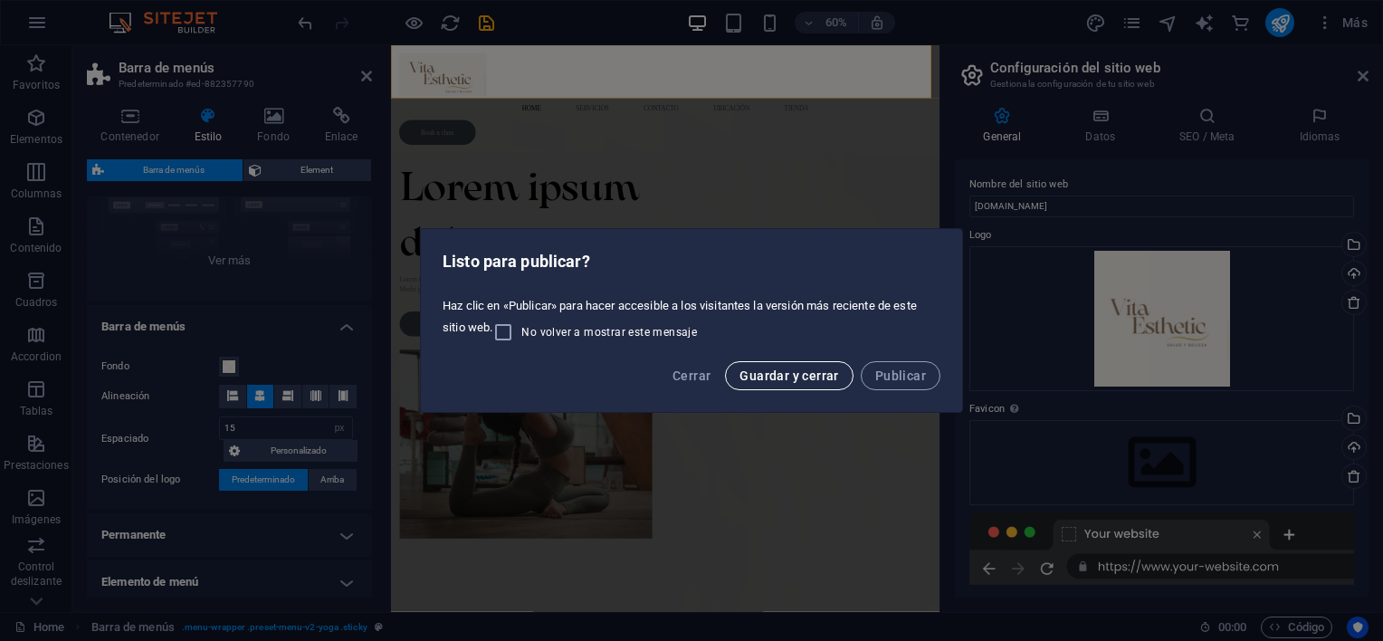
click at [825, 376] on span "Guardar y cerrar" at bounding box center [788, 375] width 99 height 14
